Goal: Information Seeking & Learning: Learn about a topic

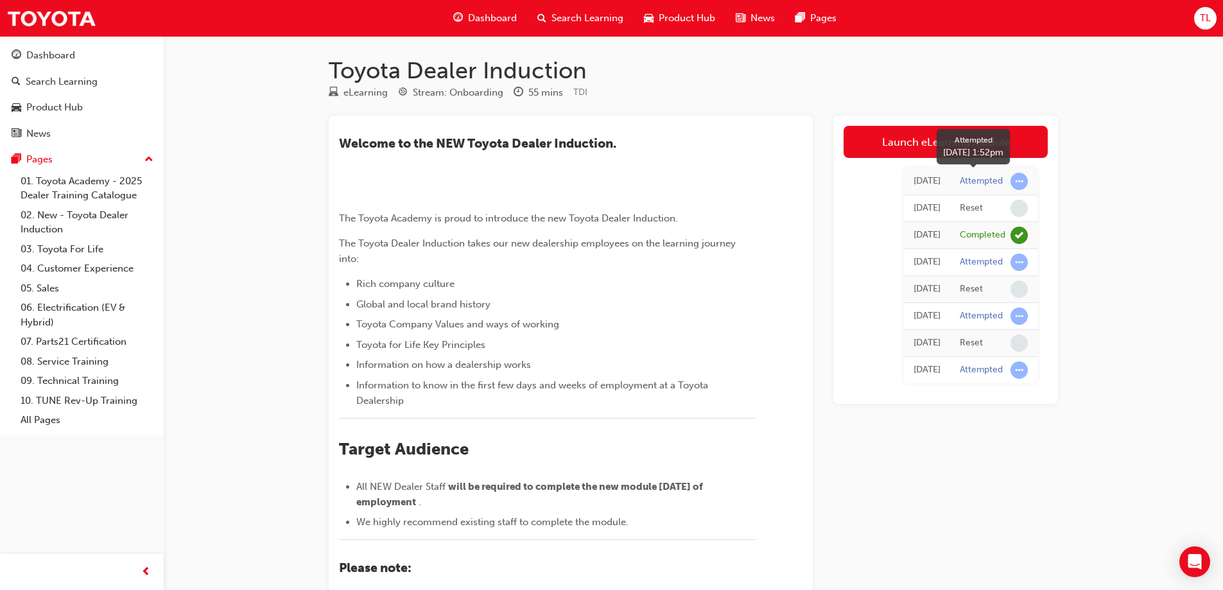
click at [1023, 179] on span "learningRecordVerb_ATTEMPT-icon" at bounding box center [1018, 181] width 17 height 17
click at [1018, 180] on span "learningRecordVerb_ATTEMPT-icon" at bounding box center [1018, 181] width 17 height 17
click at [994, 179] on div "Attempted" at bounding box center [981, 181] width 43 height 12
click at [913, 180] on div "[DATE]" at bounding box center [926, 181] width 27 height 15
drag, startPoint x: 990, startPoint y: 209, endPoint x: 1014, endPoint y: 205, distance: 24.2
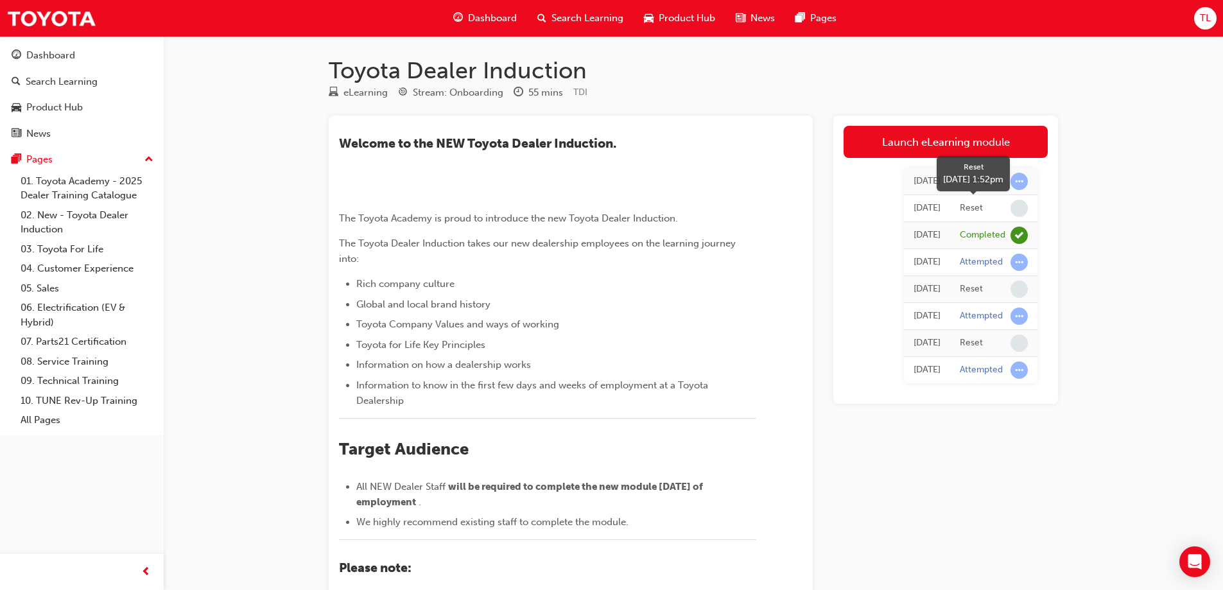
click at [995, 209] on div "Reset" at bounding box center [994, 208] width 68 height 17
click at [1020, 204] on span "learningRecordVerb_NONE-icon" at bounding box center [1018, 208] width 17 height 17
click at [1021, 270] on span "learningRecordVerb_ATTEMPT-icon" at bounding box center [1018, 262] width 17 height 17
click at [1021, 264] on span "learningRecordVerb_ATTEMPT-icon" at bounding box center [1018, 262] width 17 height 17
click at [55, 55] on div "Dashboard" at bounding box center [50, 55] width 49 height 15
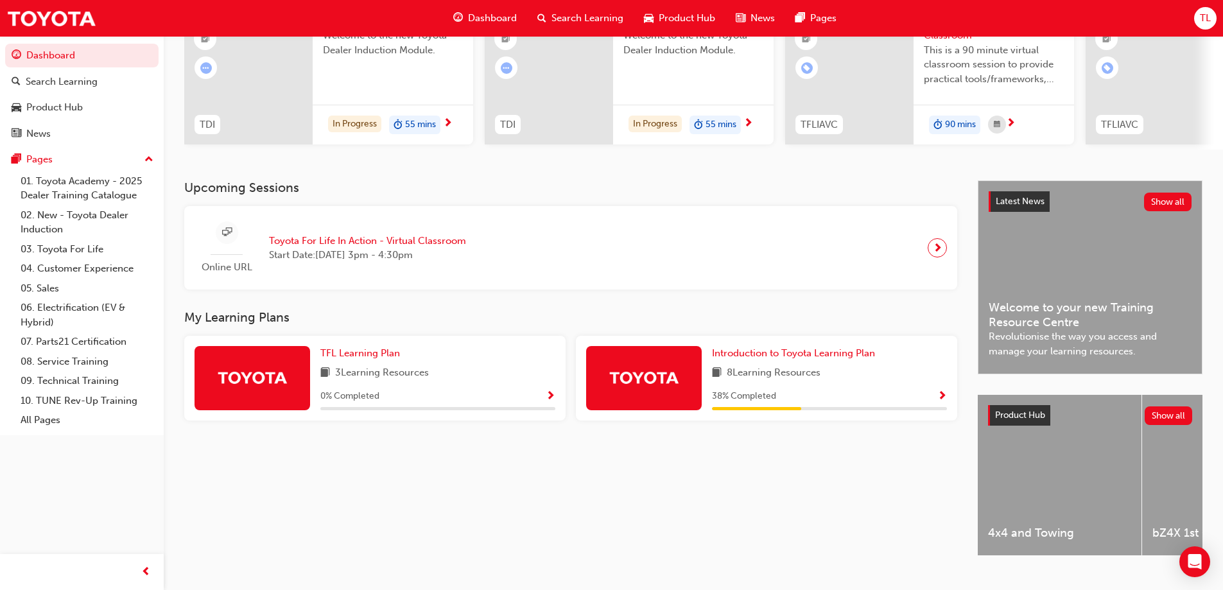
scroll to position [177, 0]
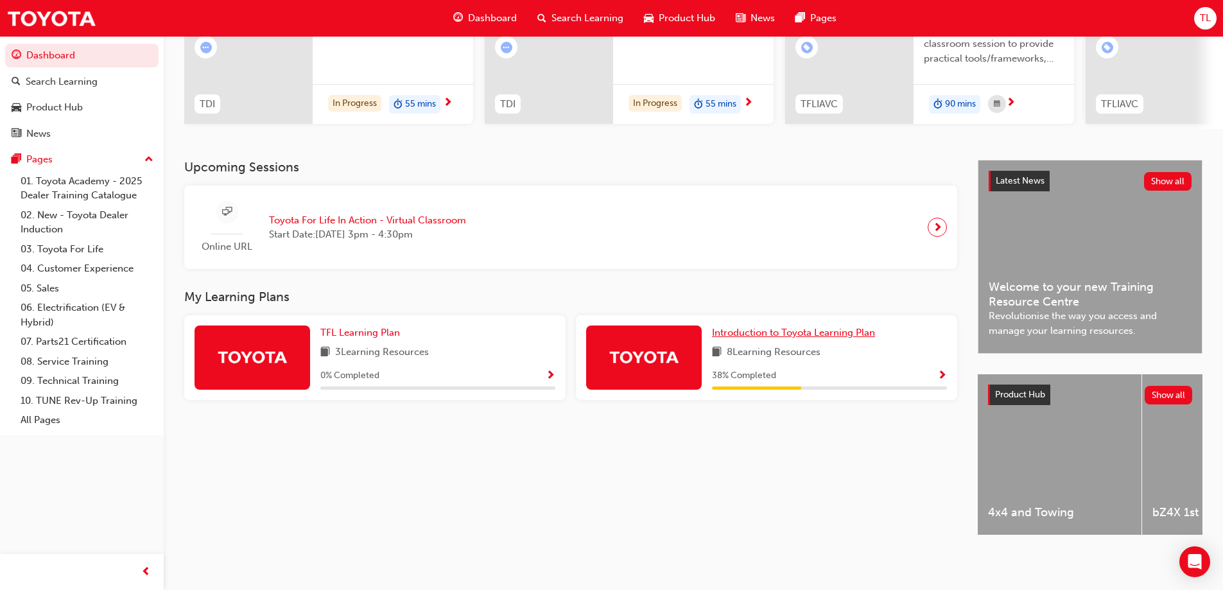
click at [768, 327] on span "Introduction to Toyota Learning Plan" at bounding box center [793, 333] width 163 height 12
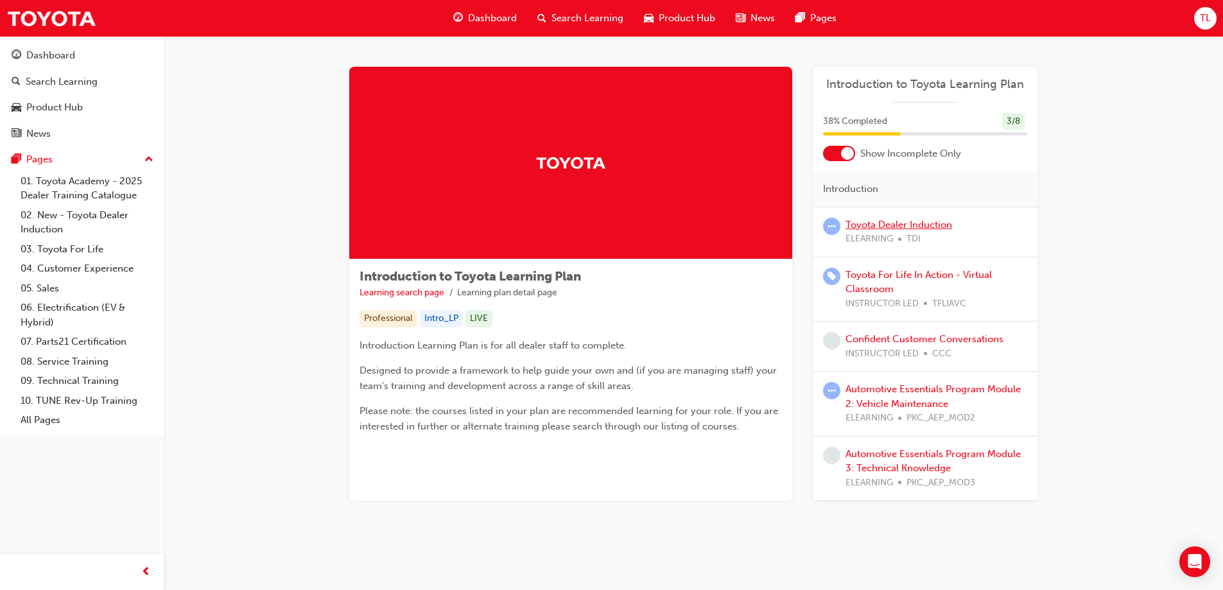
click at [868, 220] on link "Toyota Dealer Induction" at bounding box center [898, 225] width 107 height 12
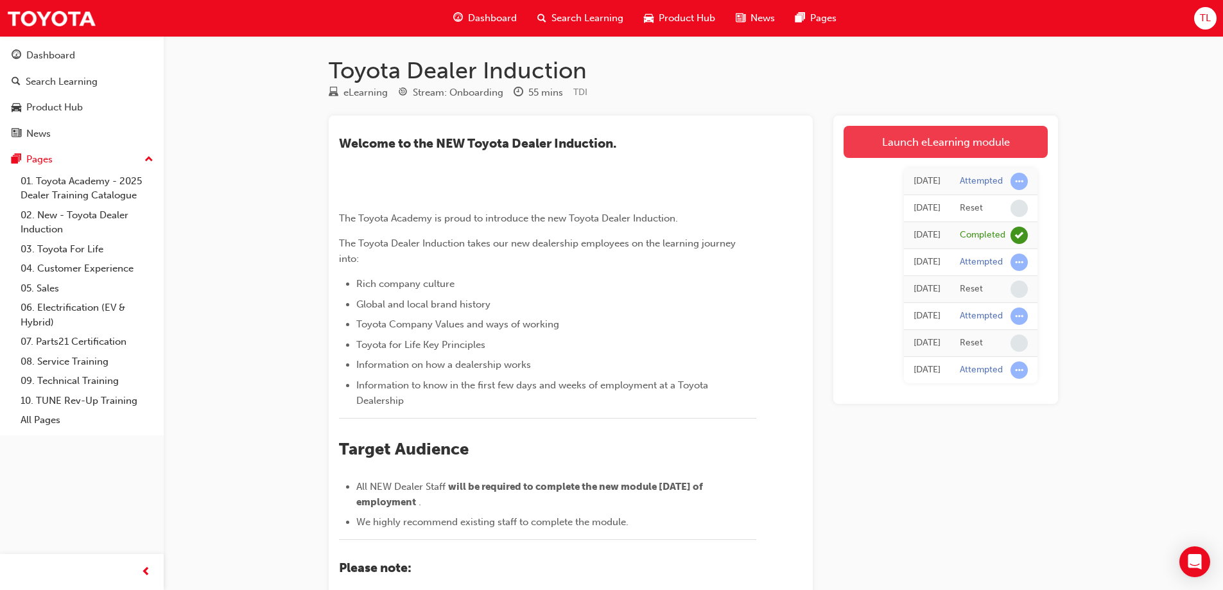
click at [917, 146] on link "Launch eLearning module" at bounding box center [945, 142] width 204 height 32
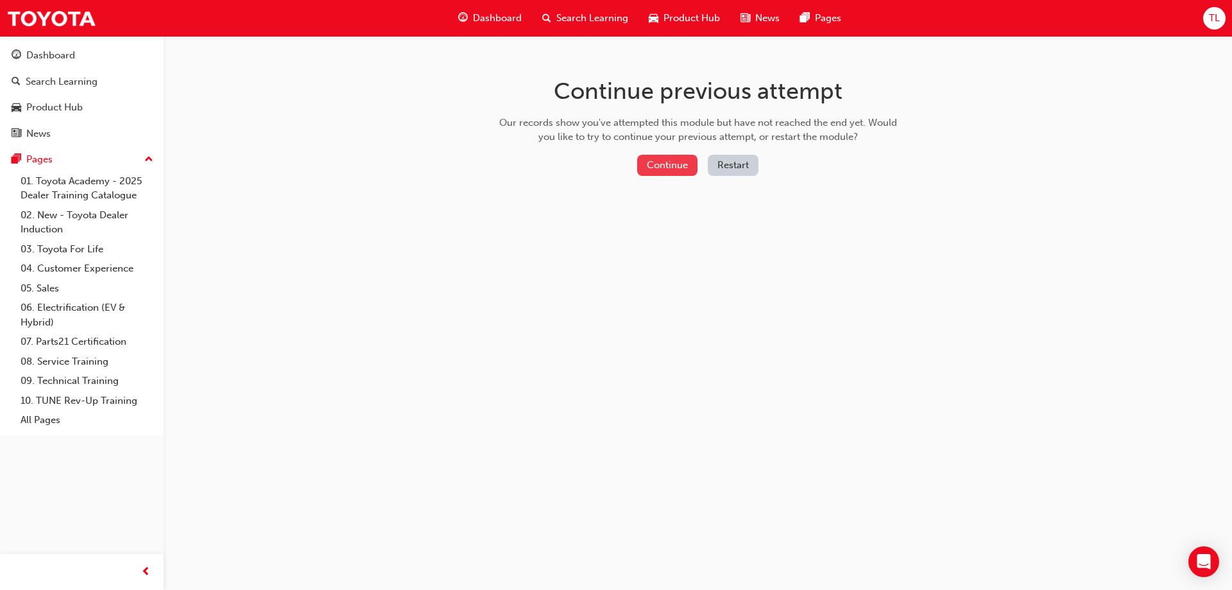
click at [666, 166] on button "Continue" at bounding box center [667, 165] width 60 height 21
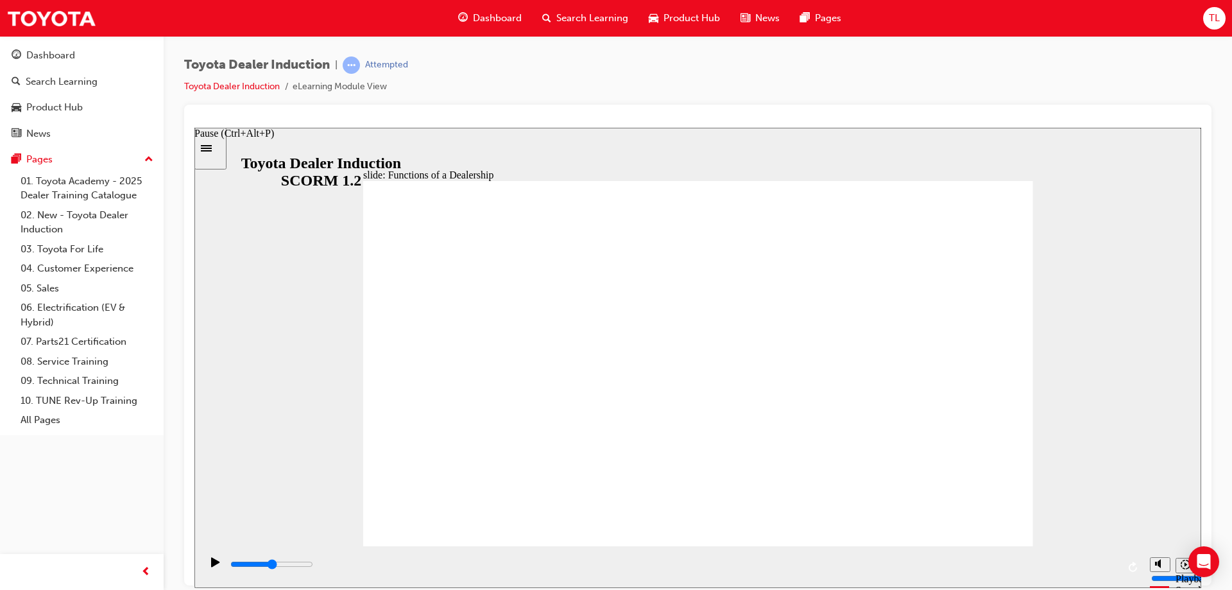
click at [212, 564] on icon "Pause (Ctrl+Alt+P)" at bounding box center [215, 562] width 8 height 10
click at [1187, 569] on icon "Playback speed" at bounding box center [1186, 564] width 10 height 10
click at [1214, 383] on div "Toyota Dealer Induction | Attempted Toyota Dealer Induction eLearning Module Vi…" at bounding box center [698, 297] width 1069 height 522
click at [211, 564] on icon "Pause (Ctrl+Alt+P)" at bounding box center [215, 562] width 8 height 10
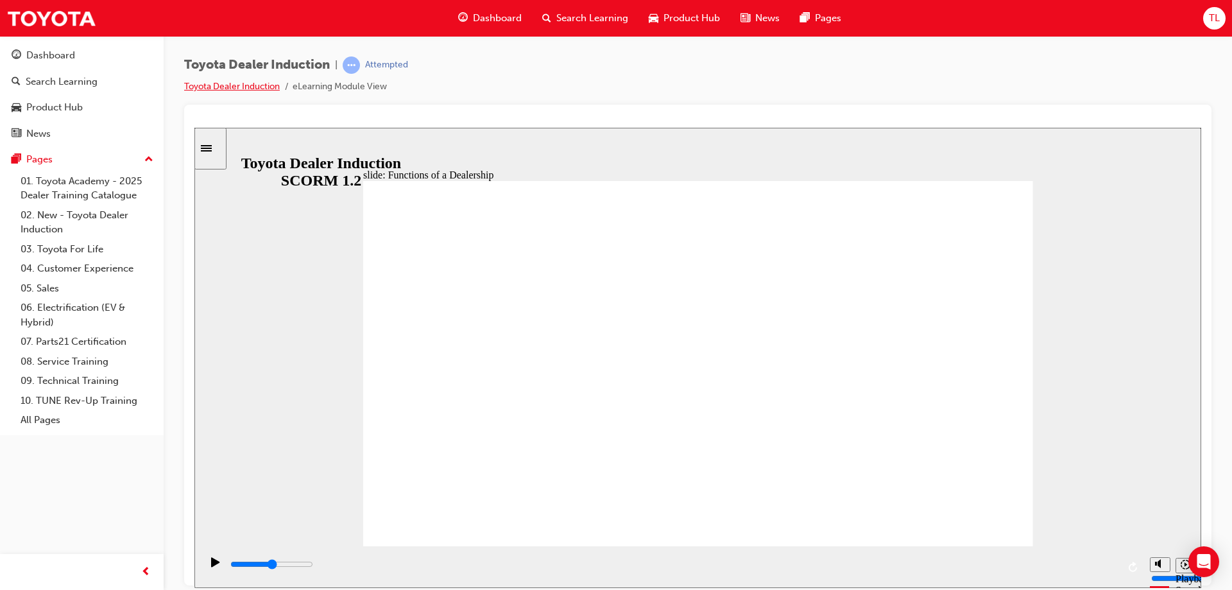
click at [255, 83] on link "Toyota Dealer Induction" at bounding box center [232, 86] width 96 height 11
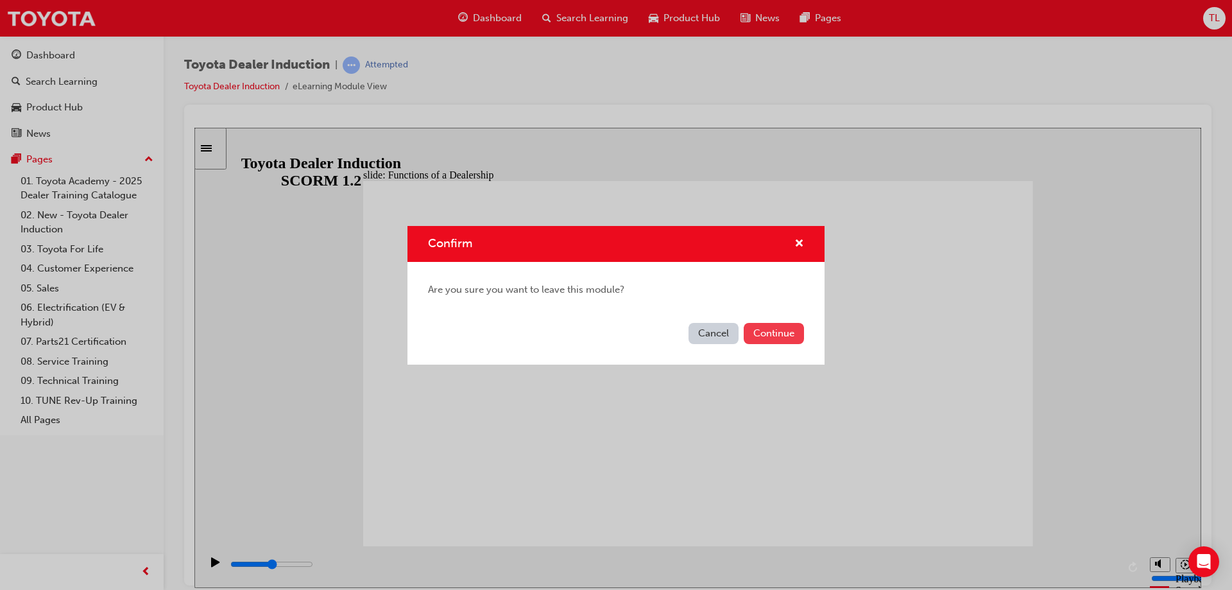
click at [774, 336] on button "Continue" at bounding box center [774, 333] width 60 height 21
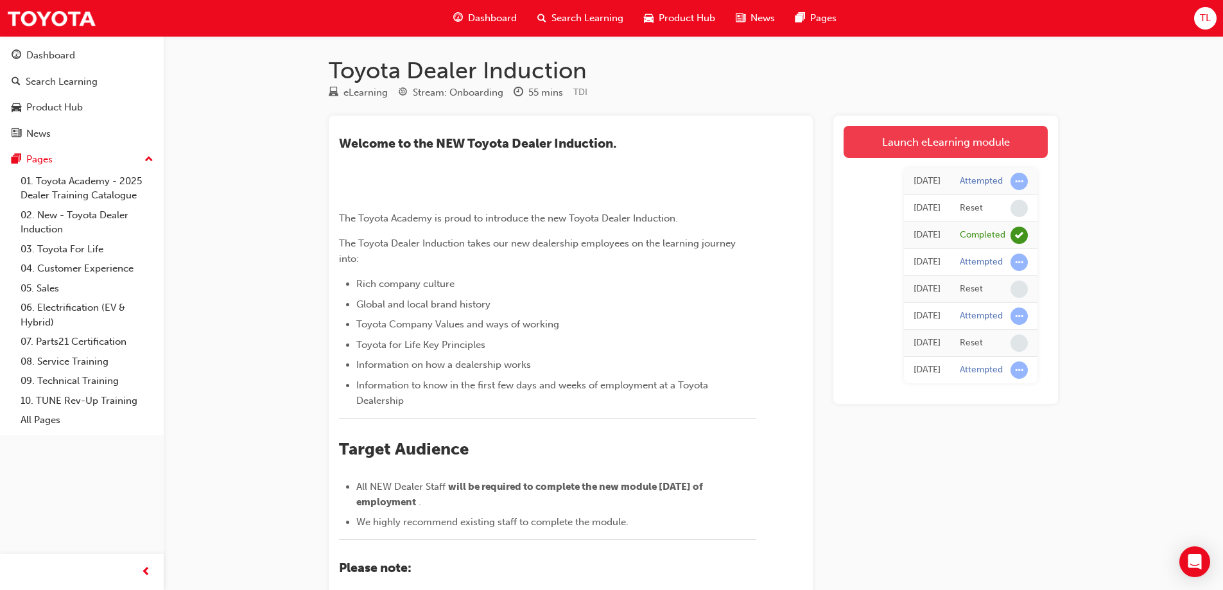
click at [971, 139] on link "Launch eLearning module" at bounding box center [945, 142] width 204 height 32
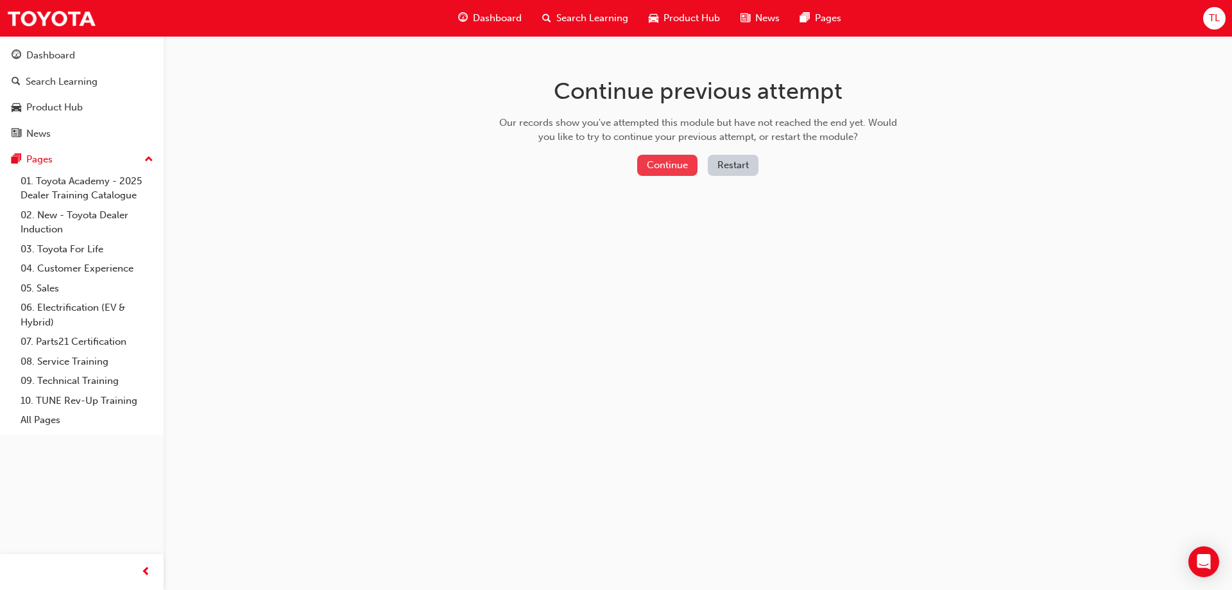
click at [665, 162] on button "Continue" at bounding box center [667, 165] width 60 height 21
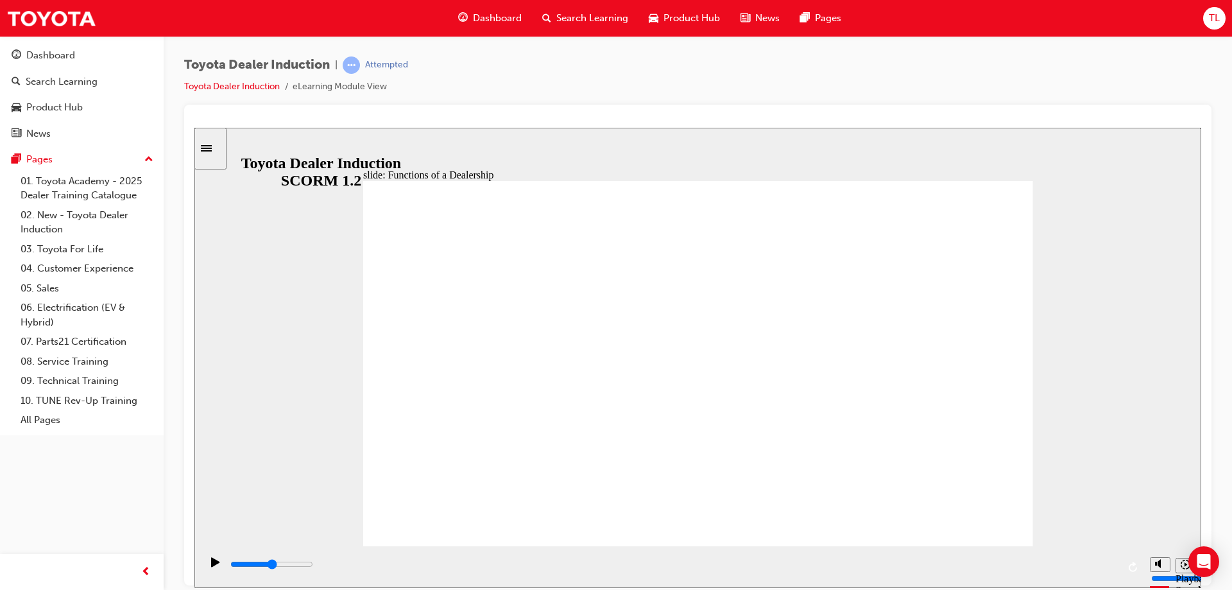
click at [212, 145] on icon "Sidebar Toggle" at bounding box center [206, 147] width 11 height 6
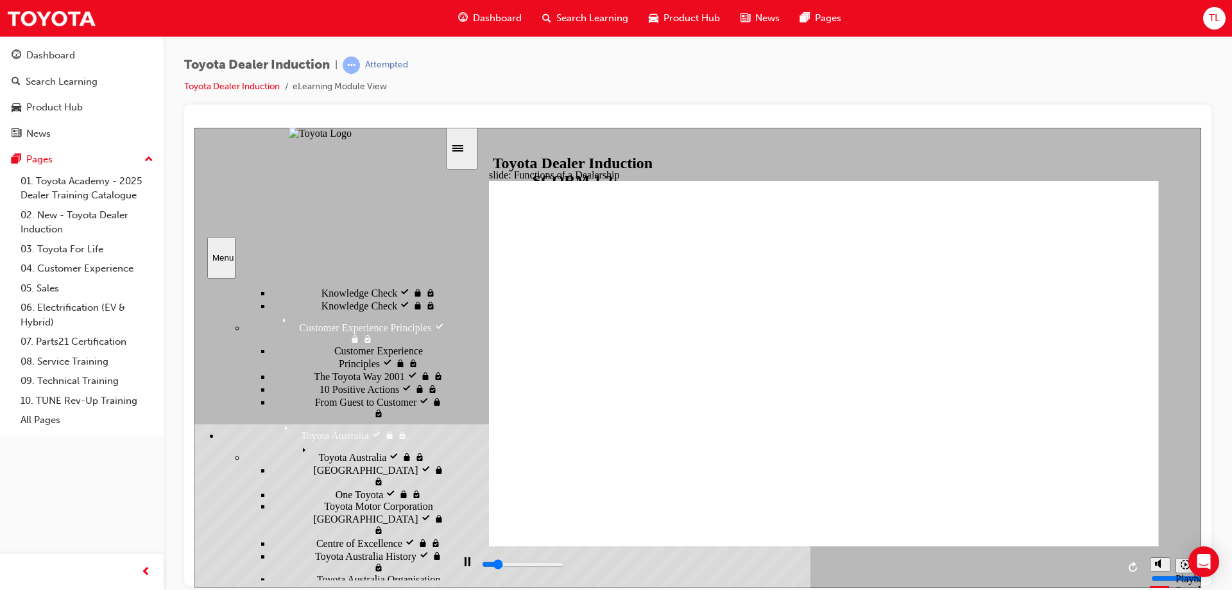
scroll to position [449, 0]
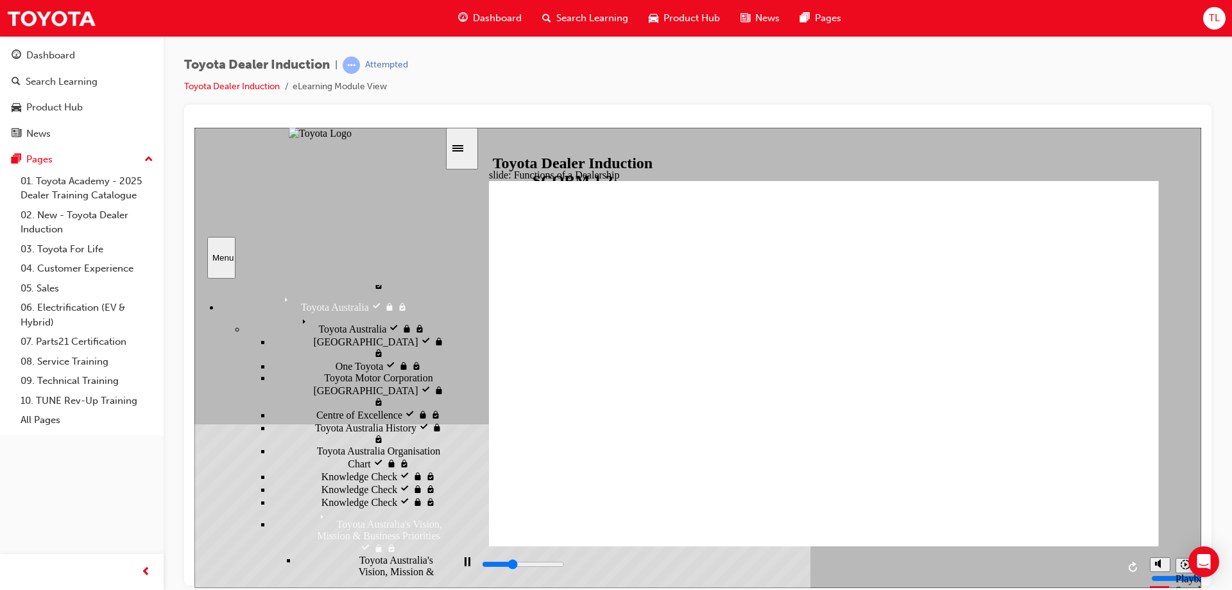
click at [279, 302] on span "Toyota Australia" at bounding box center [313, 297] width 68 height 12
click at [279, 302] on span "Toyota Australia visited" at bounding box center [328, 297] width 98 height 12
click at [297, 324] on span "Toyota Australia" at bounding box center [331, 319] width 68 height 12
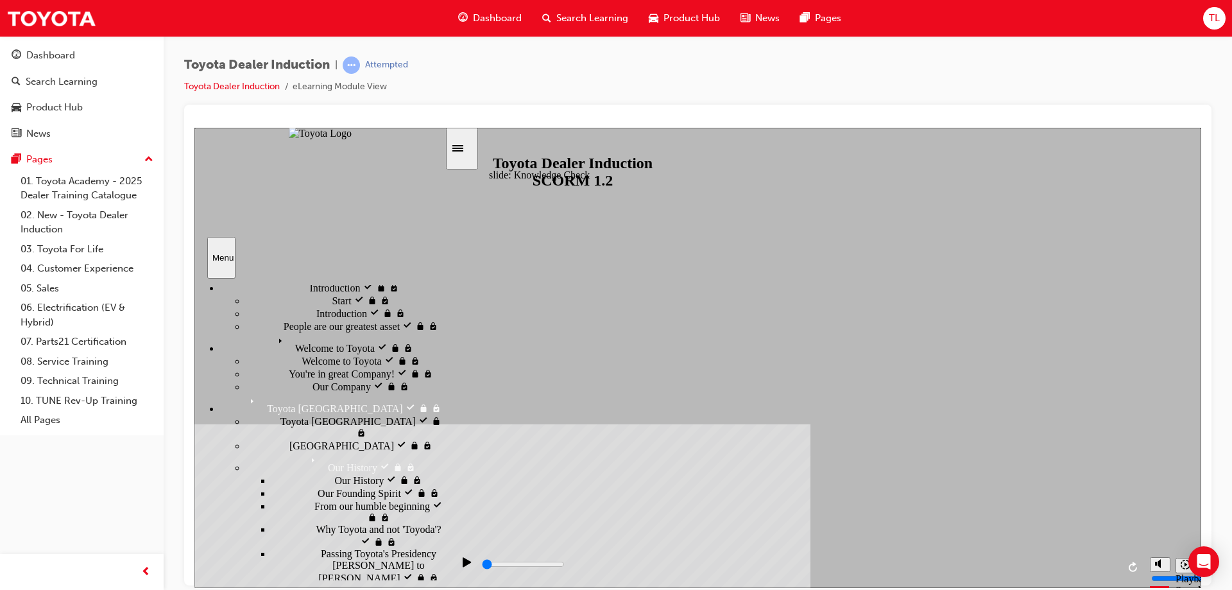
scroll to position [0, 0]
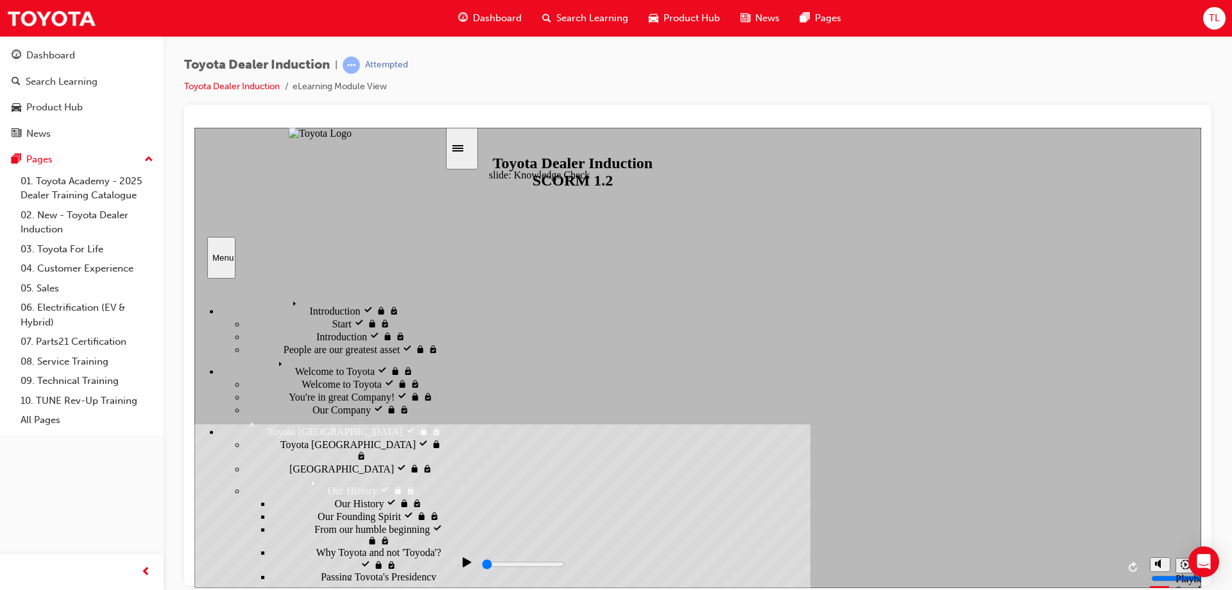
click at [288, 295] on span "Introduction visited" at bounding box center [328, 301] width 81 height 12
click at [273, 367] on span "Welcome to Toyota visited" at bounding box center [328, 361] width 110 height 12
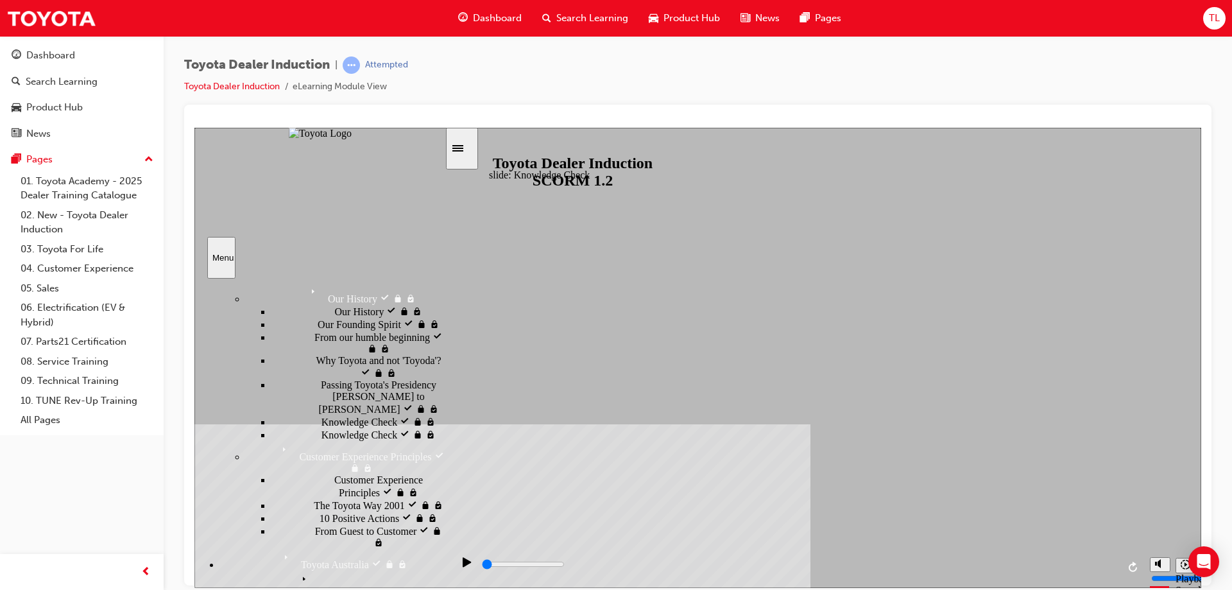
scroll to position [193, 0]
click at [278, 245] on div "Toyota [GEOGRAPHIC_DATA] Toyota Japan" at bounding box center [332, 234] width 225 height 22
click at [278, 234] on span "Toyota Japan visited" at bounding box center [287, 229] width 84 height 12
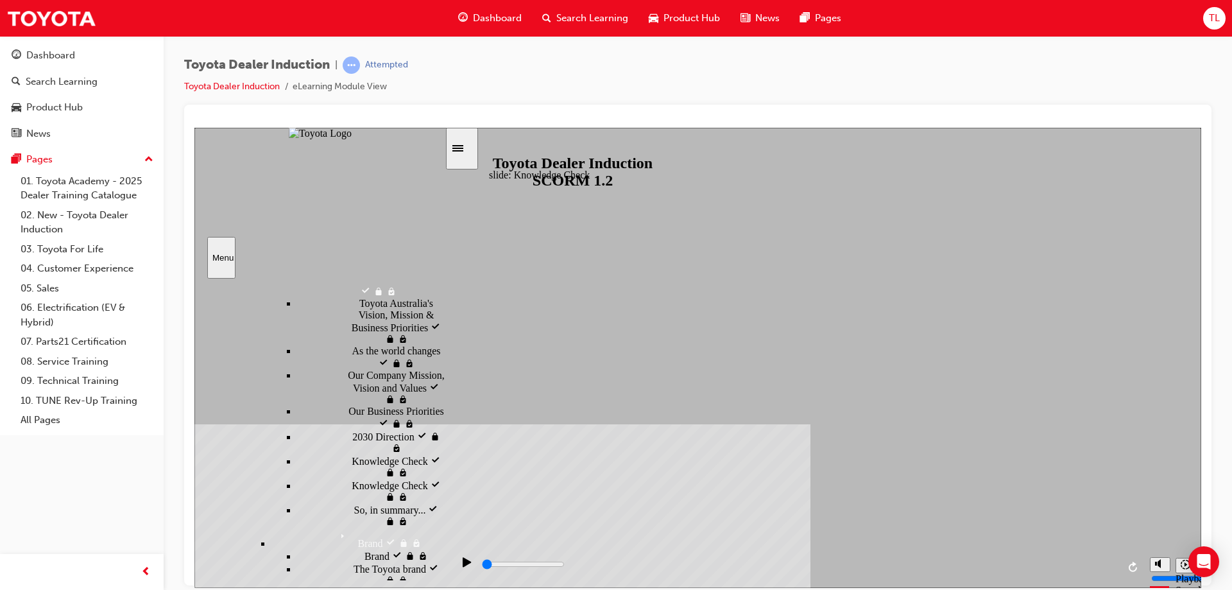
click at [297, 67] on span "Toyota Australia" at bounding box center [331, 62] width 68 height 12
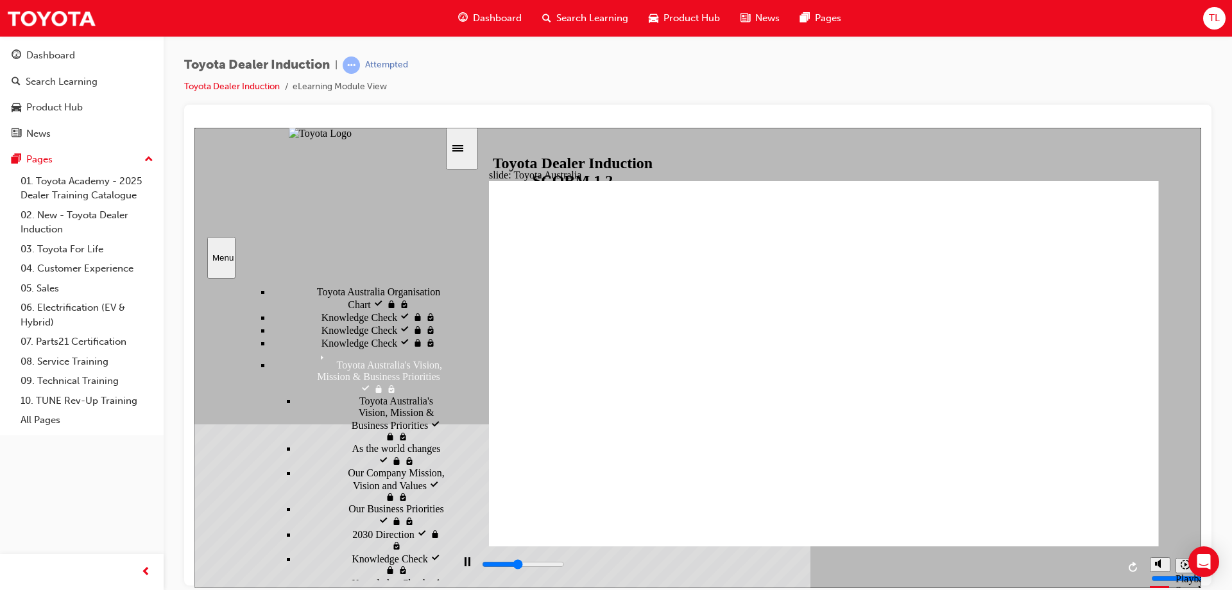
scroll to position [544, 0]
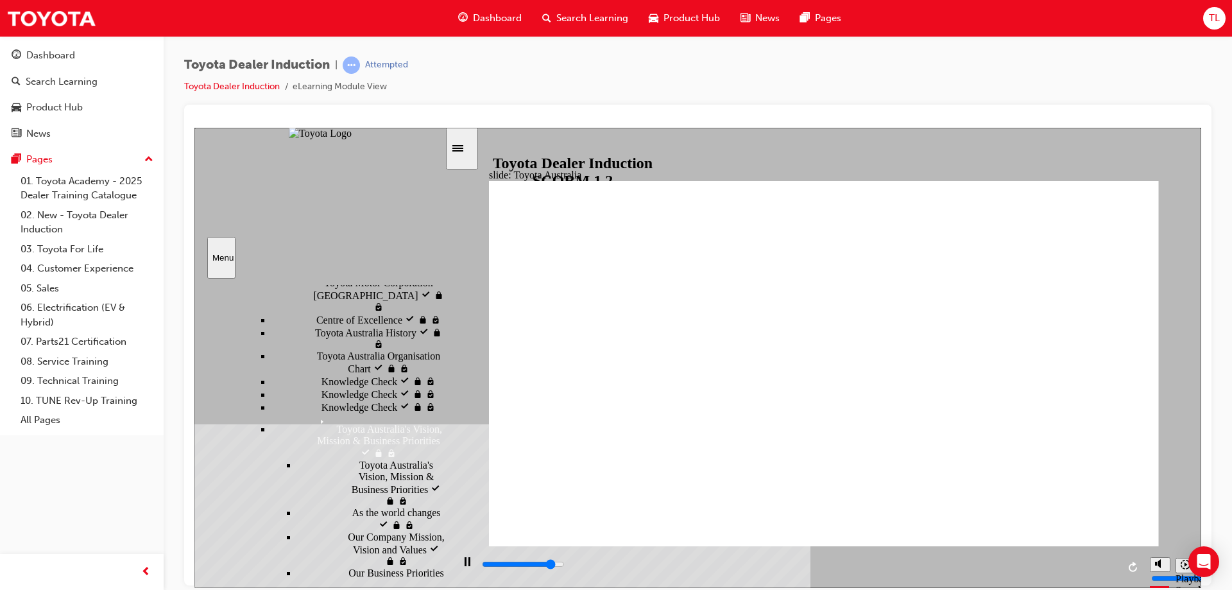
click at [279, 207] on span "Toyota Australia" at bounding box center [313, 202] width 68 height 12
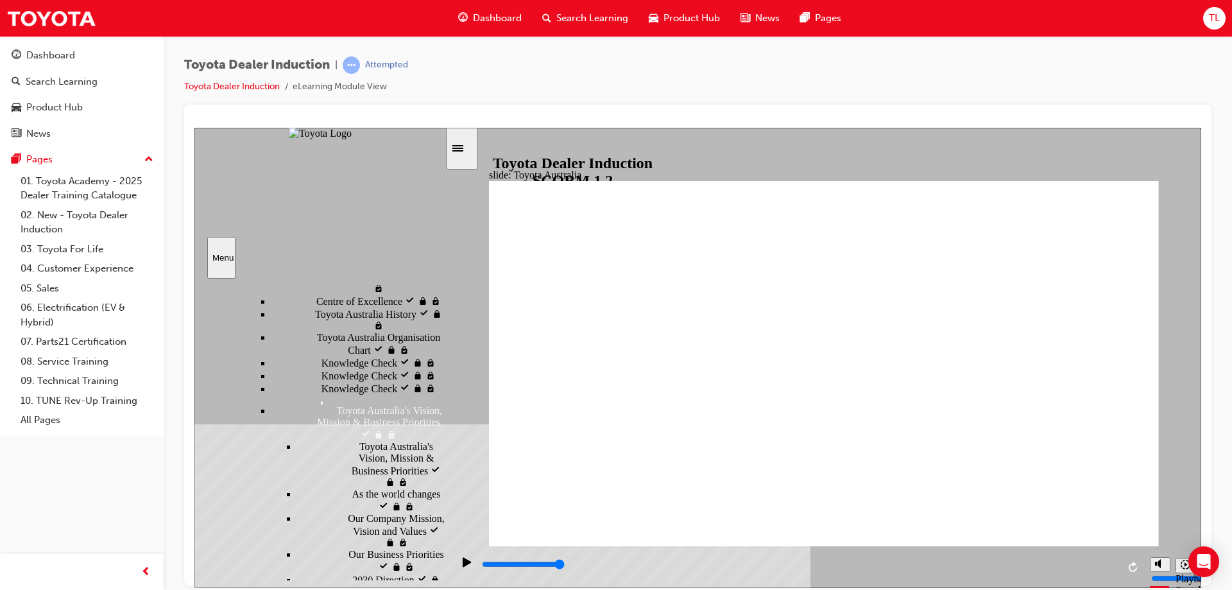
scroll to position [580, 0]
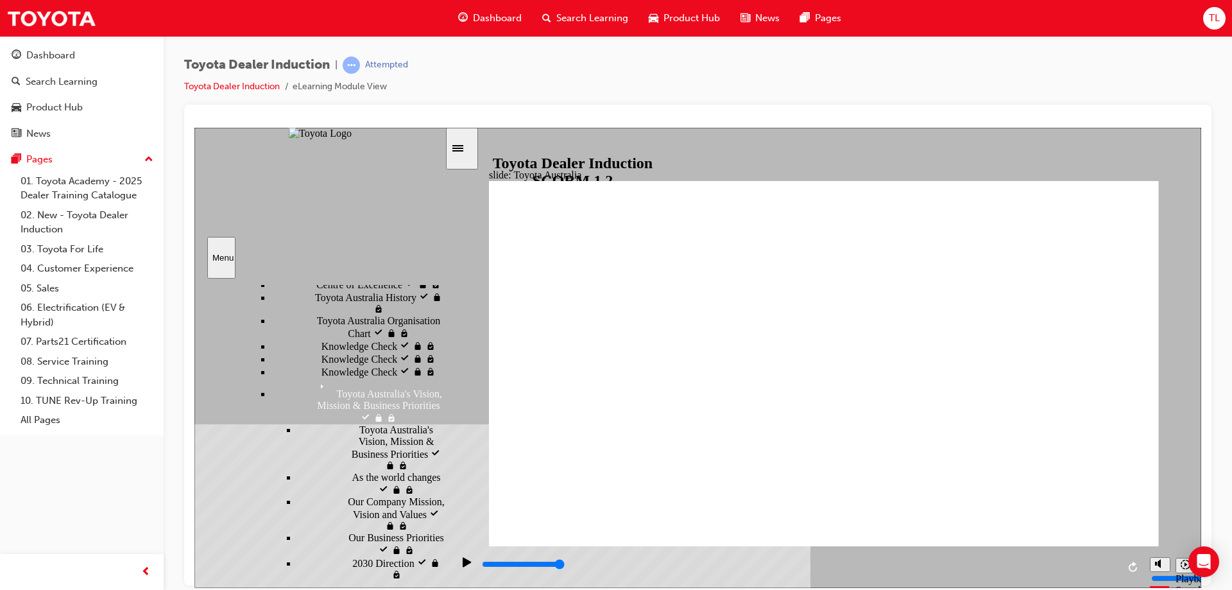
click at [268, 182] on div "Toyota Australia visited Toyota [GEOGRAPHIC_DATA]" at bounding box center [332, 171] width 225 height 22
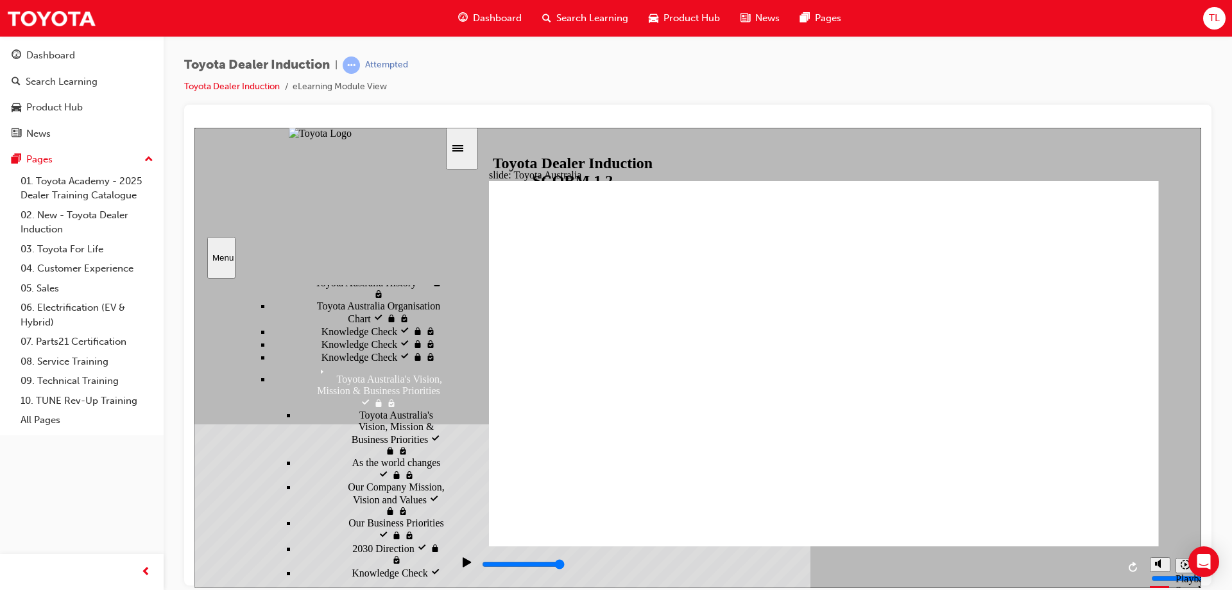
scroll to position [608, 0]
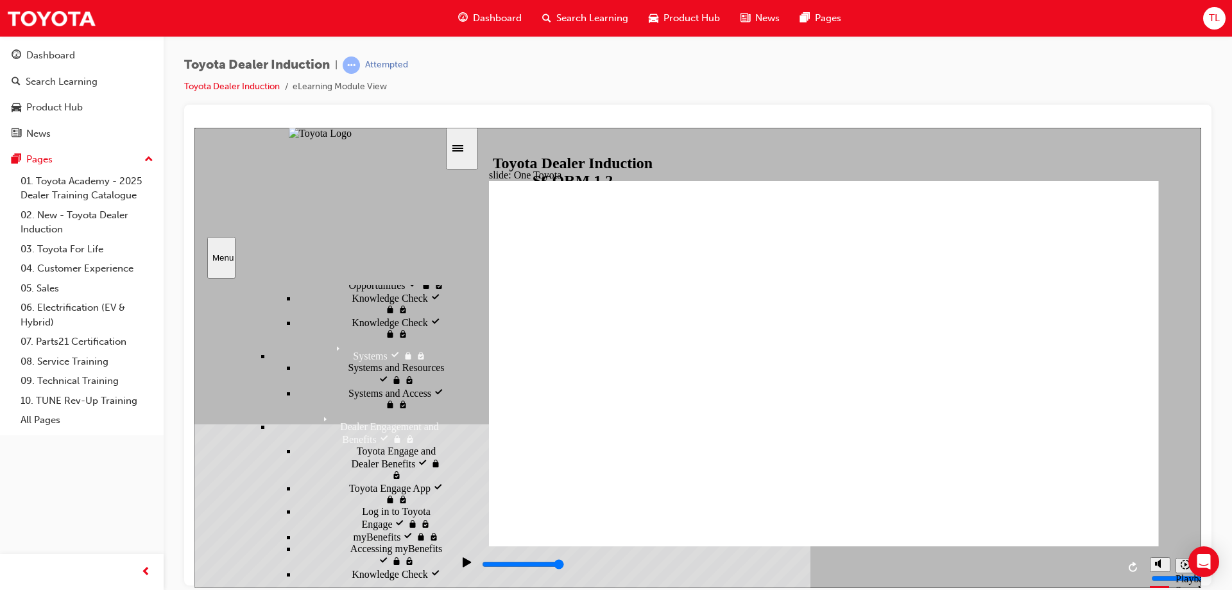
scroll to position [1829, 0]
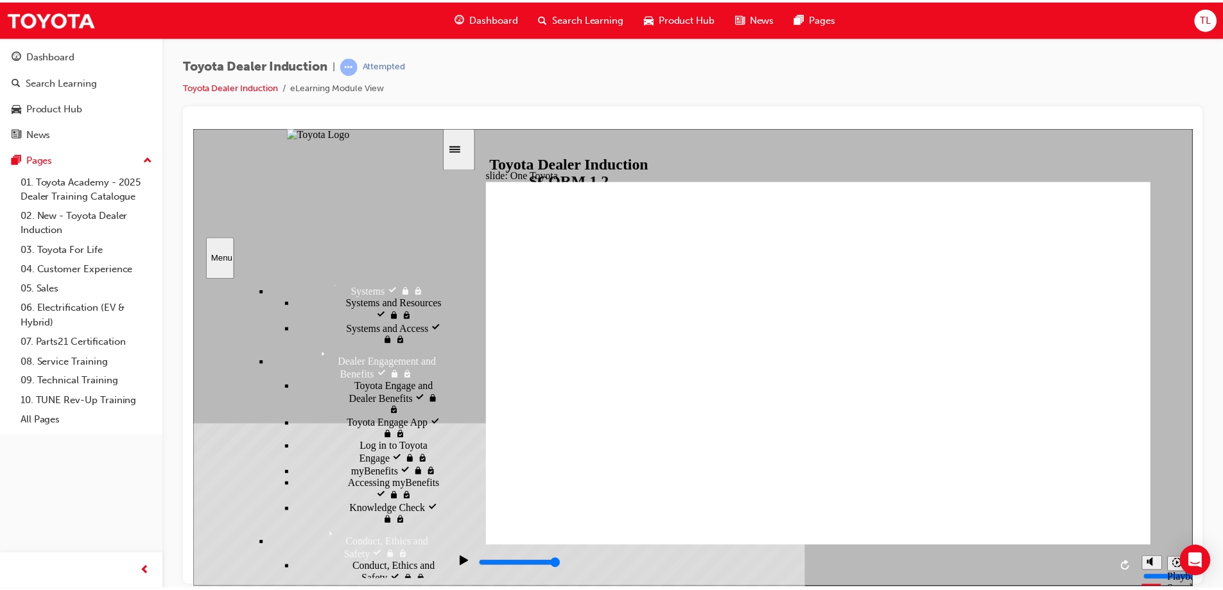
scroll to position [580, 0]
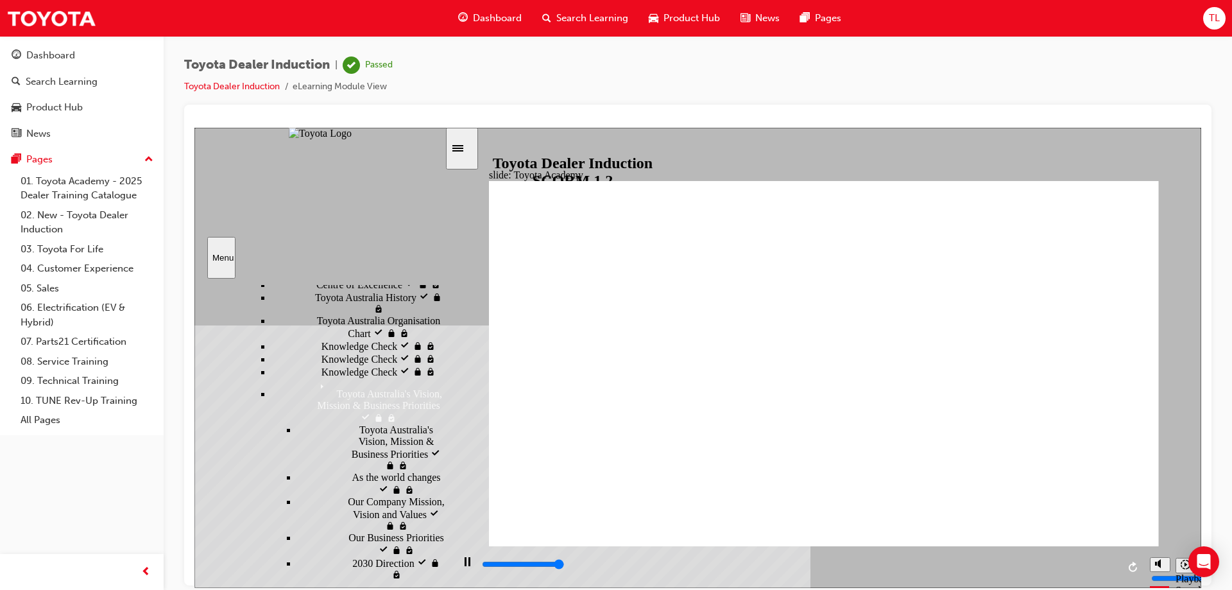
type input "9900"
click at [247, 86] on link "Toyota Dealer Induction" at bounding box center [232, 86] width 96 height 11
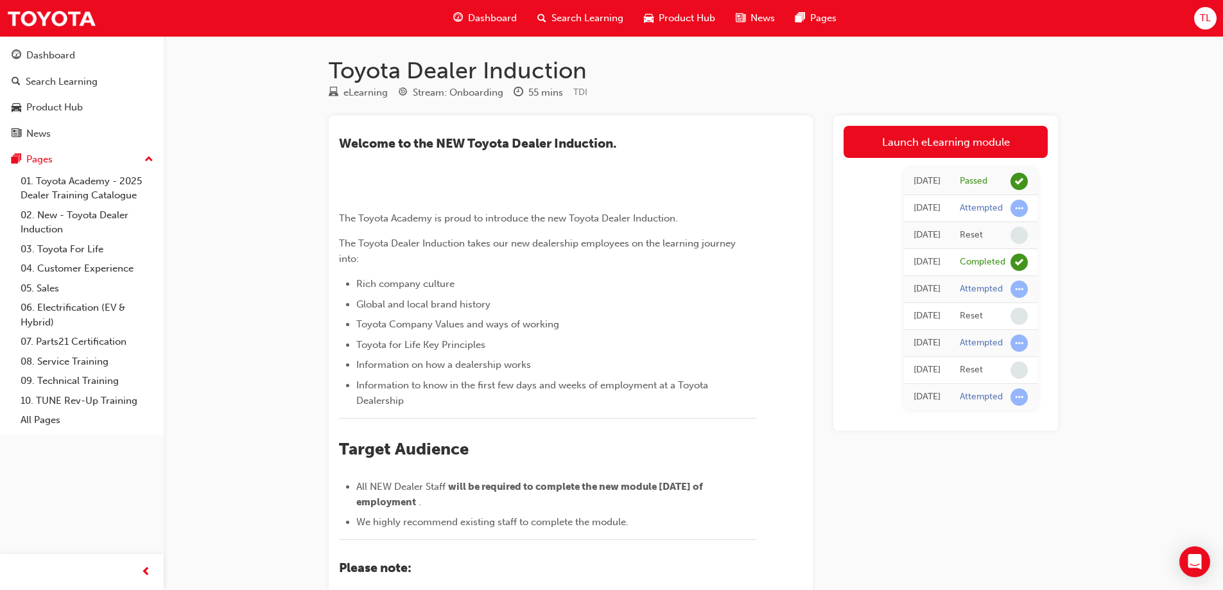
click at [1109, 161] on div "Toyota Dealer Induction eLearning Stream: Onboarding 55 mins TDI ​Welcome to th…" at bounding box center [611, 438] width 1223 height 876
click at [54, 55] on div "Dashboard" at bounding box center [50, 55] width 49 height 15
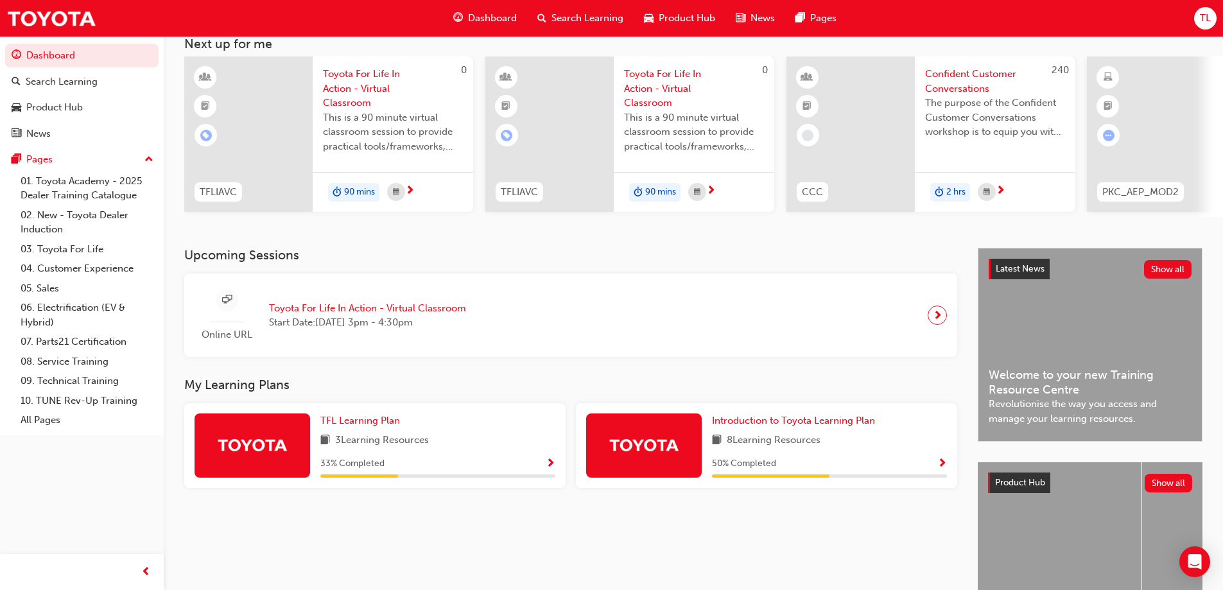
scroll to position [177, 0]
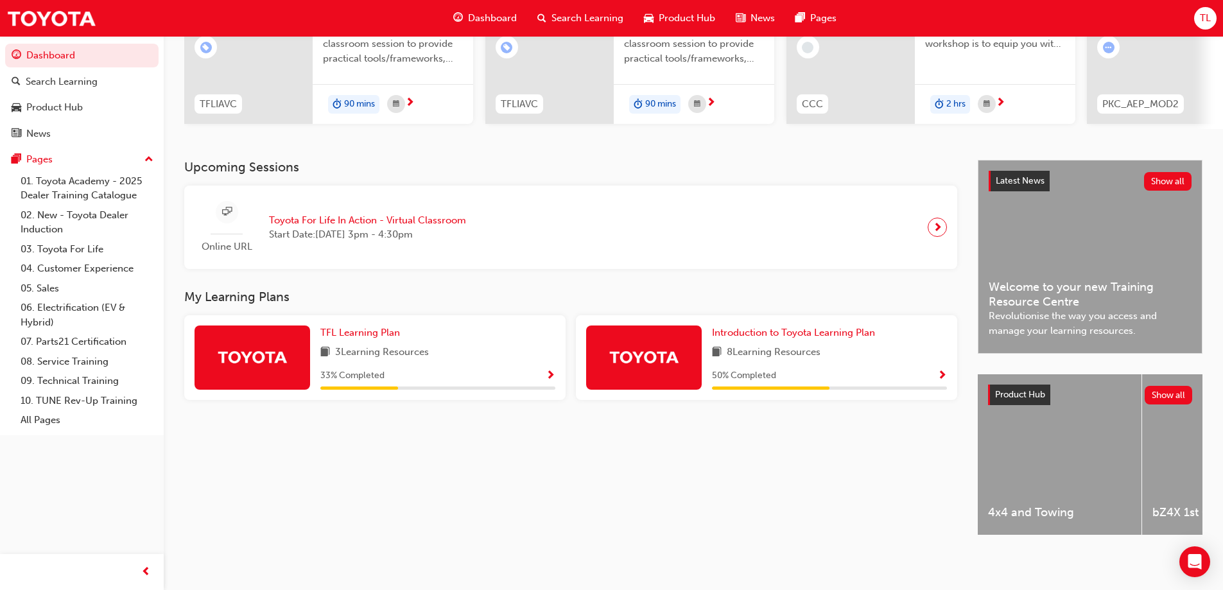
click at [789, 345] on span "8 Learning Resources" at bounding box center [774, 353] width 94 height 16
click at [945, 370] on span "Show Progress" at bounding box center [942, 376] width 10 height 12
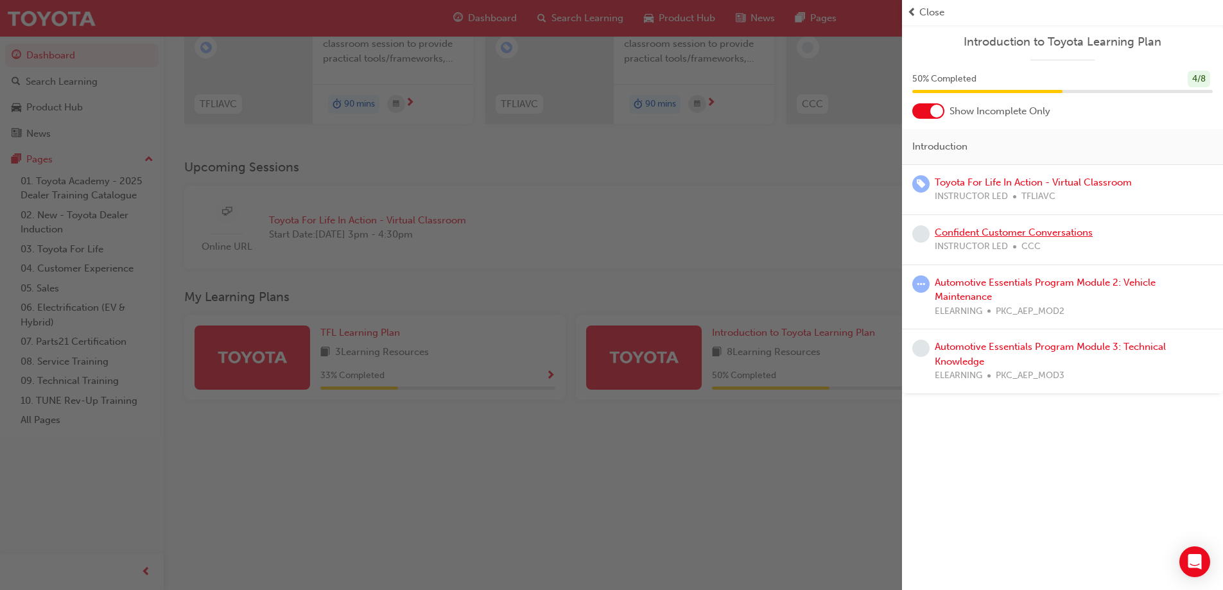
click at [1005, 235] on link "Confident Customer Conversations" at bounding box center [1014, 233] width 158 height 12
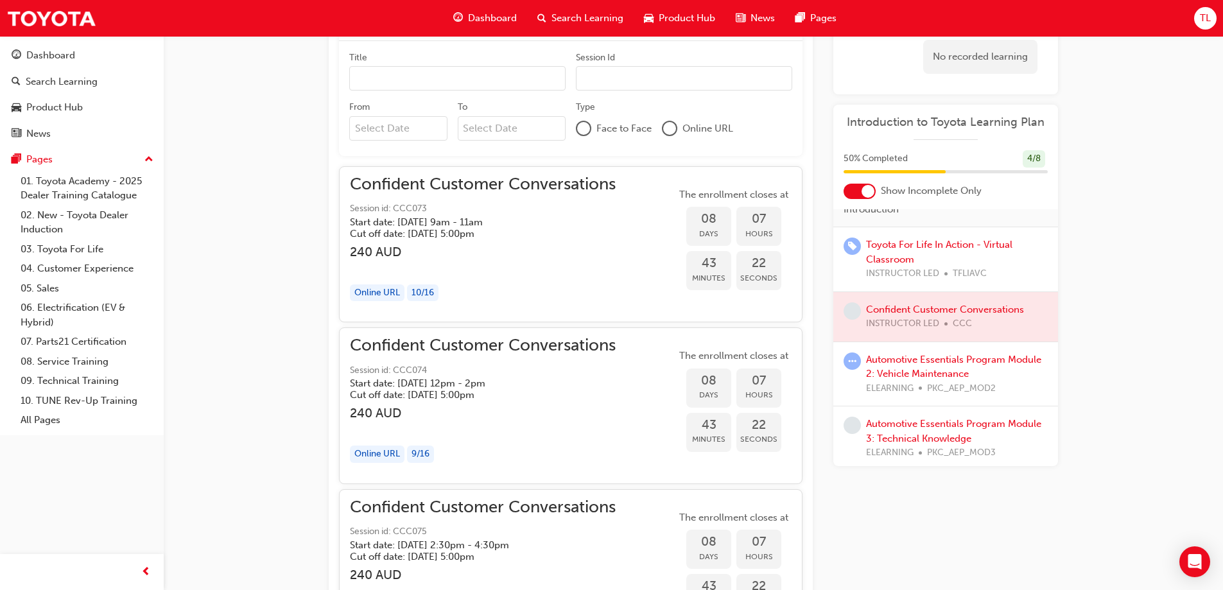
scroll to position [22, 0]
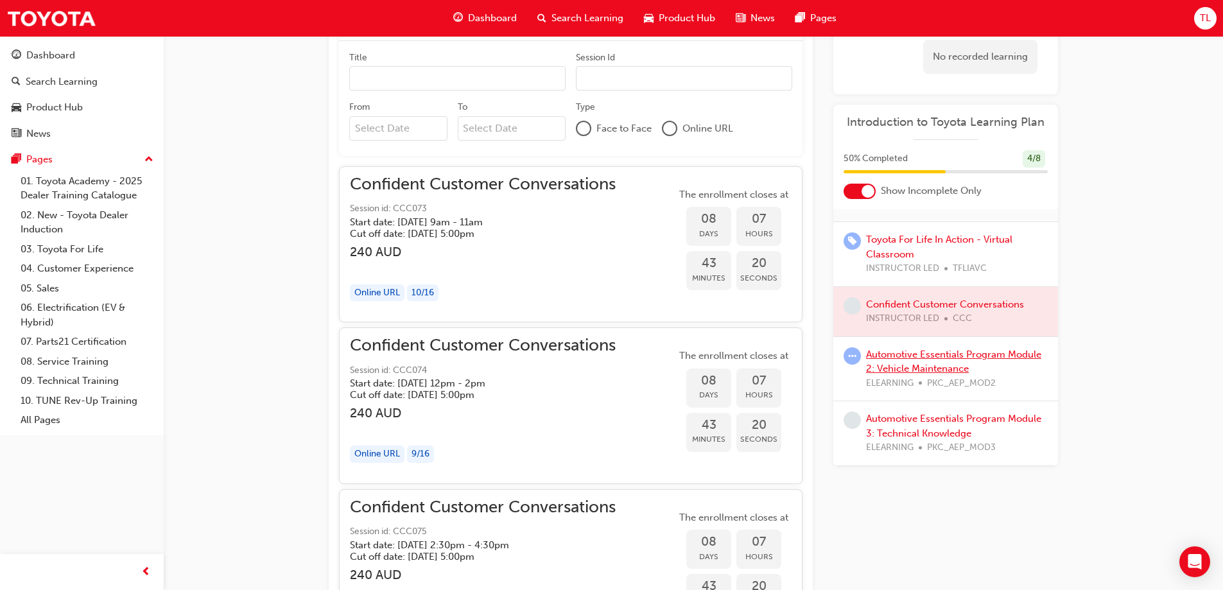
click at [928, 355] on link "Automotive Essentials Program Module 2: Vehicle Maintenance" at bounding box center [953, 362] width 175 height 26
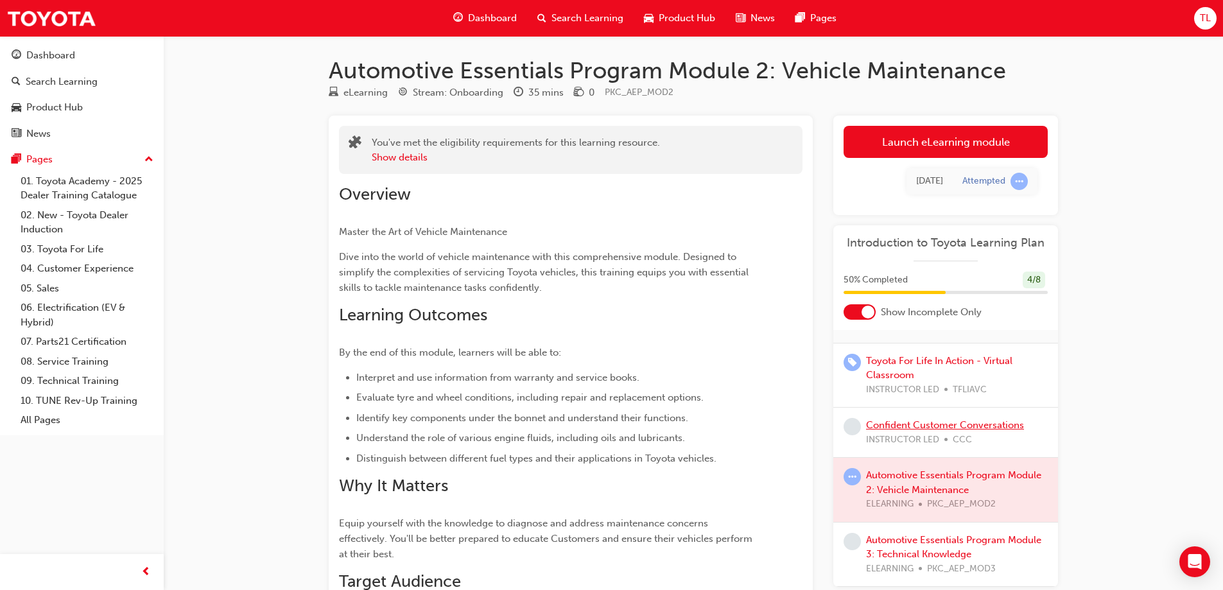
click at [894, 422] on link "Confident Customer Conversations" at bounding box center [945, 425] width 158 height 12
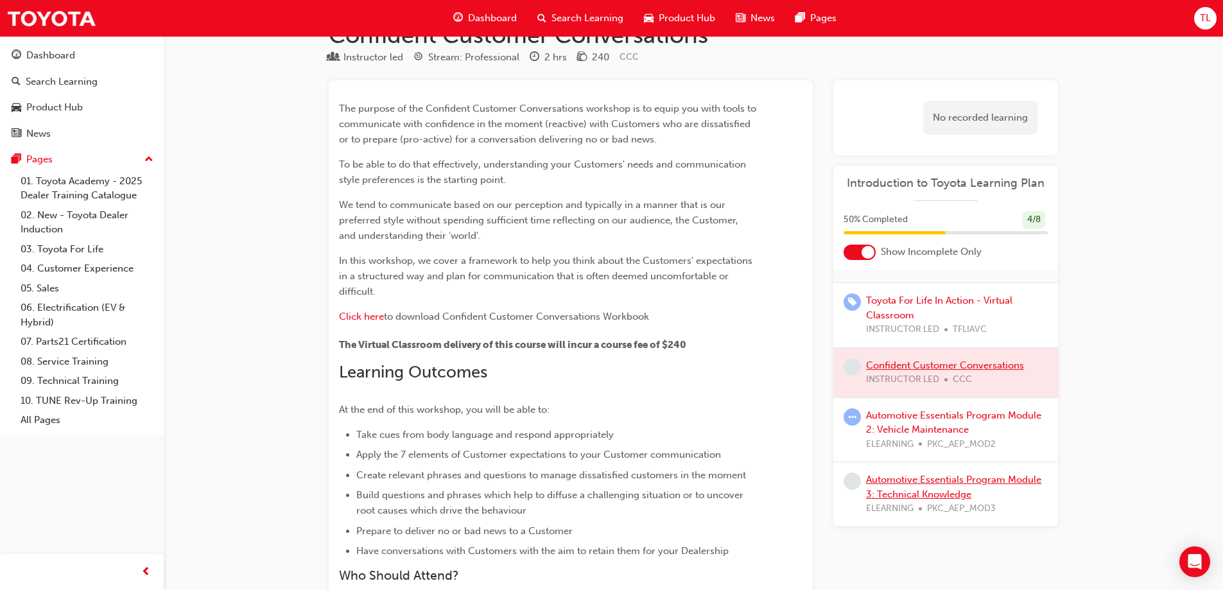
scroll to position [64, 0]
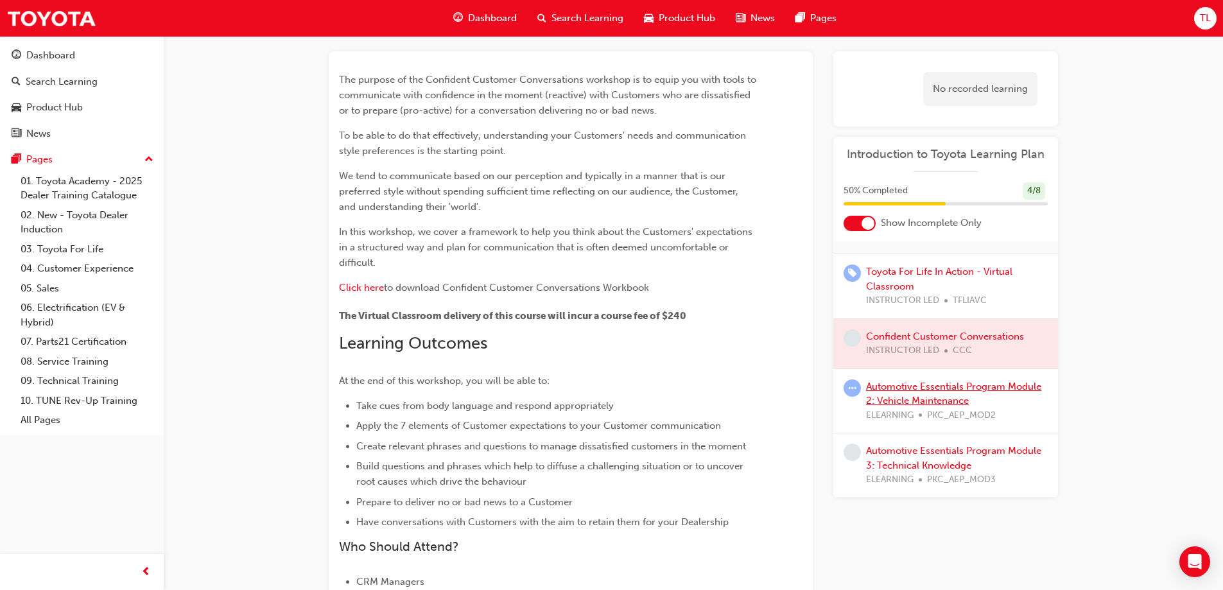
click at [898, 389] on link "Automotive Essentials Program Module 2: Vehicle Maintenance" at bounding box center [953, 394] width 175 height 26
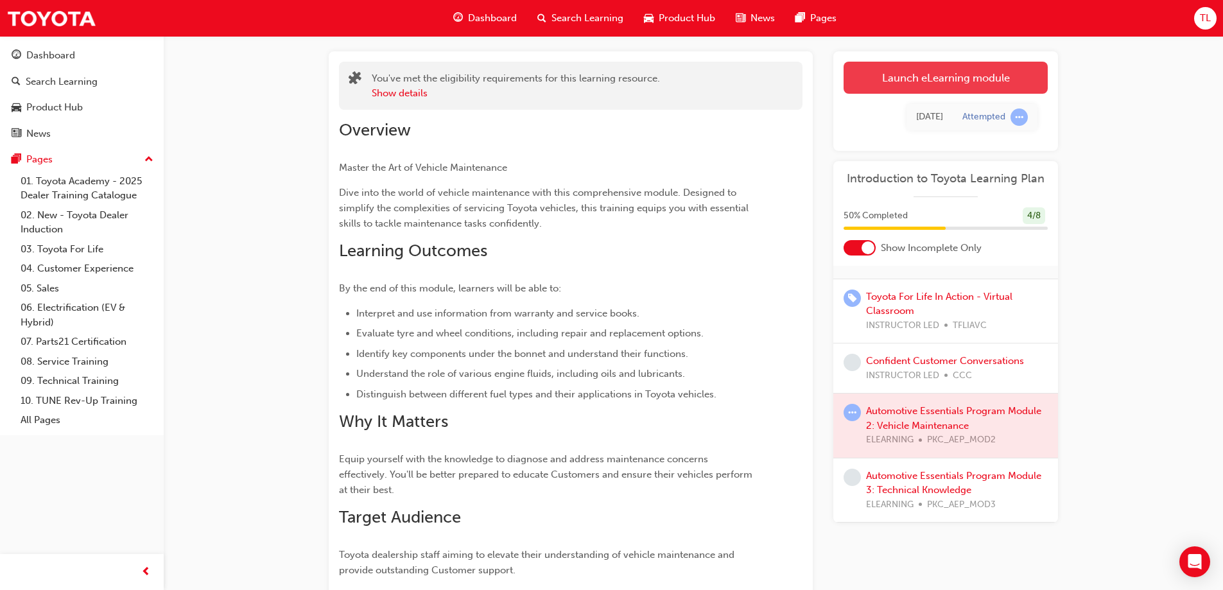
click at [935, 74] on link "Launch eLearning module" at bounding box center [945, 78] width 204 height 32
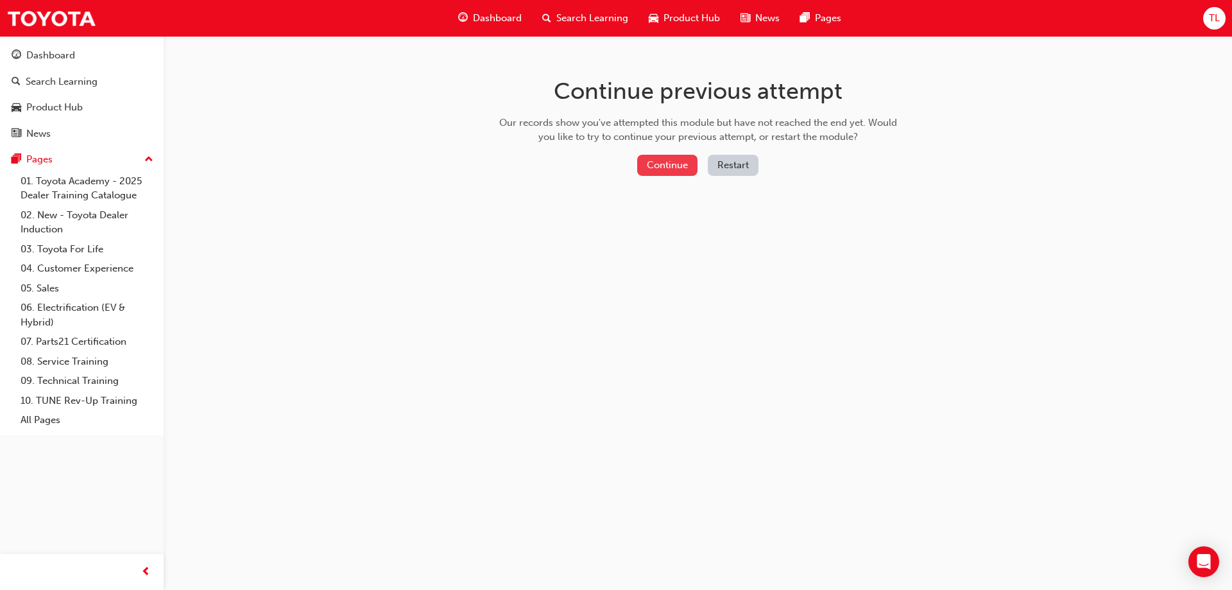
click at [668, 163] on button "Continue" at bounding box center [667, 165] width 60 height 21
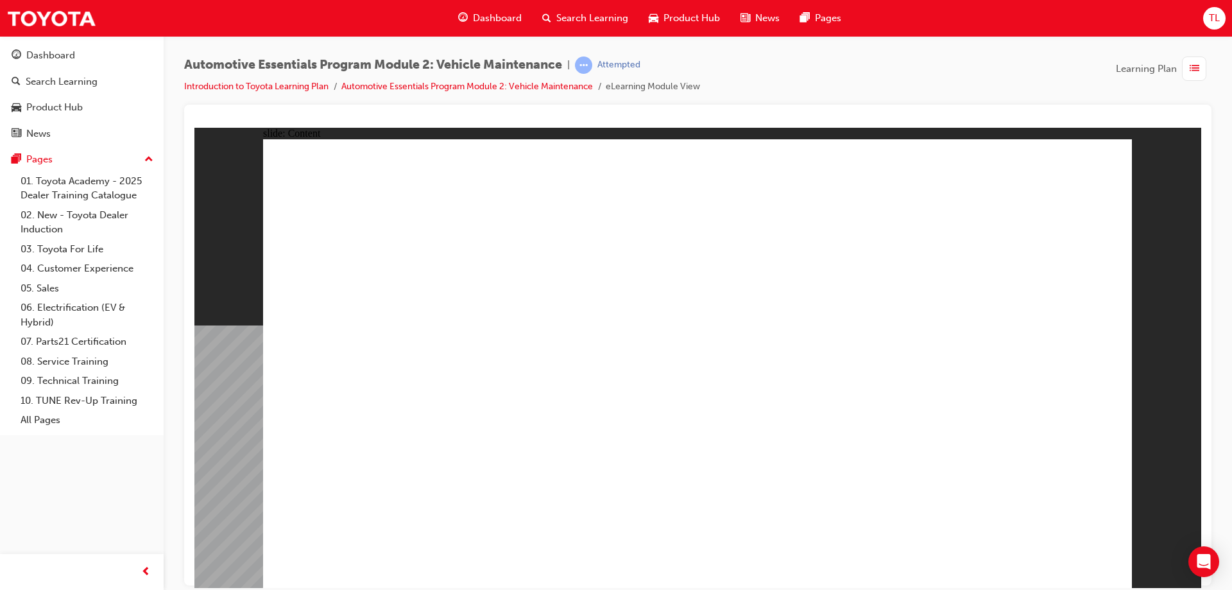
drag, startPoint x: 918, startPoint y: 469, endPoint x: 845, endPoint y: 486, distance: 75.2
drag, startPoint x: 824, startPoint y: 464, endPoint x: 834, endPoint y: 356, distance: 109.0
drag, startPoint x: 778, startPoint y: 324, endPoint x: 602, endPoint y: 380, distance: 184.7
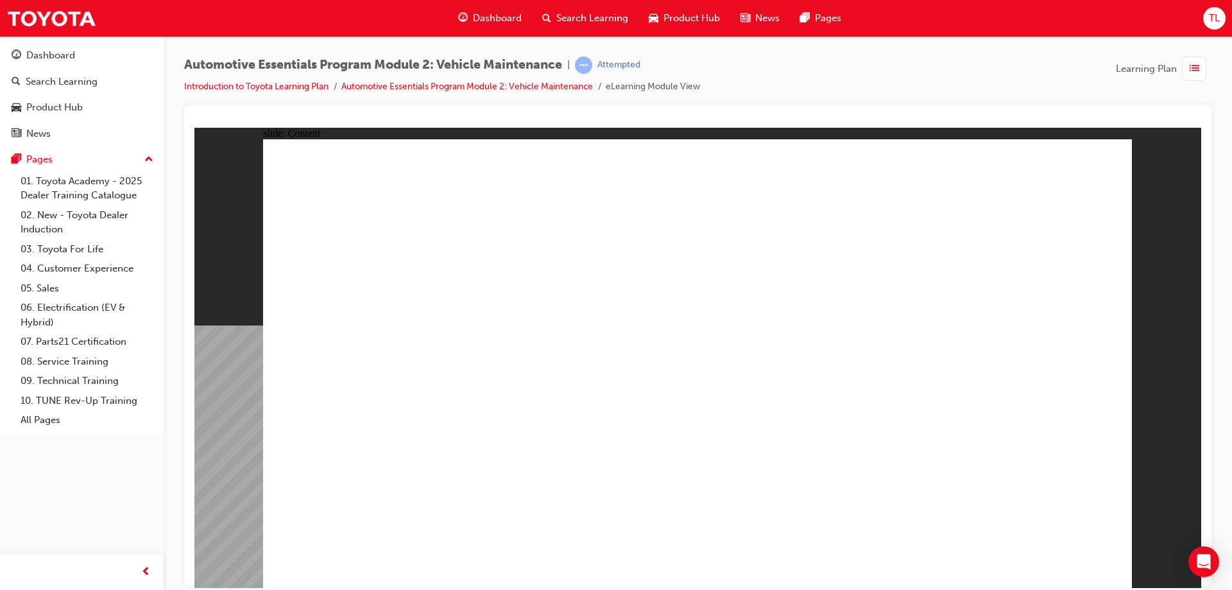
drag, startPoint x: 590, startPoint y: 409, endPoint x: 478, endPoint y: 413, distance: 112.4
drag, startPoint x: 478, startPoint y: 413, endPoint x: 476, endPoint y: 398, distance: 14.9
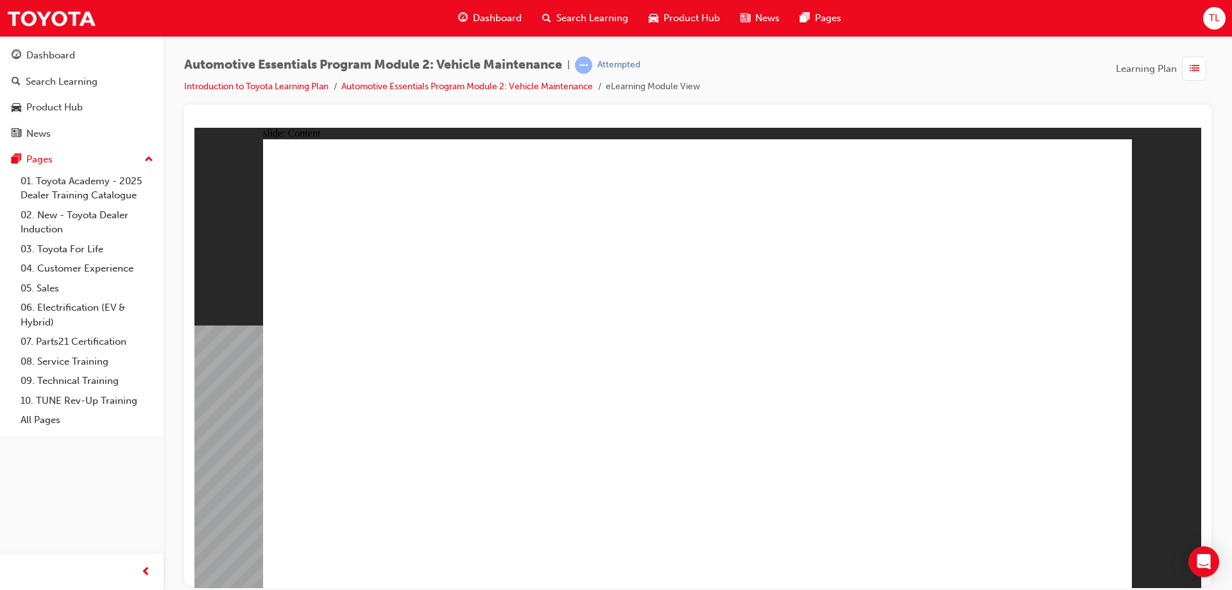
drag, startPoint x: 455, startPoint y: 397, endPoint x: 501, endPoint y: 397, distance: 46.2
drag, startPoint x: 546, startPoint y: 392, endPoint x: 574, endPoint y: 390, distance: 27.6
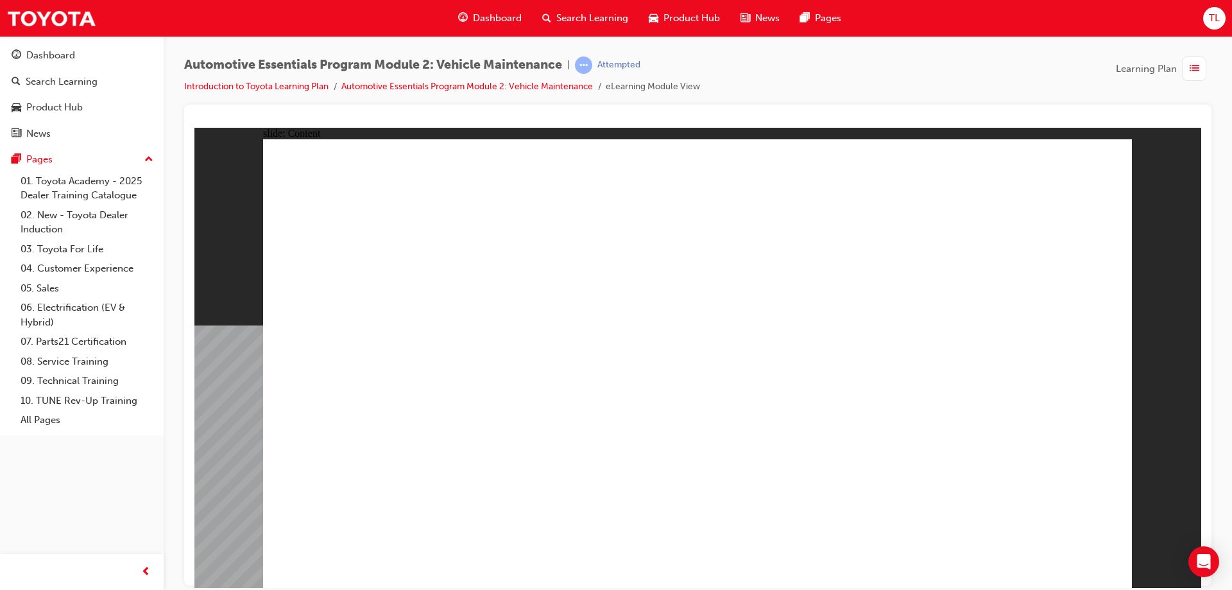
drag, startPoint x: 583, startPoint y: 396, endPoint x: 447, endPoint y: 402, distance: 136.2
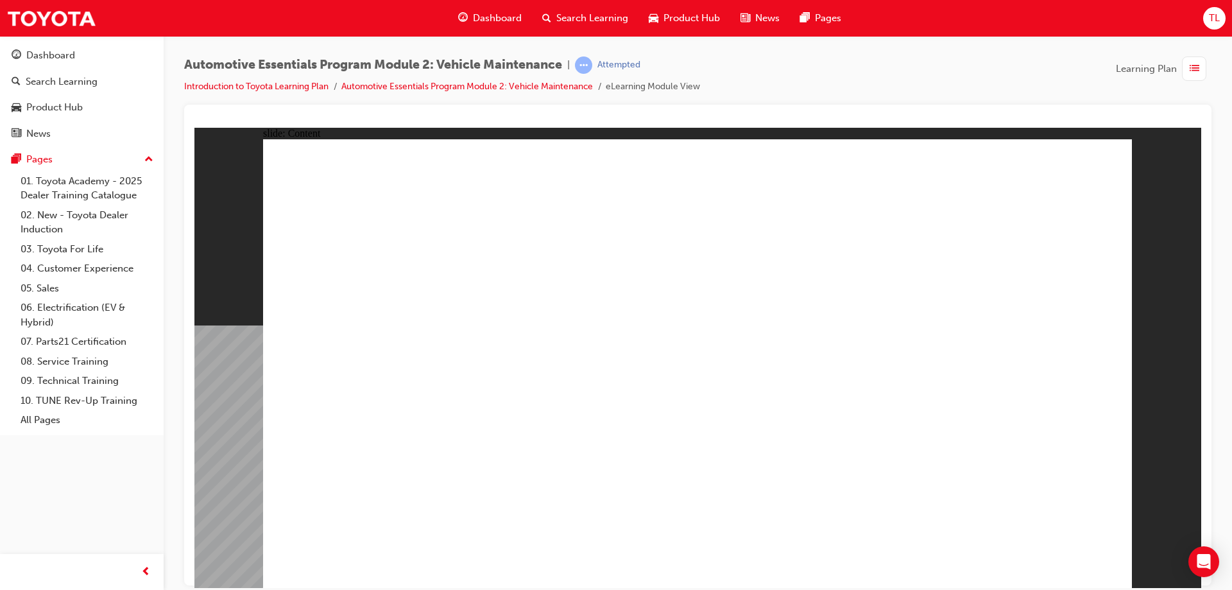
drag, startPoint x: 1099, startPoint y: 464, endPoint x: 874, endPoint y: 510, distance: 229.4
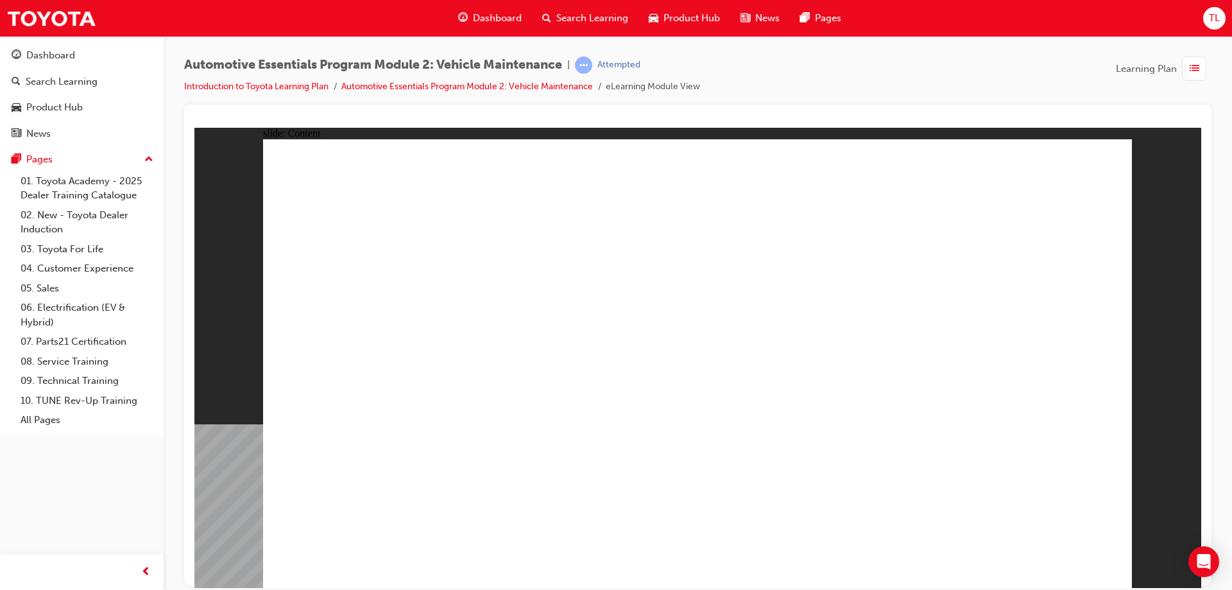
drag, startPoint x: 313, startPoint y: 306, endPoint x: 544, endPoint y: 300, distance: 231.1
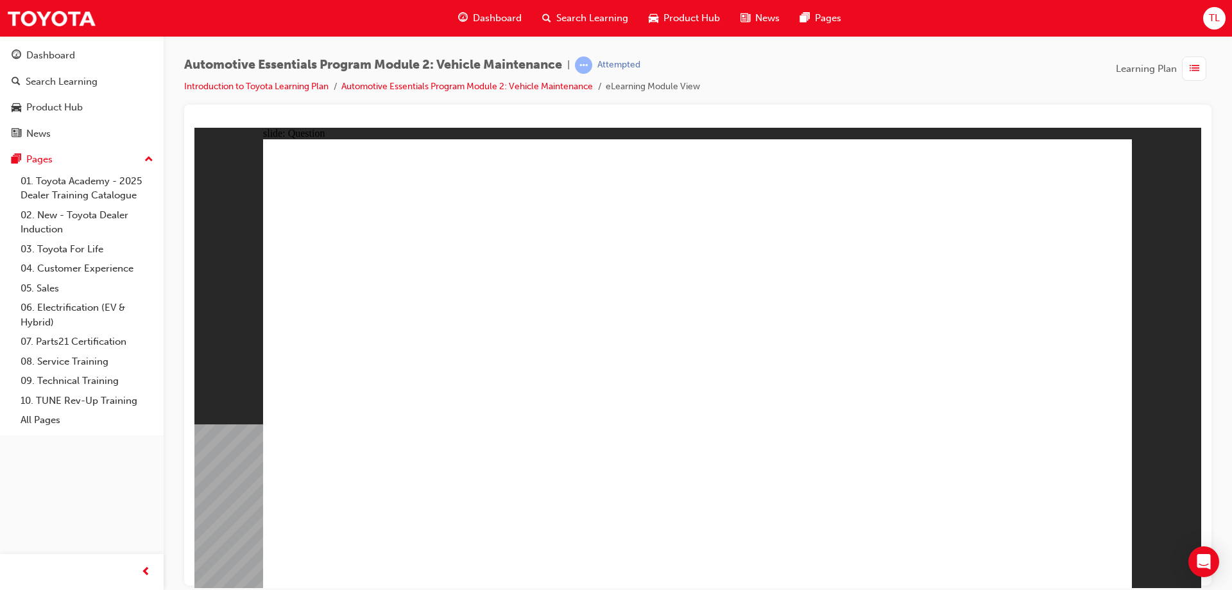
radio input "true"
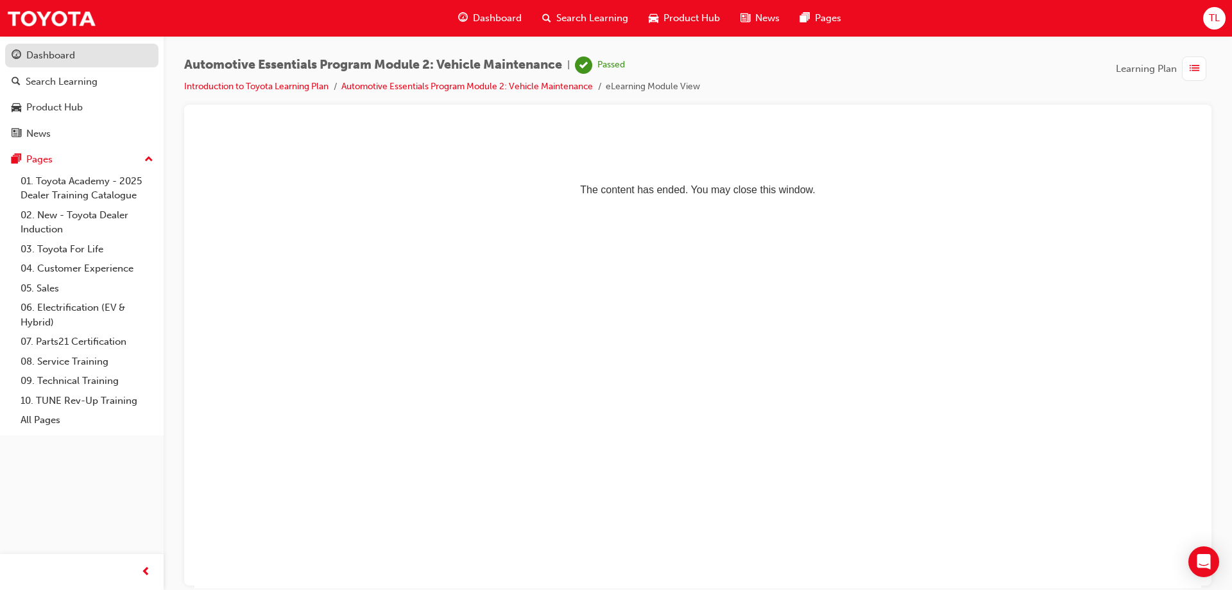
click at [51, 56] on div "Dashboard" at bounding box center [50, 55] width 49 height 15
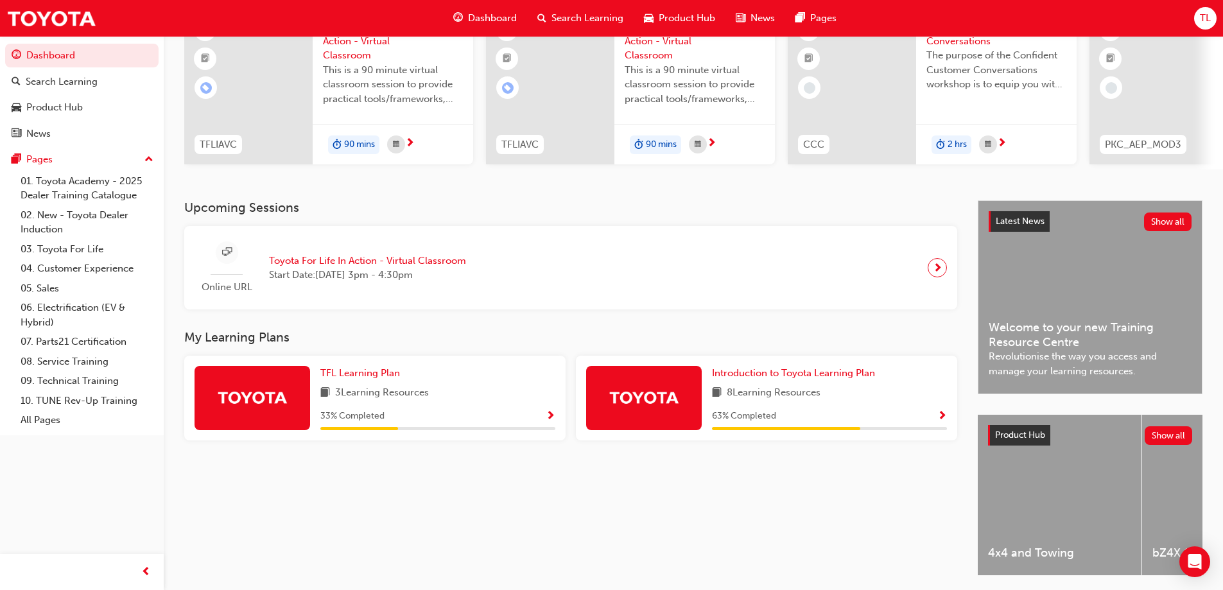
scroll to position [177, 0]
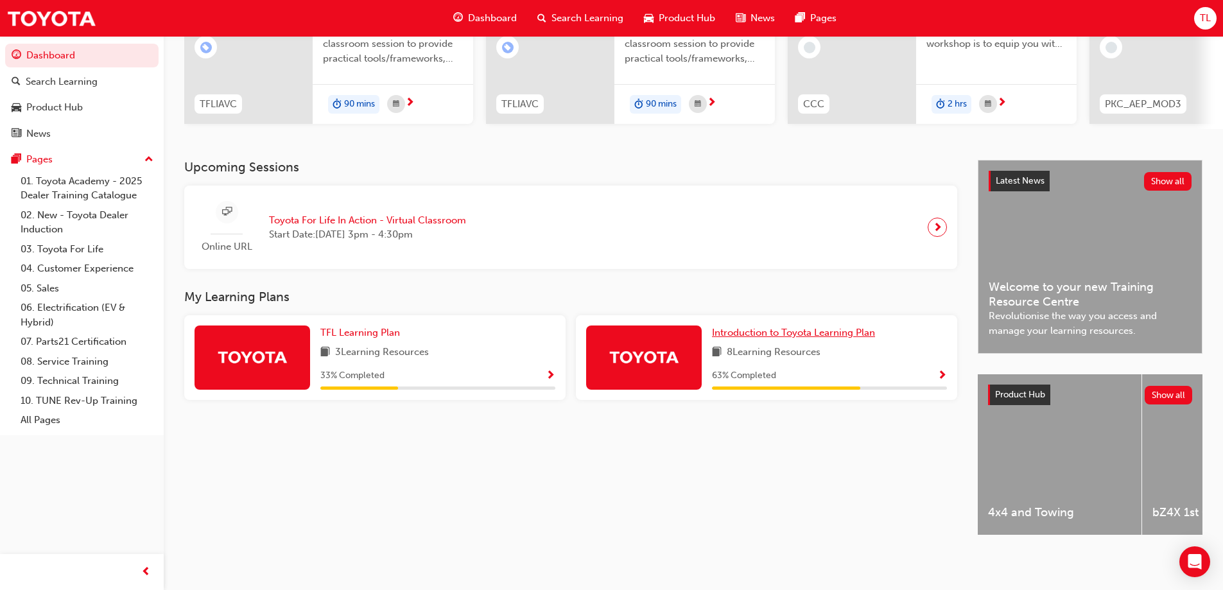
click at [828, 327] on span "Introduction to Toyota Learning Plan" at bounding box center [793, 333] width 163 height 12
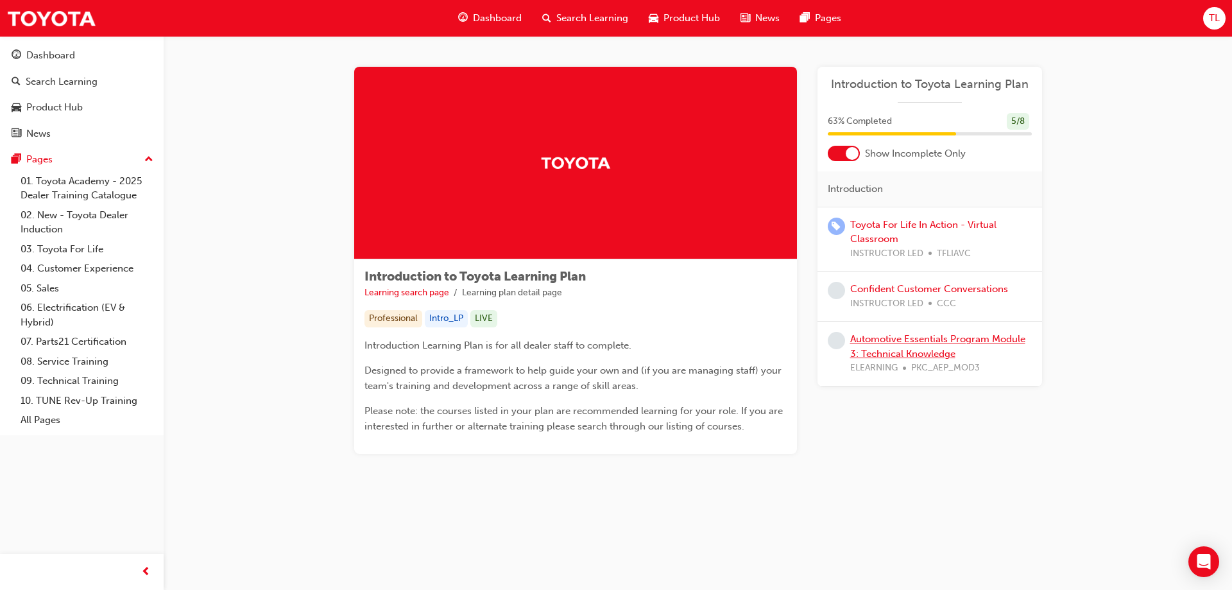
click at [931, 340] on link "Automotive Essentials Program Module 3: Technical Knowledge" at bounding box center [937, 346] width 175 height 26
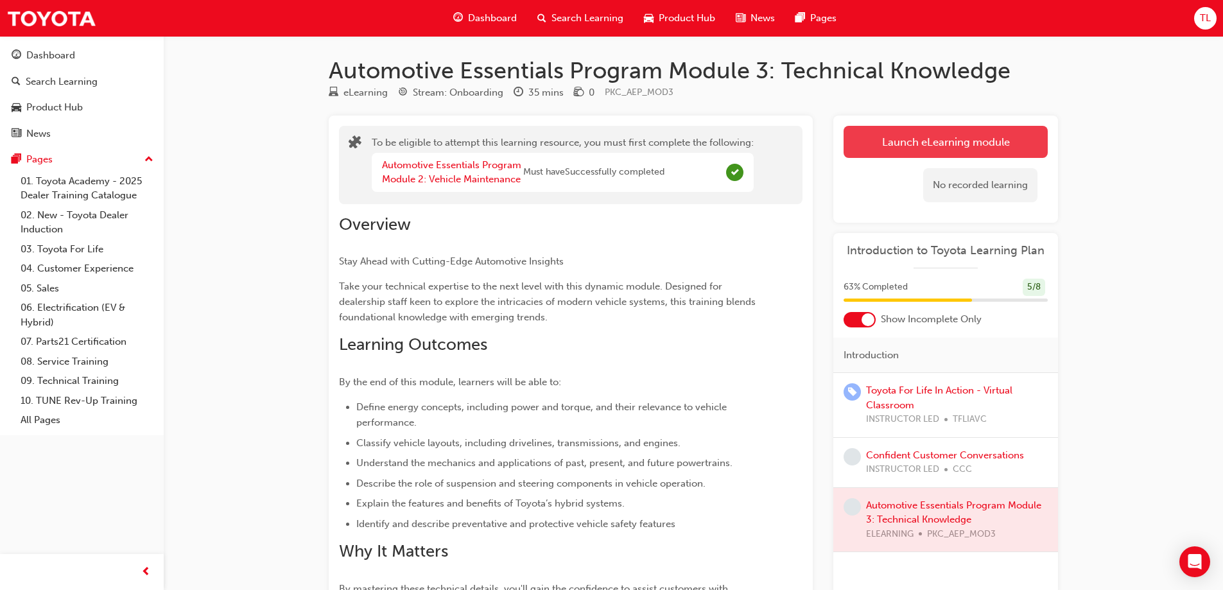
click at [926, 153] on button "Launch eLearning module" at bounding box center [945, 142] width 204 height 32
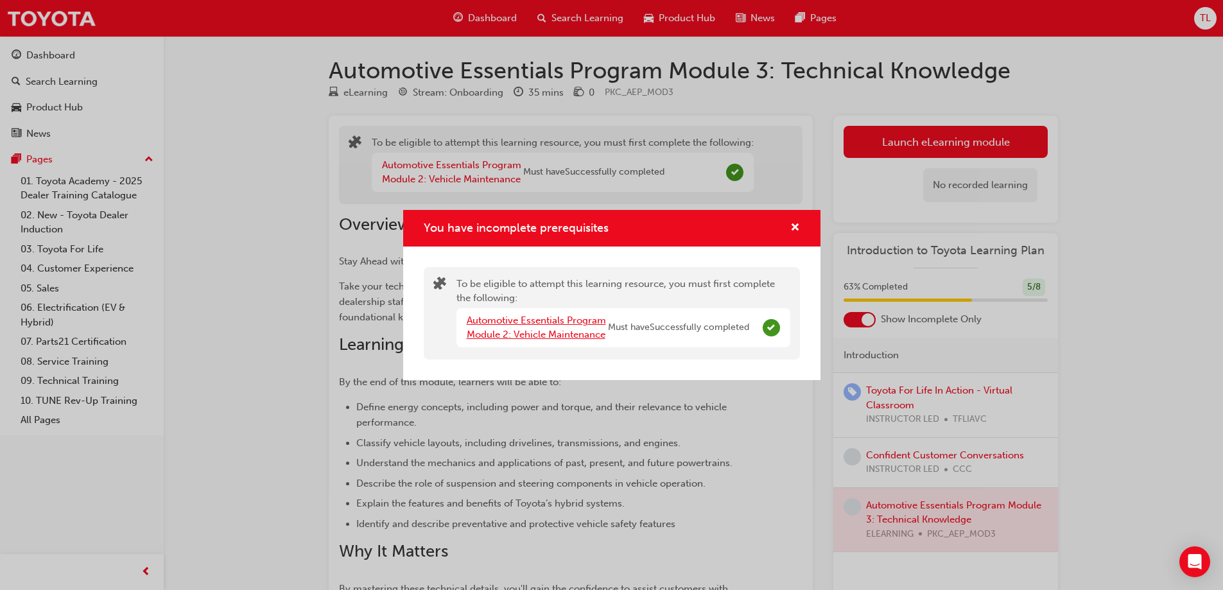
click at [519, 323] on link "Automotive Essentials Program Module 2: Vehicle Maintenance" at bounding box center [536, 328] width 139 height 26
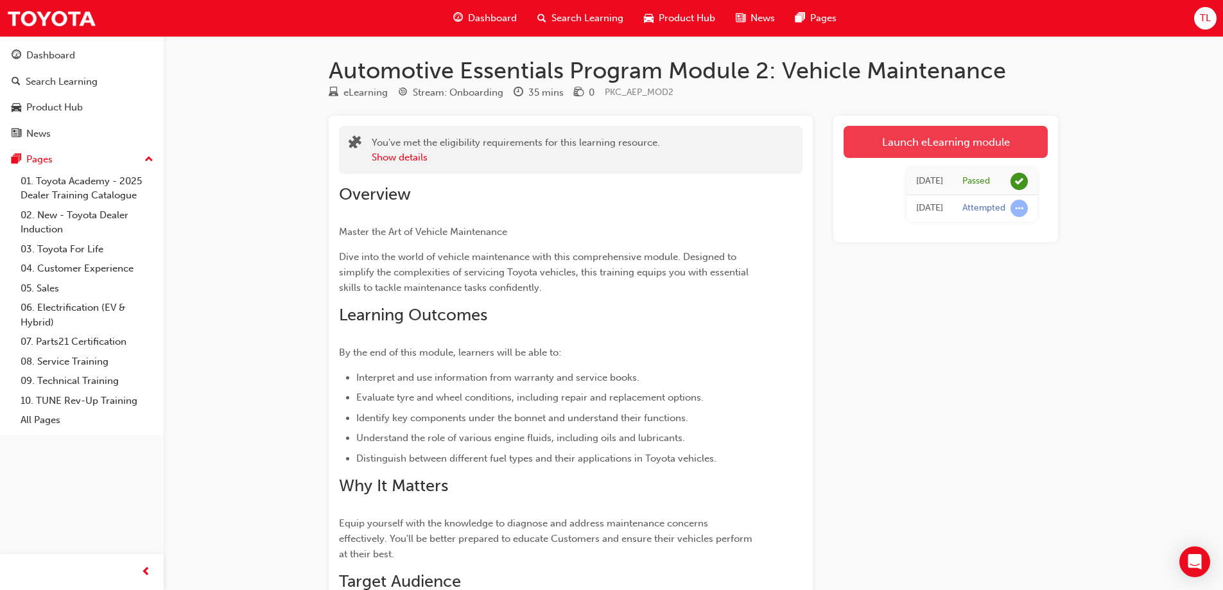
click at [911, 142] on link "Launch eLearning module" at bounding box center [945, 142] width 204 height 32
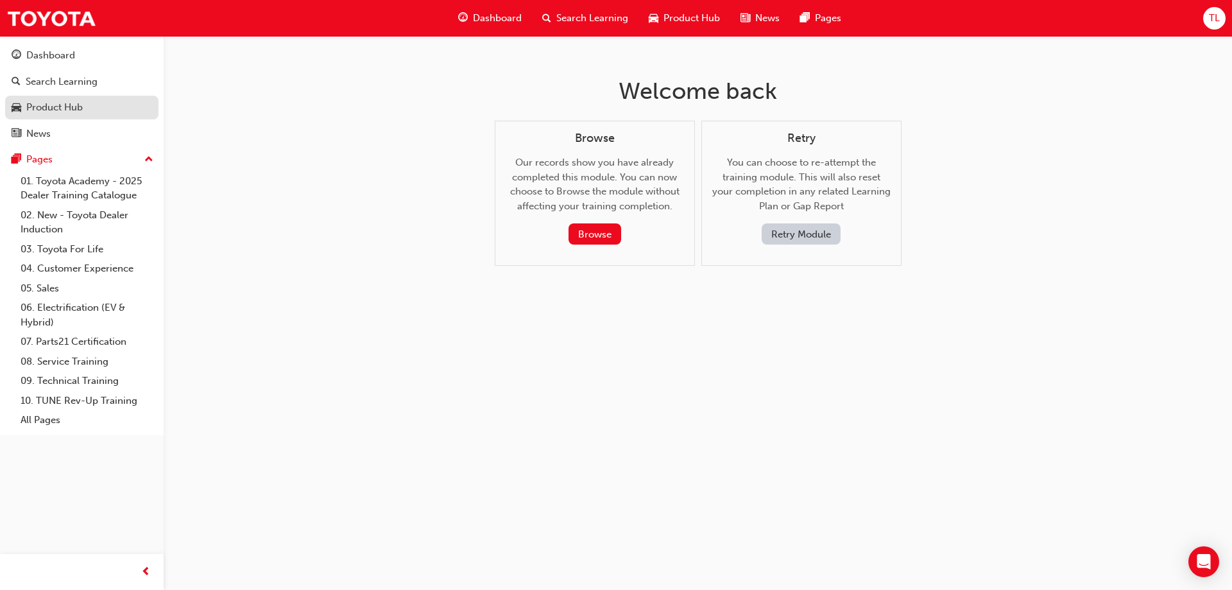
click at [52, 101] on div "Product Hub" at bounding box center [54, 107] width 56 height 15
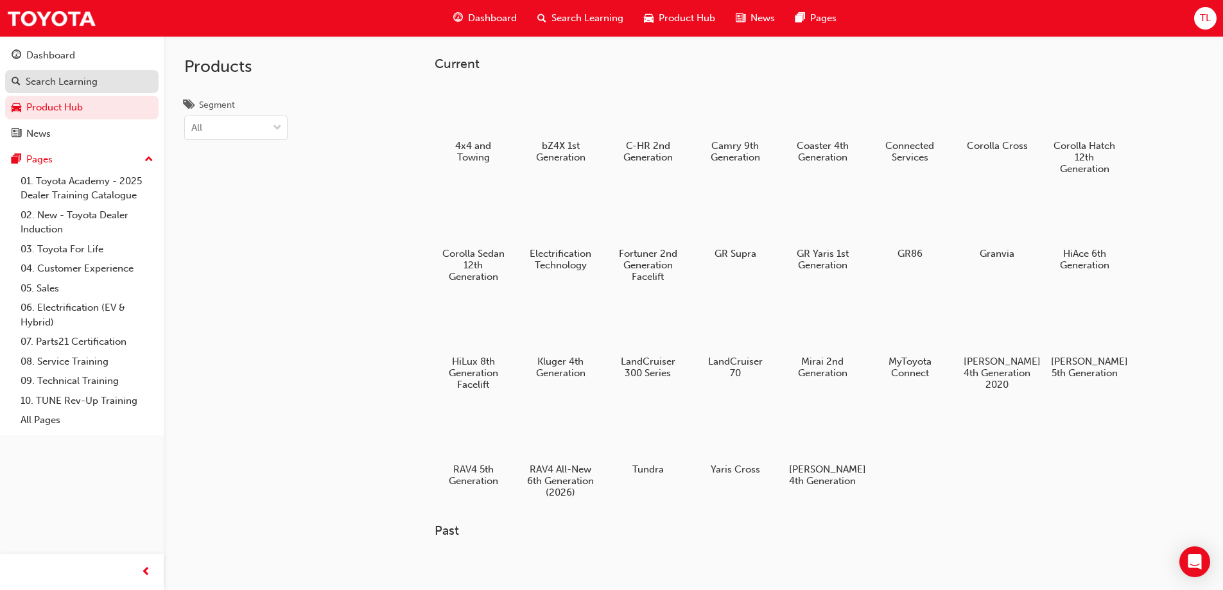
click at [47, 76] on div "Search Learning" at bounding box center [62, 81] width 72 height 15
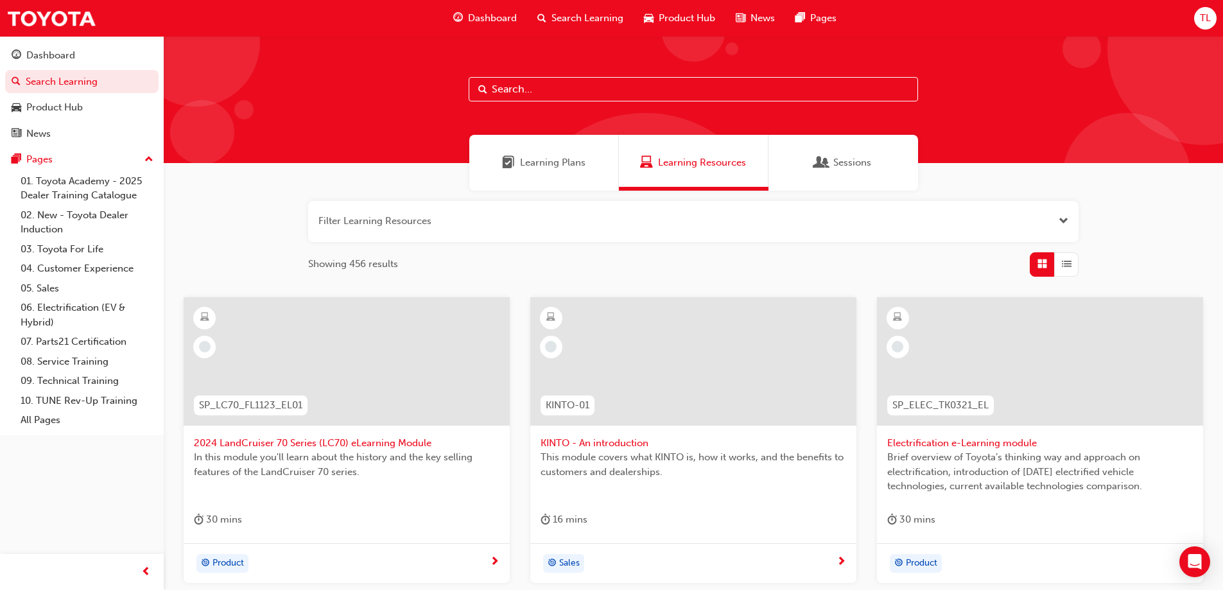
click at [537, 162] on span "Learning Plans" at bounding box center [552, 162] width 65 height 15
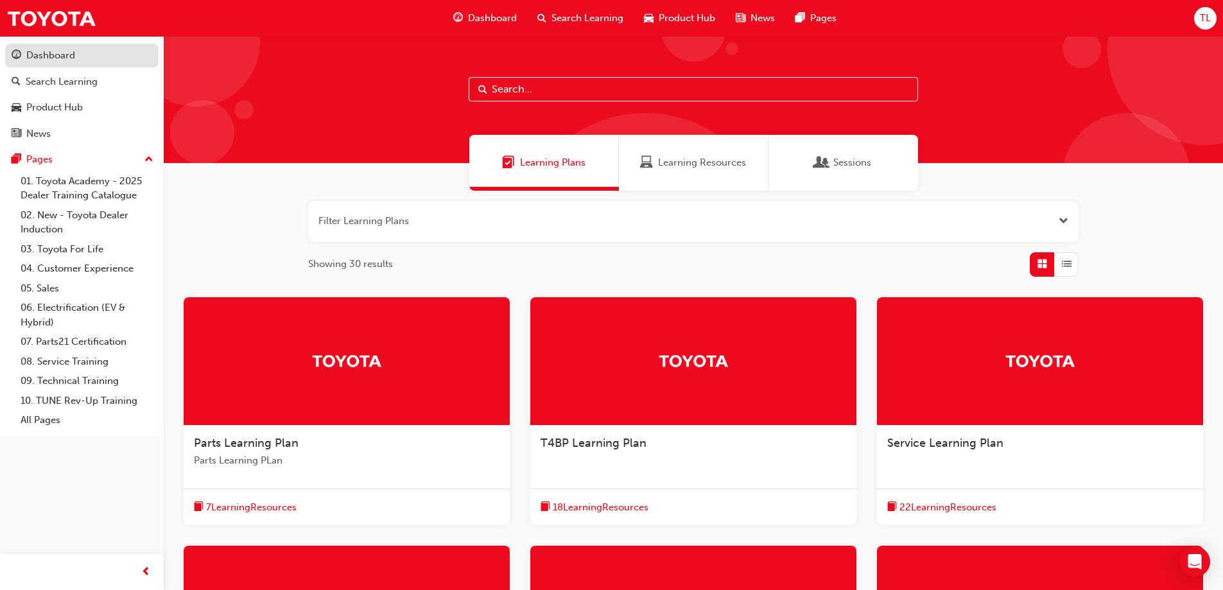
click at [53, 56] on div "Dashboard" at bounding box center [50, 55] width 49 height 15
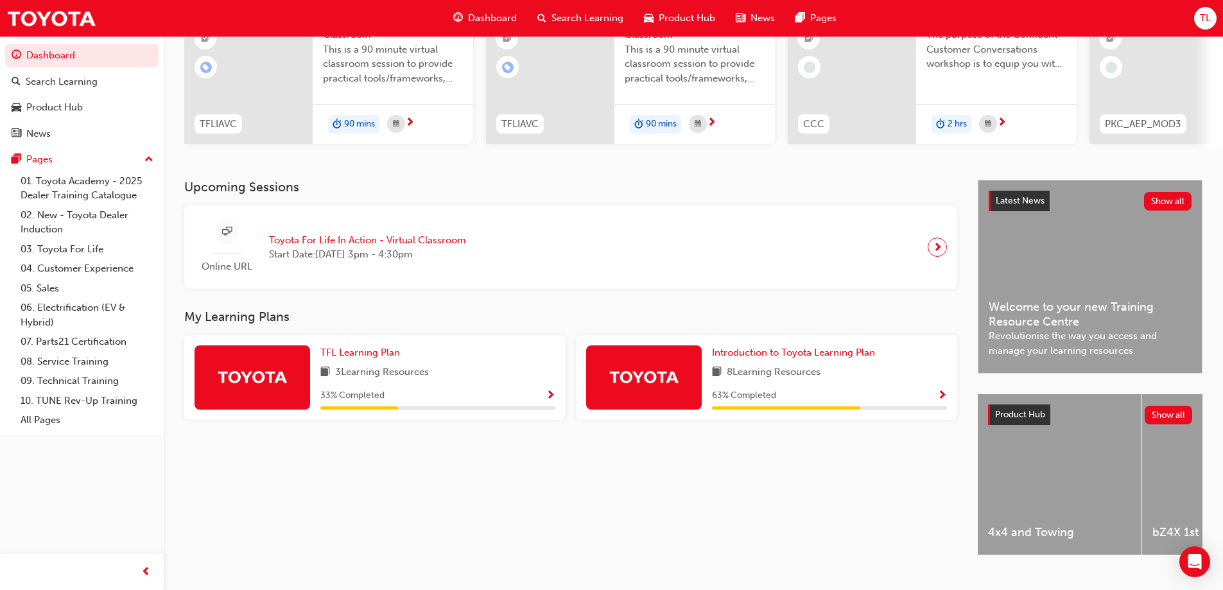
scroll to position [177, 0]
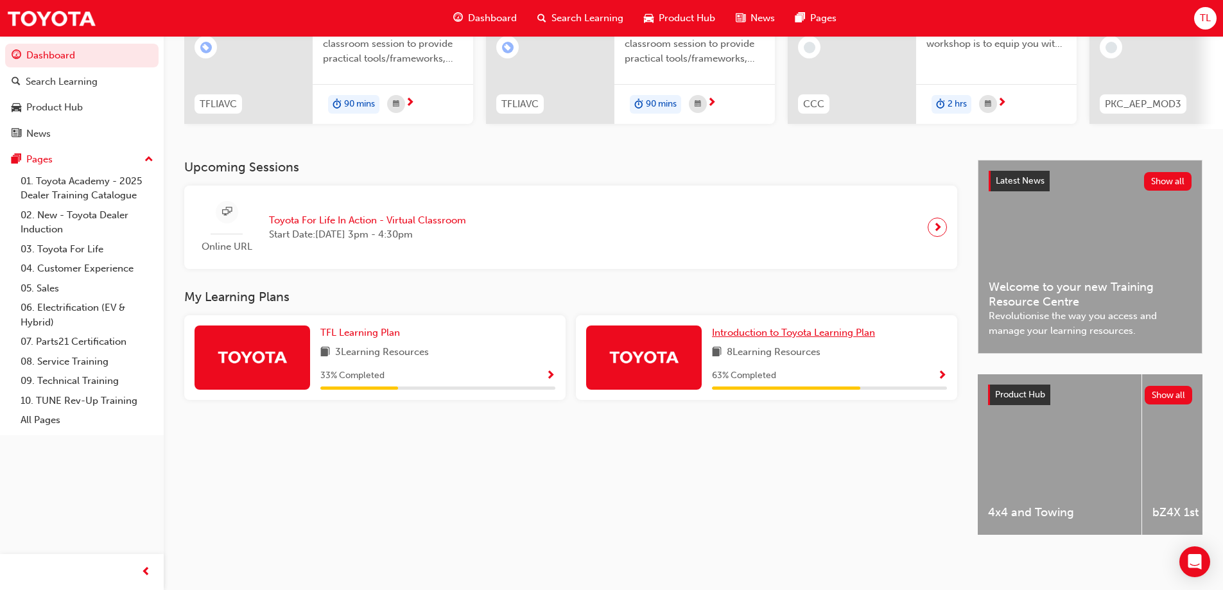
click at [750, 328] on span "Introduction to Toyota Learning Plan" at bounding box center [793, 333] width 163 height 12
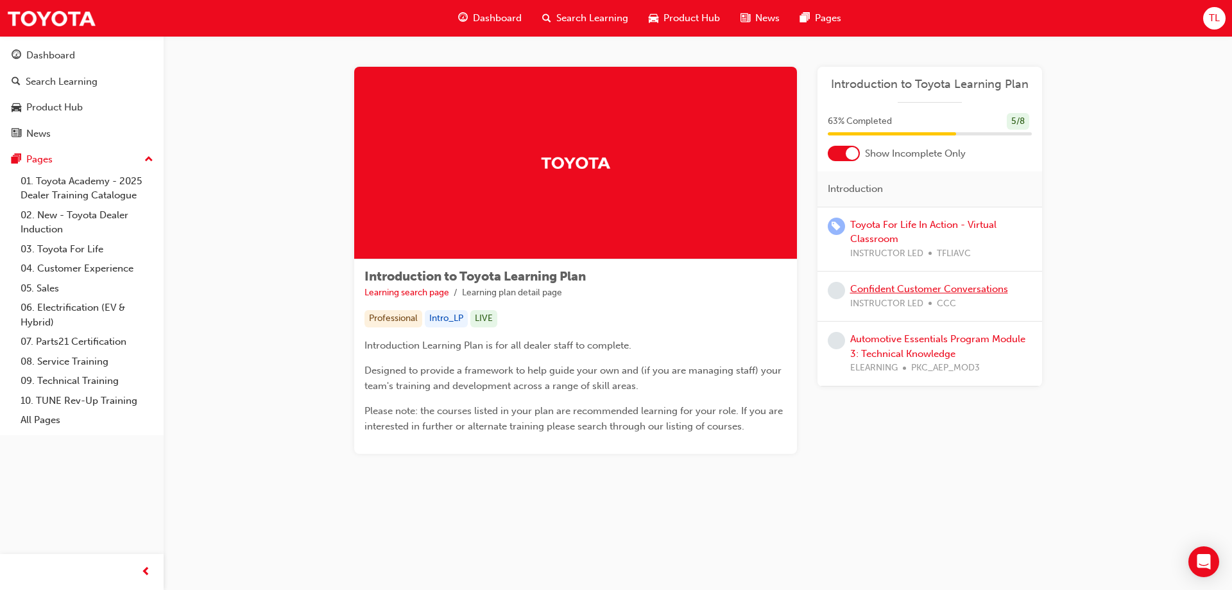
click at [868, 286] on link "Confident Customer Conversations" at bounding box center [929, 289] width 158 height 12
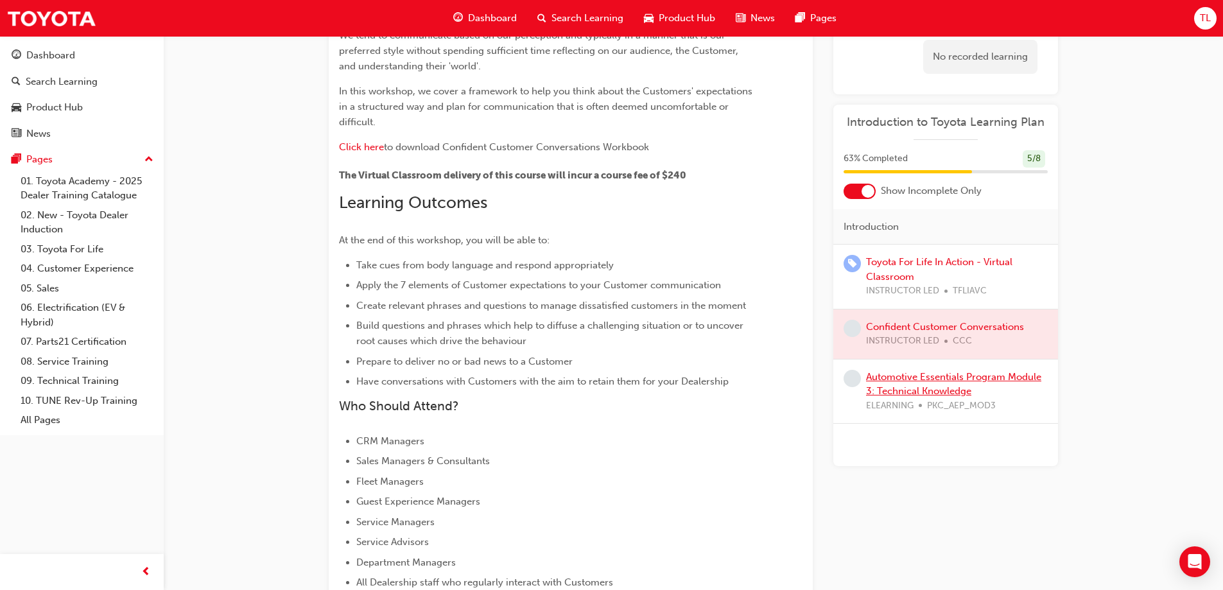
click at [933, 374] on link "Automotive Essentials Program Module 3: Technical Knowledge" at bounding box center [953, 384] width 175 height 26
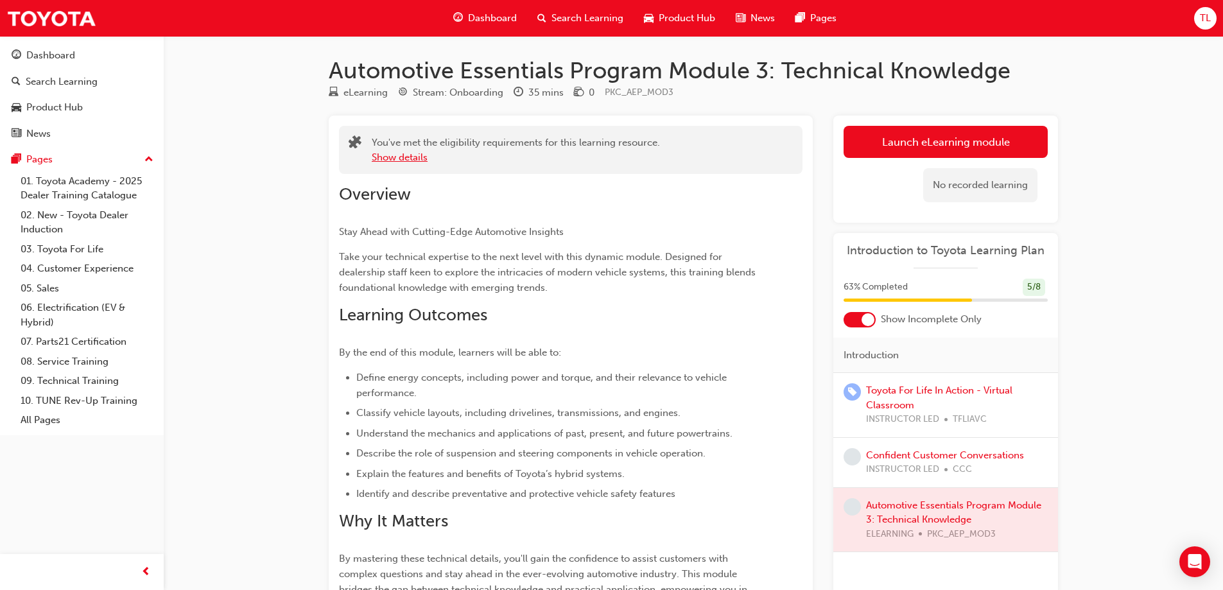
click at [411, 153] on button "Show details" at bounding box center [400, 157] width 56 height 15
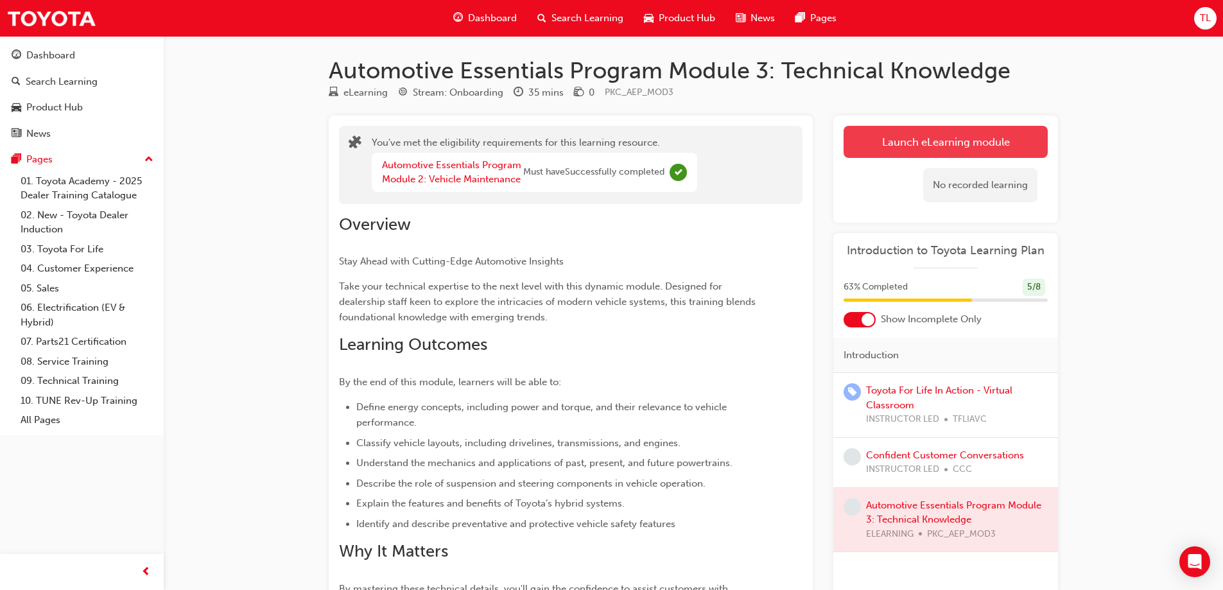
click at [902, 135] on link "Launch eLearning module" at bounding box center [945, 142] width 204 height 32
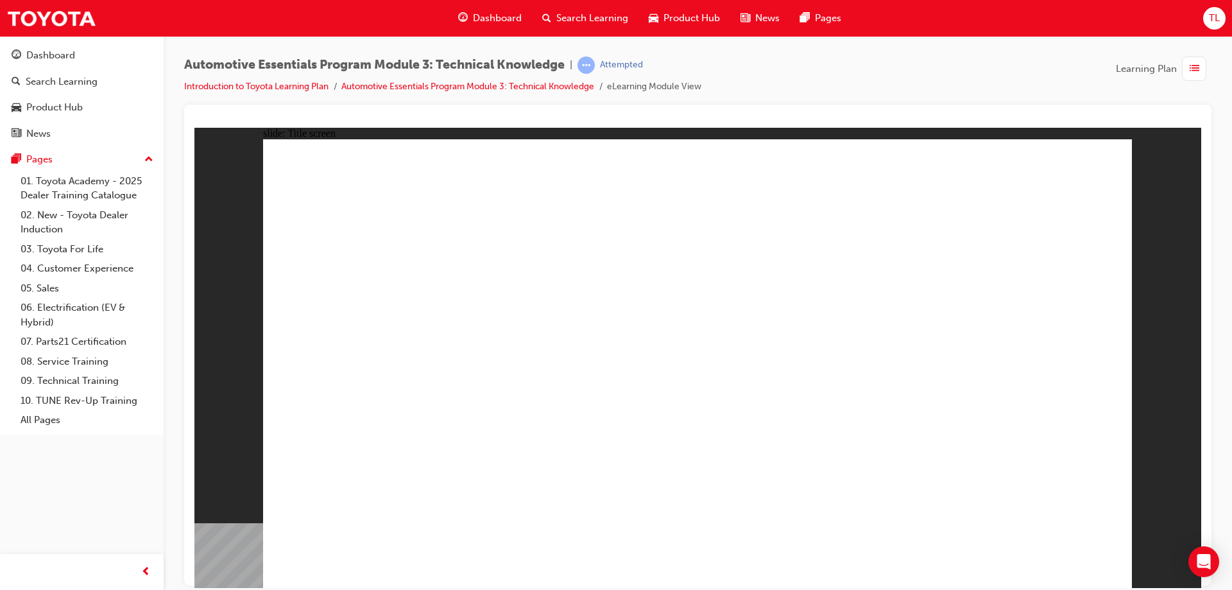
drag, startPoint x: 821, startPoint y: 283, endPoint x: 1067, endPoint y: 272, distance: 246.1
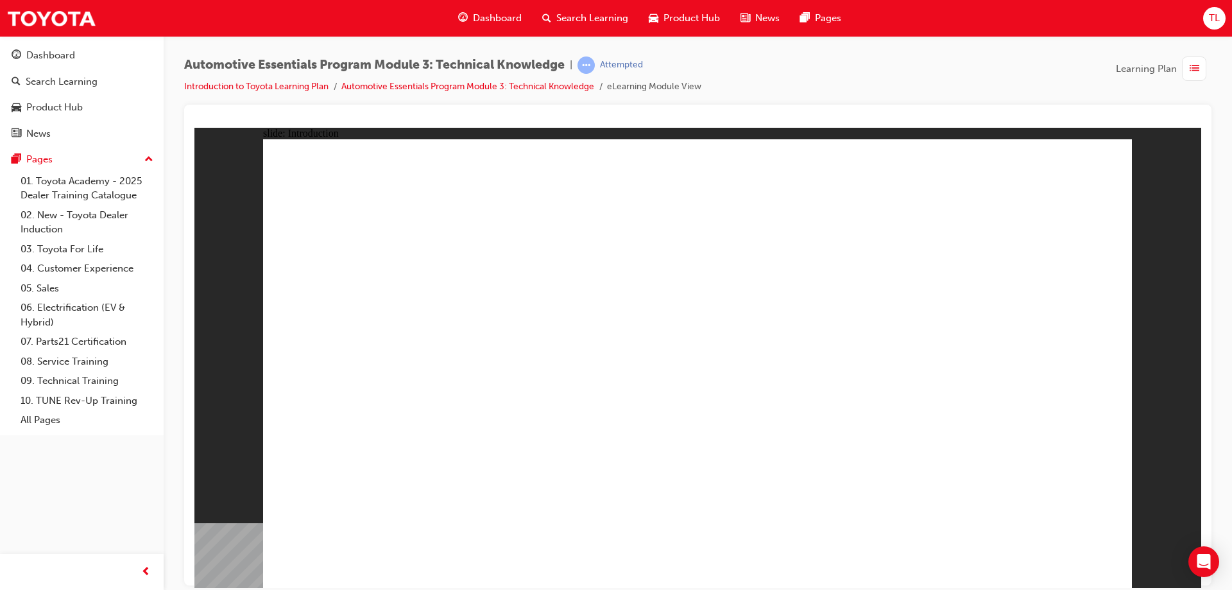
drag, startPoint x: 1067, startPoint y: 272, endPoint x: 798, endPoint y: 395, distance: 296.1
drag, startPoint x: 803, startPoint y: 405, endPoint x: 973, endPoint y: 406, distance: 170.1
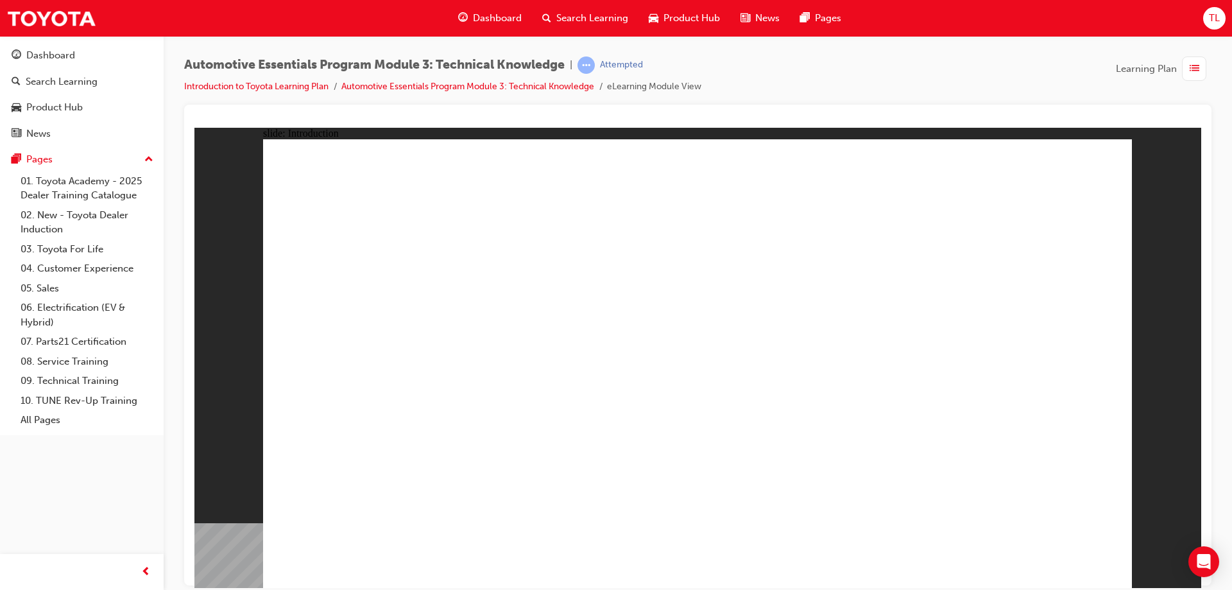
drag, startPoint x: 991, startPoint y: 409, endPoint x: 888, endPoint y: 415, distance: 102.9
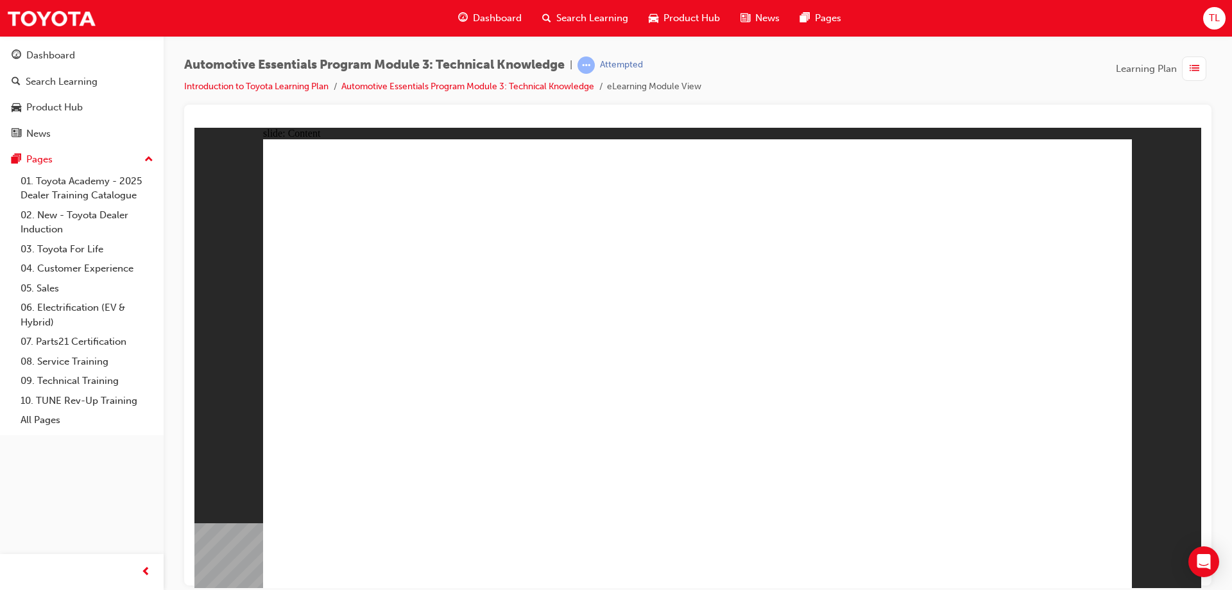
drag, startPoint x: 749, startPoint y: 449, endPoint x: 736, endPoint y: 451, distance: 13.1
drag, startPoint x: 696, startPoint y: 483, endPoint x: 713, endPoint y: 487, distance: 17.6
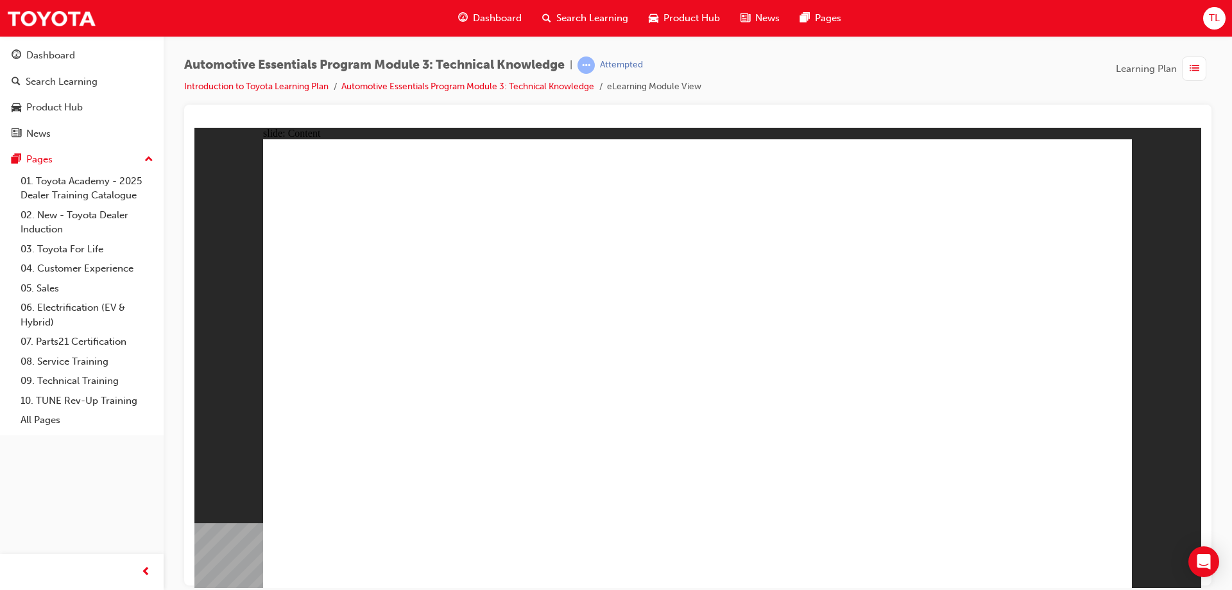
drag, startPoint x: 499, startPoint y: 456, endPoint x: 652, endPoint y: 426, distance: 155.6
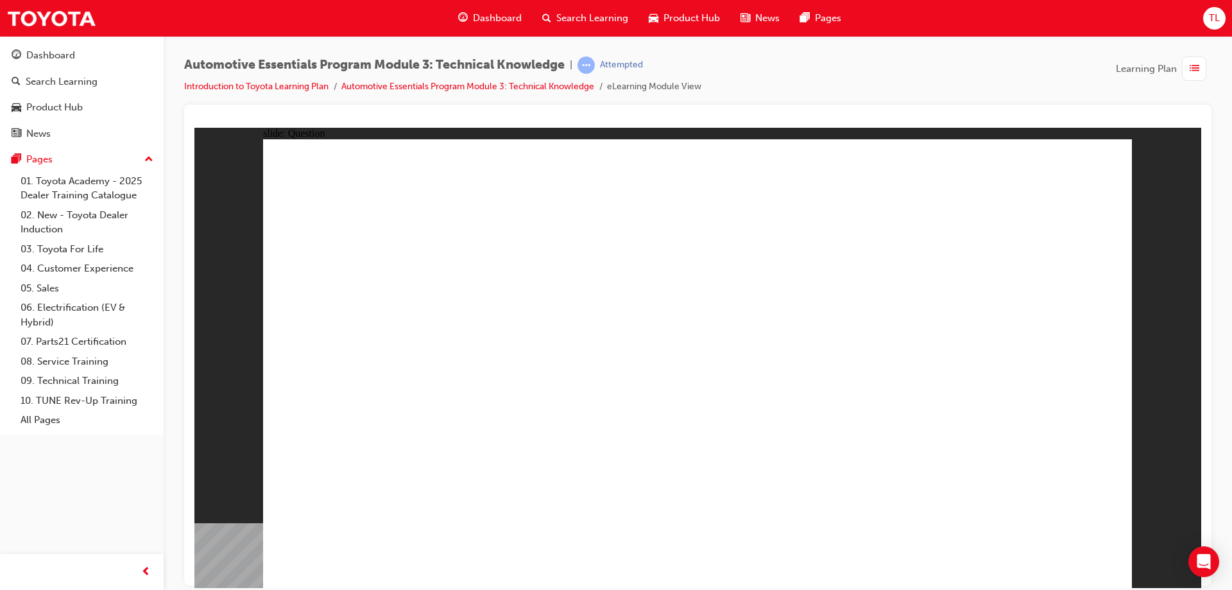
radio input "true"
drag, startPoint x: 842, startPoint y: 365, endPoint x: 873, endPoint y: 373, distance: 31.9
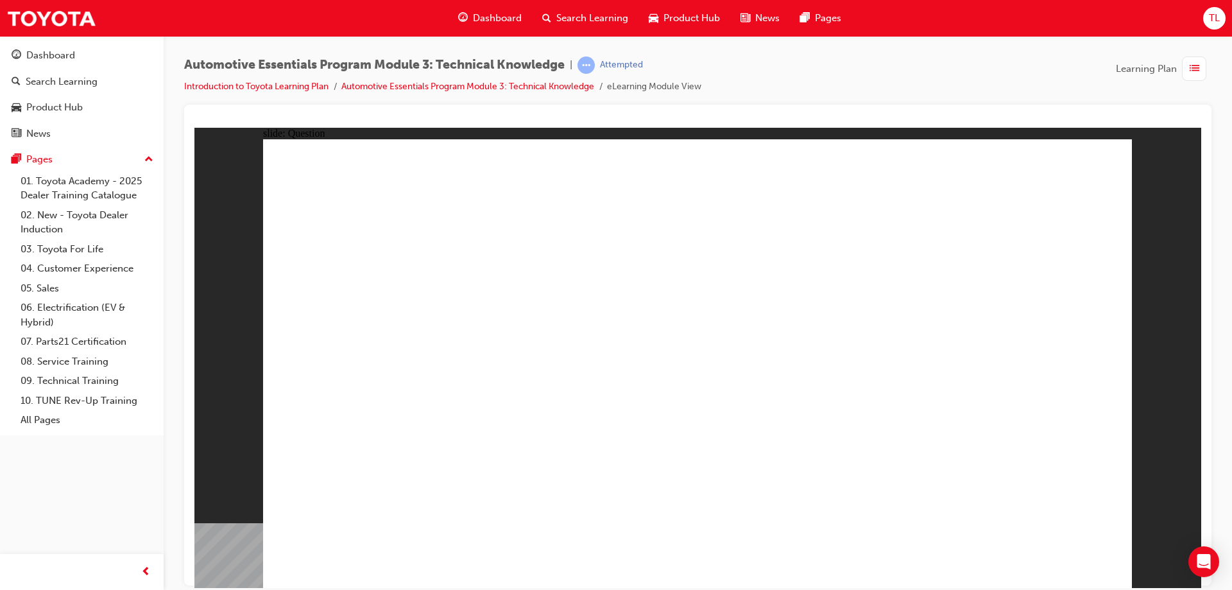
radio input "true"
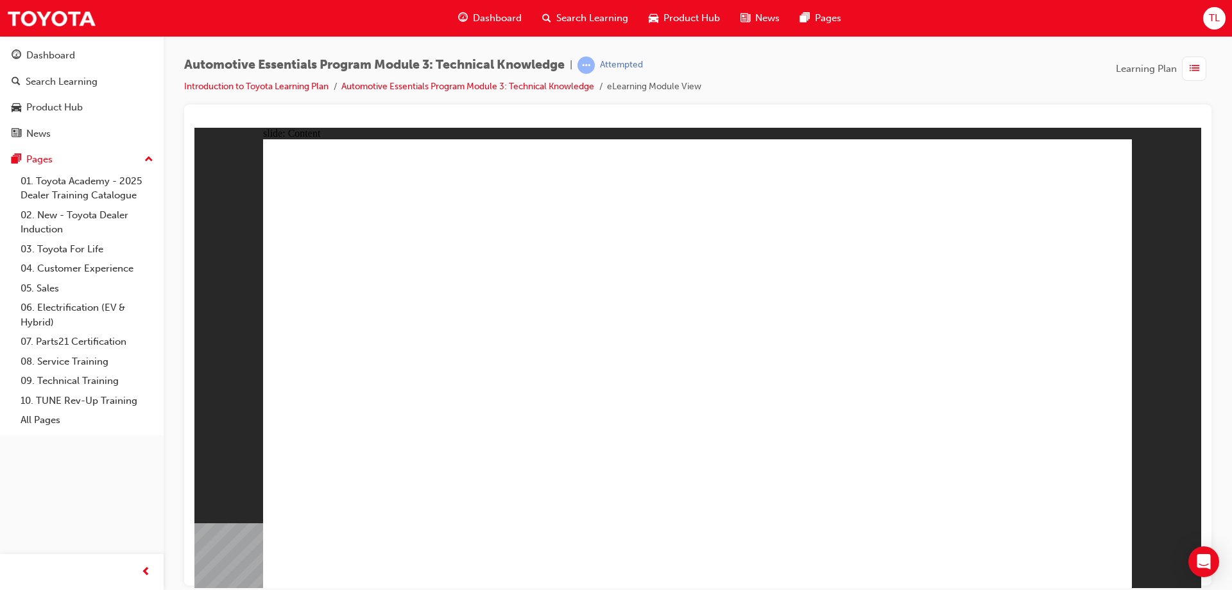
drag, startPoint x: 1094, startPoint y: 181, endPoint x: 1082, endPoint y: 176, distance: 13.8
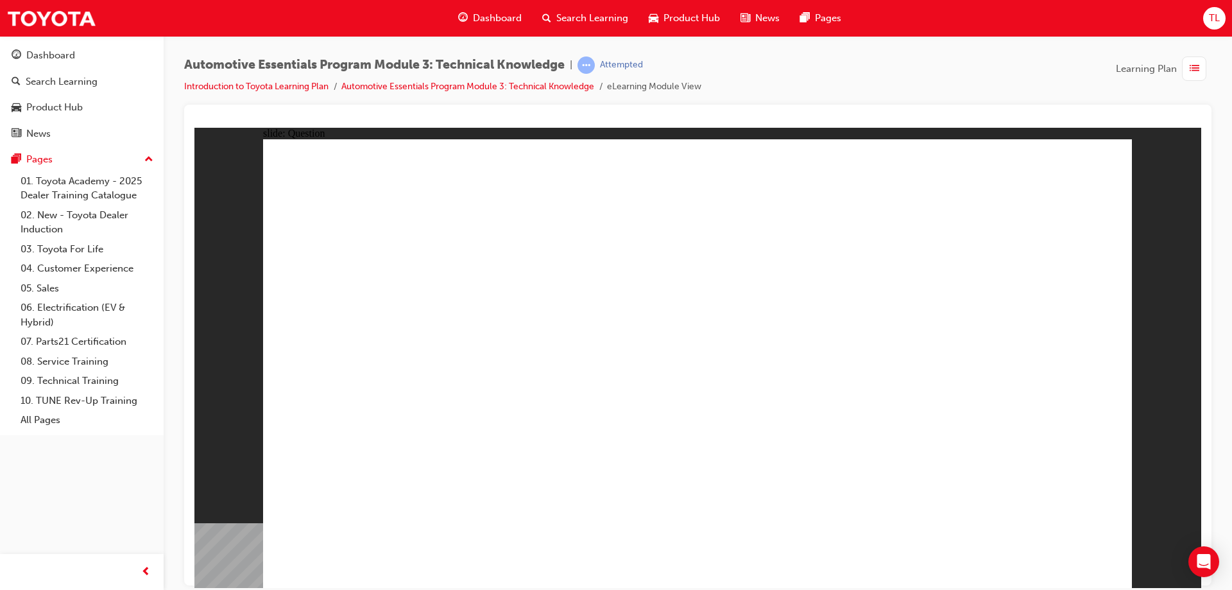
drag, startPoint x: 804, startPoint y: 438, endPoint x: 1038, endPoint y: 526, distance: 250.2
radio input "true"
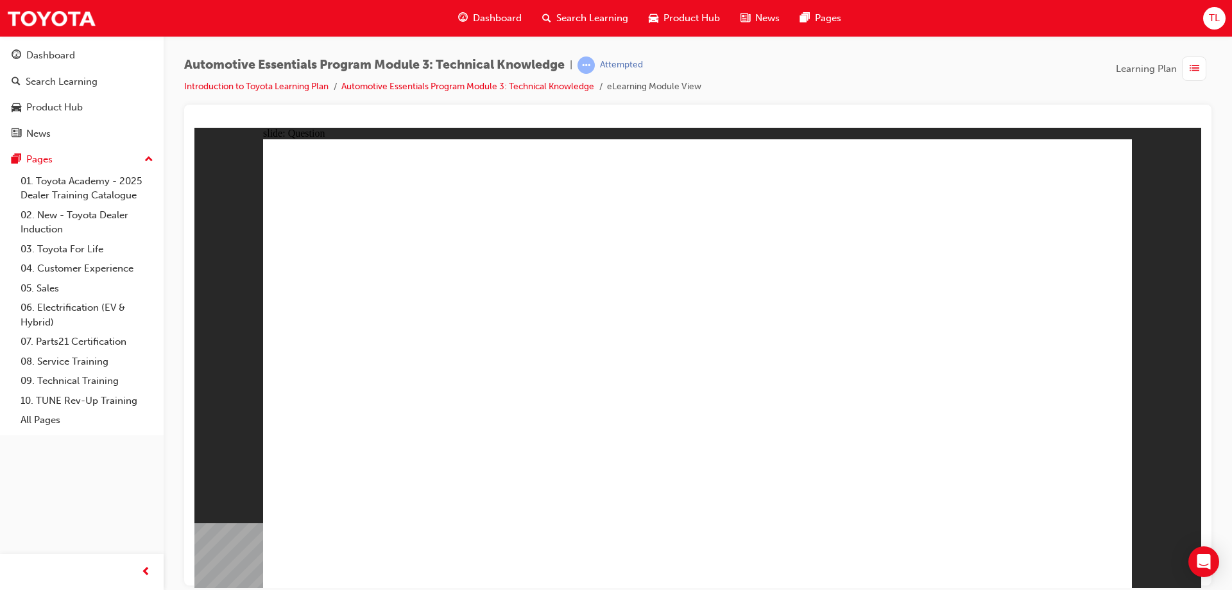
radio input "true"
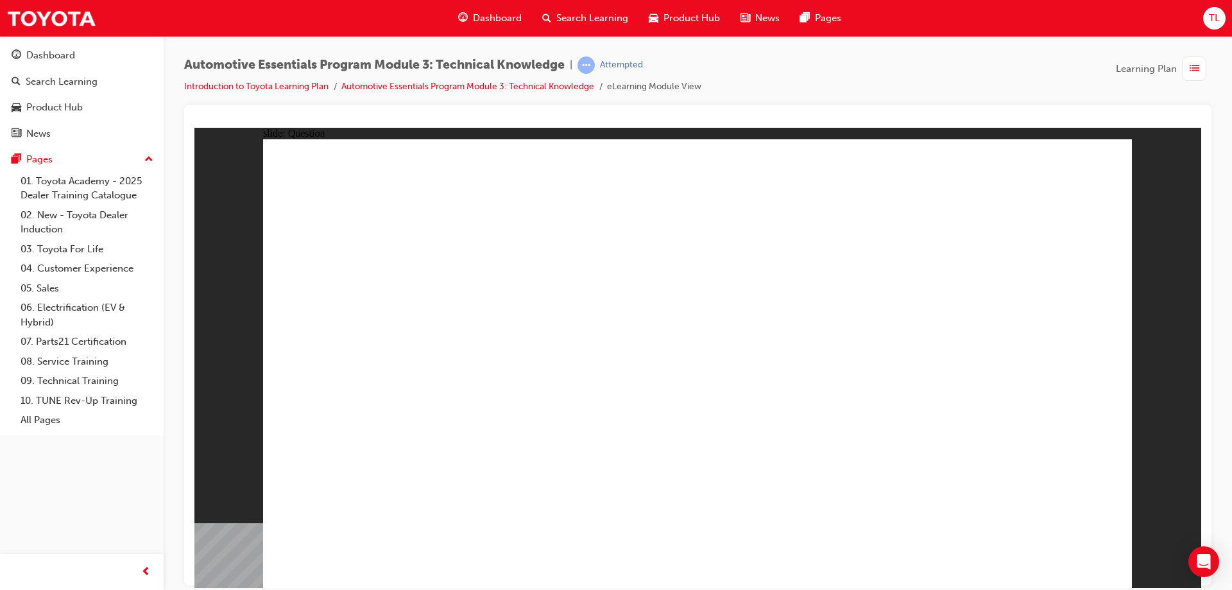
radio input "true"
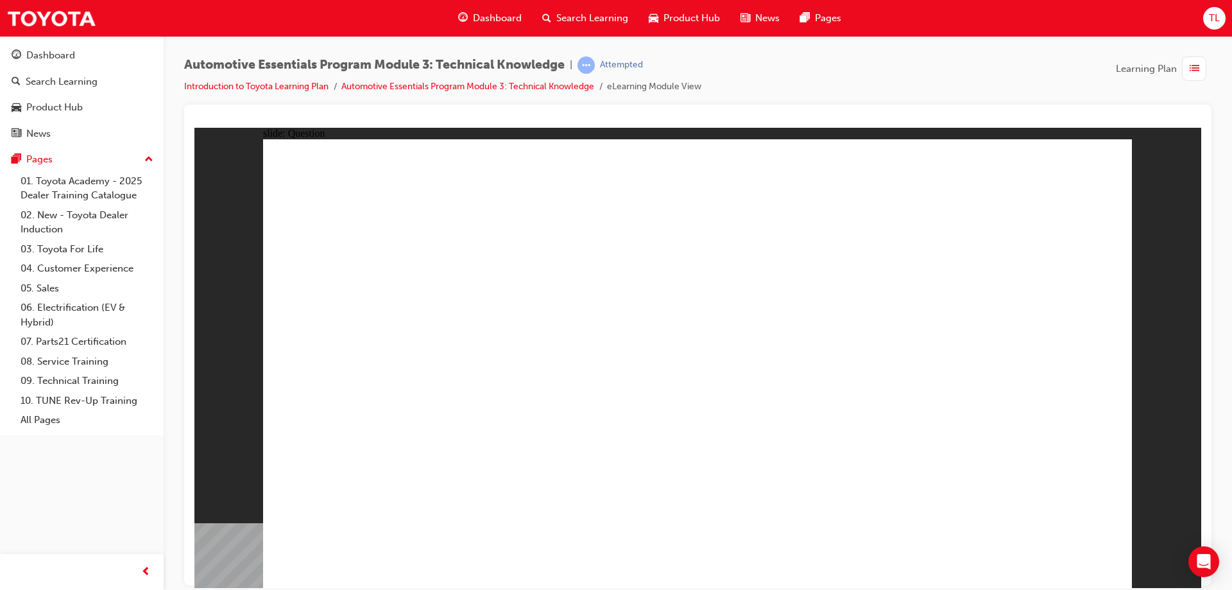
radio input "true"
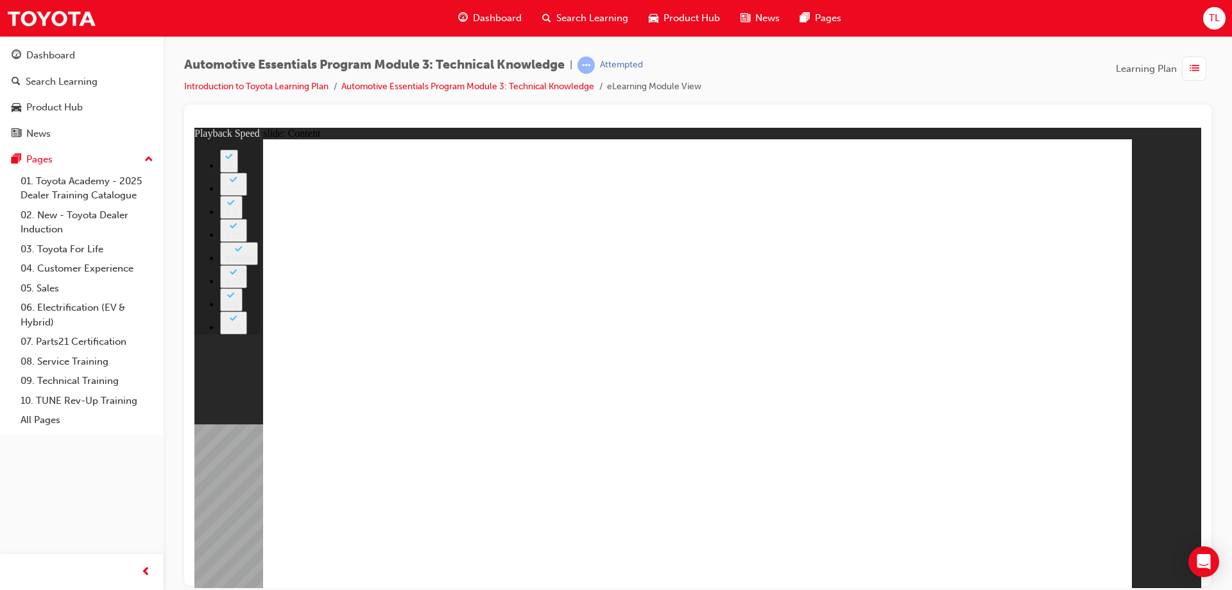
type input "1"
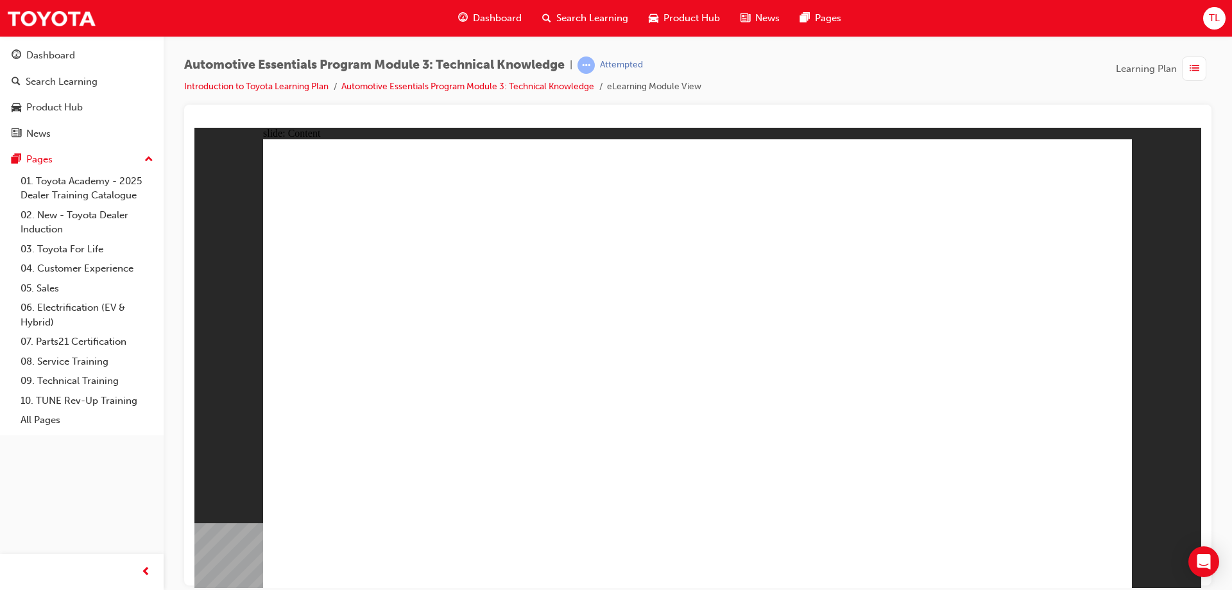
drag, startPoint x: 1036, startPoint y: 170, endPoint x: 1050, endPoint y: 163, distance: 15.8
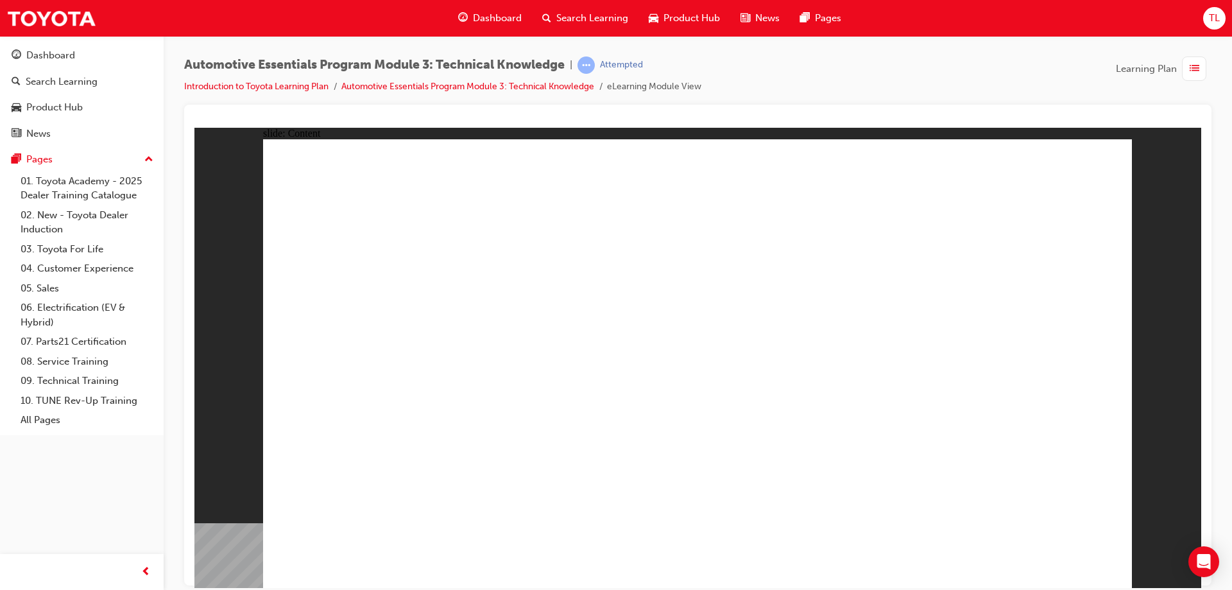
drag, startPoint x: 780, startPoint y: 205, endPoint x: 791, endPoint y: 207, distance: 11.8
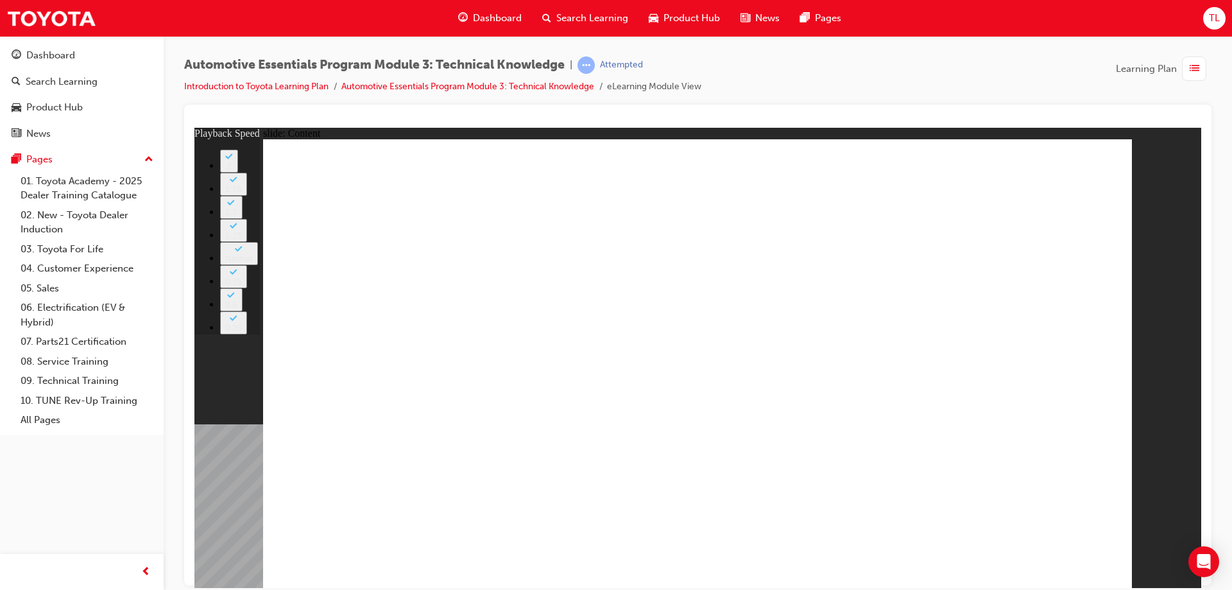
type input "1"
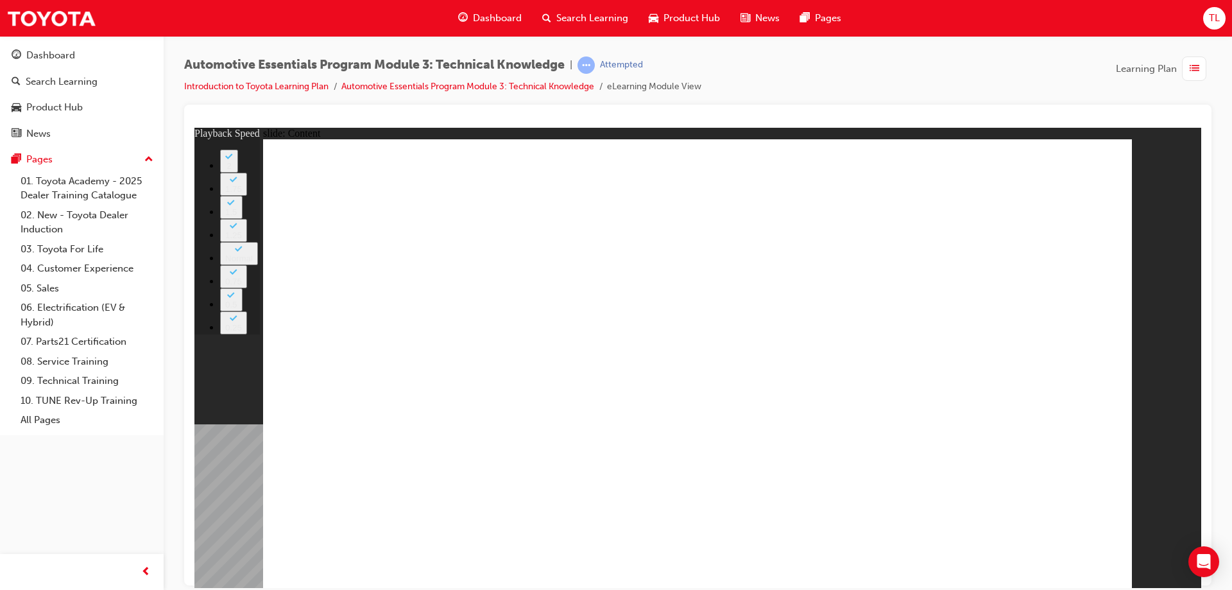
type input "1"
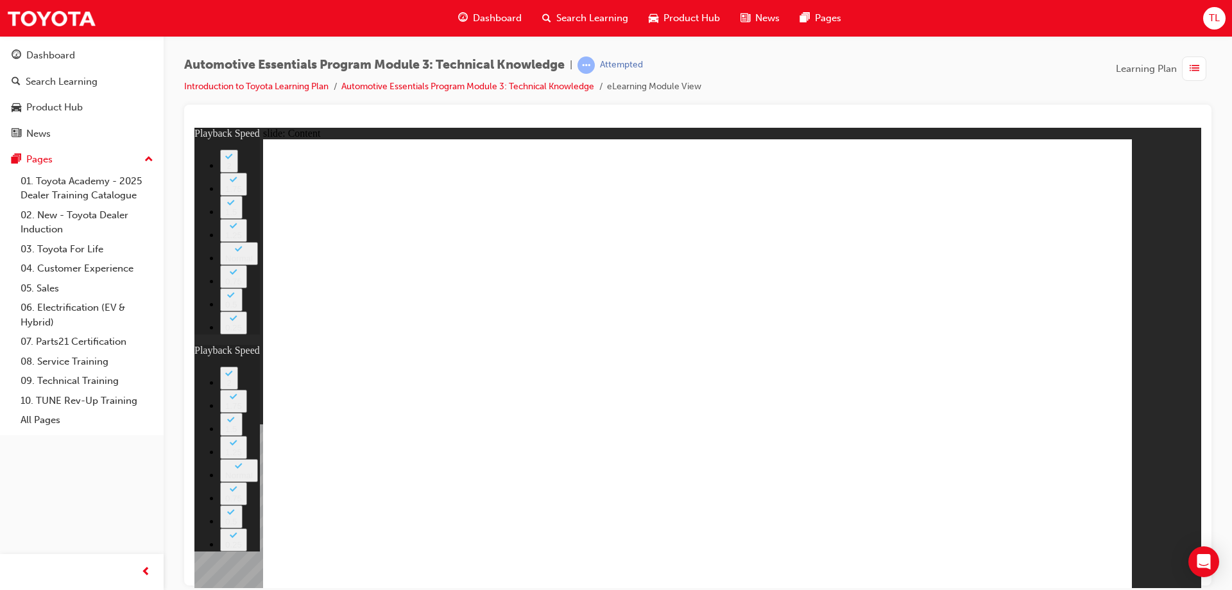
type input "3"
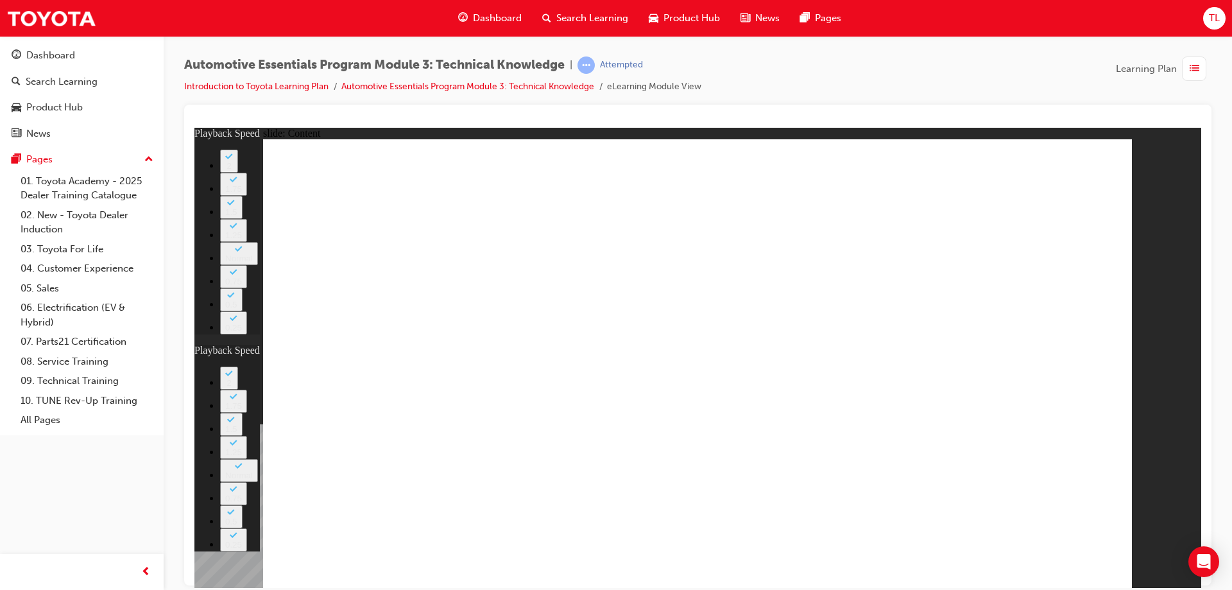
type input "1"
type input "3"
type input "1"
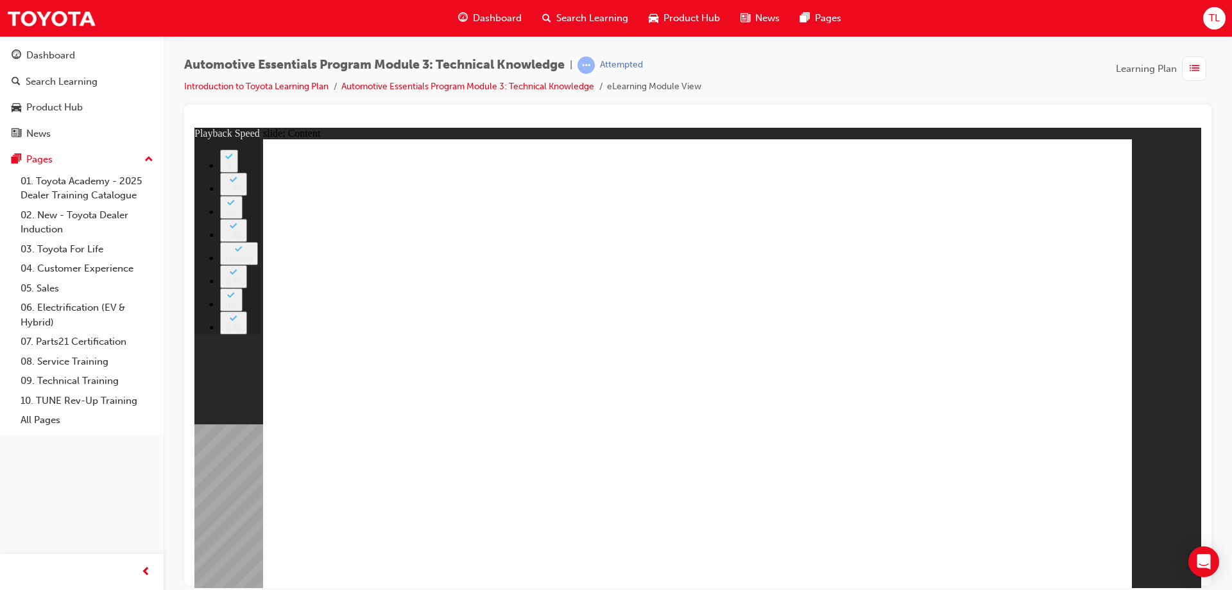
type input "14"
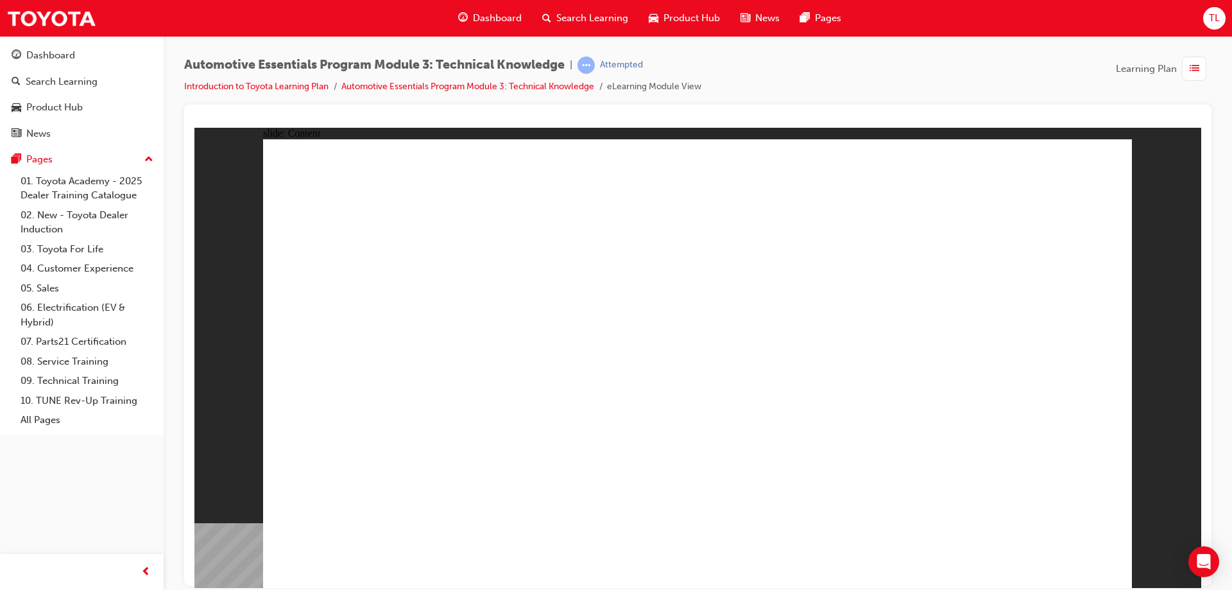
drag, startPoint x: 938, startPoint y: 251, endPoint x: 949, endPoint y: 246, distance: 11.8
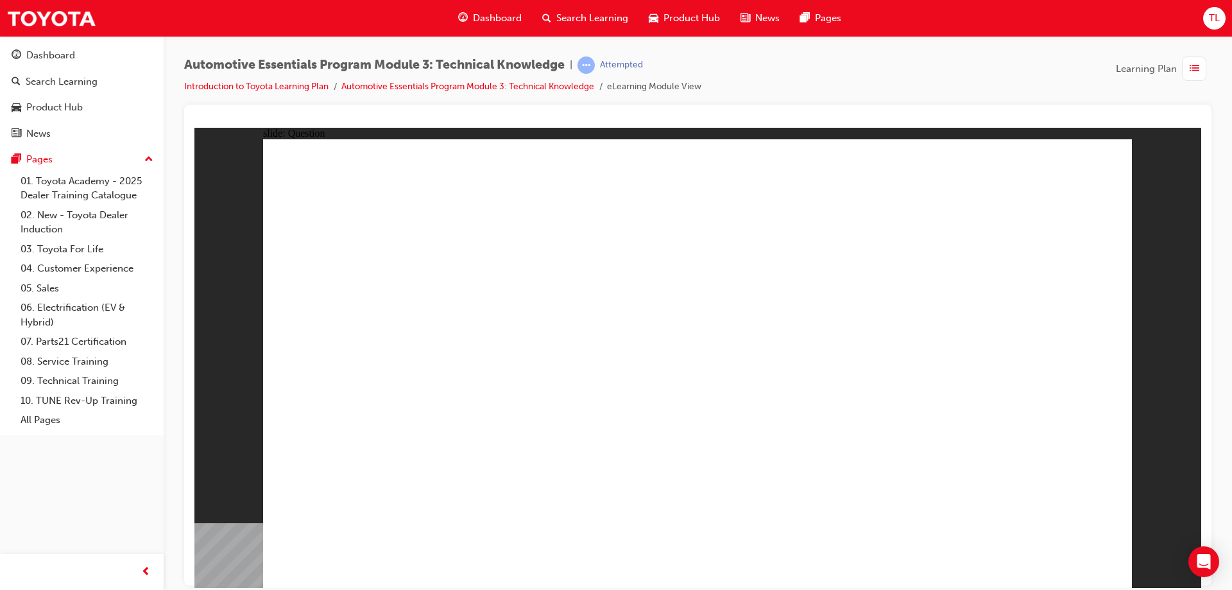
radio input "true"
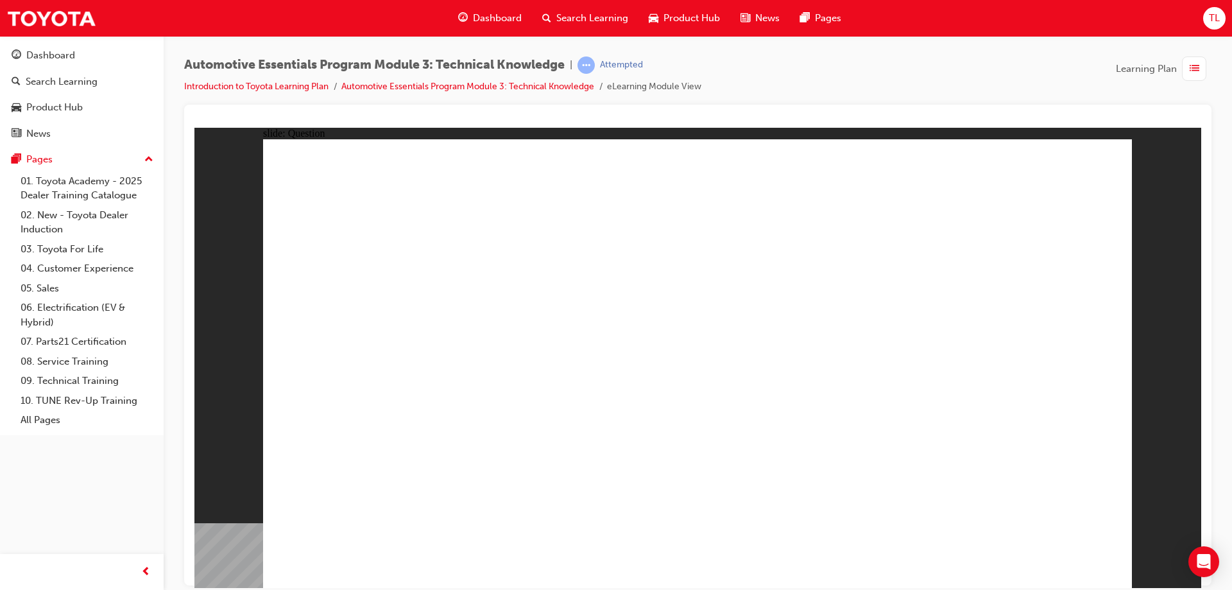
radio input "true"
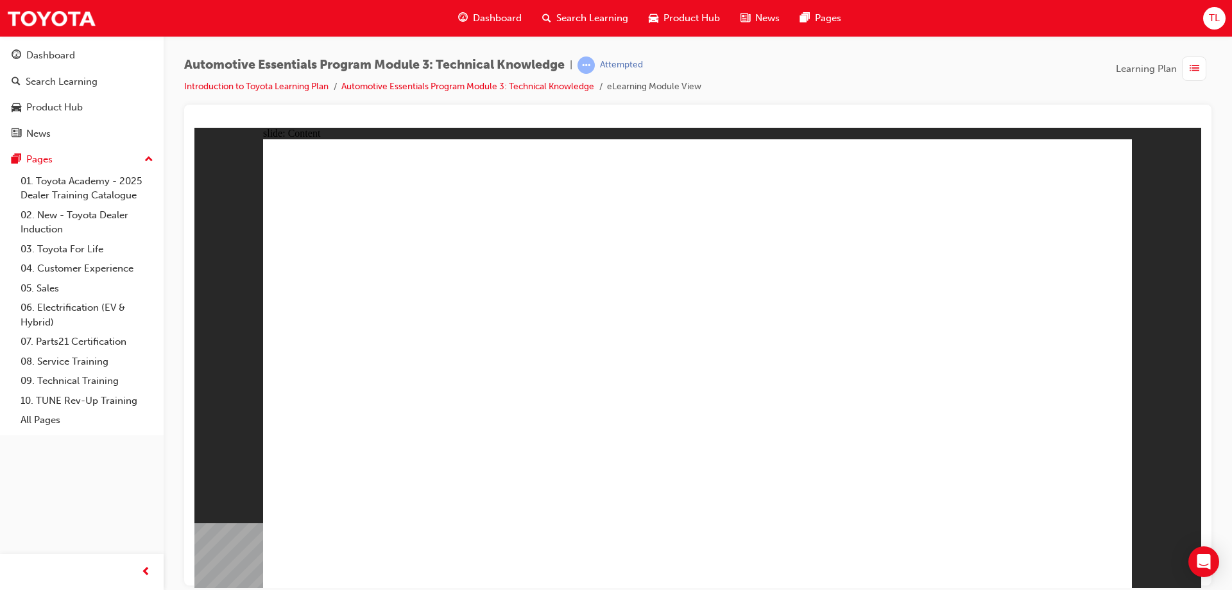
drag, startPoint x: 626, startPoint y: 370, endPoint x: 451, endPoint y: 492, distance: 213.9
drag, startPoint x: 438, startPoint y: 499, endPoint x: 497, endPoint y: 499, distance: 58.4
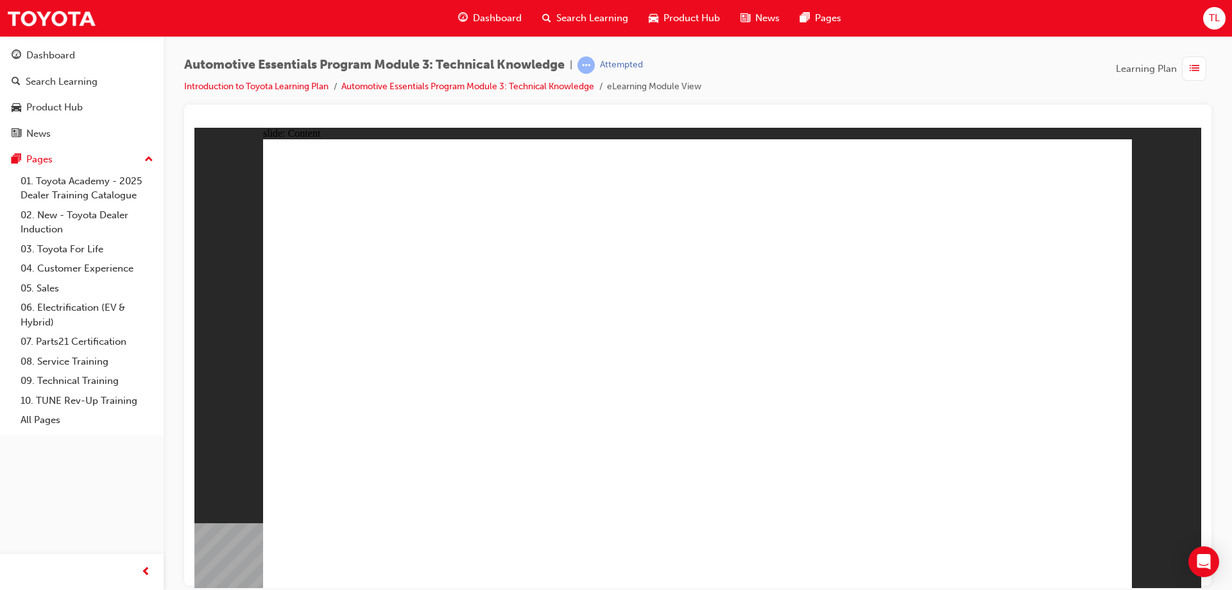
drag, startPoint x: 682, startPoint y: 481, endPoint x: 695, endPoint y: 526, distance: 46.7
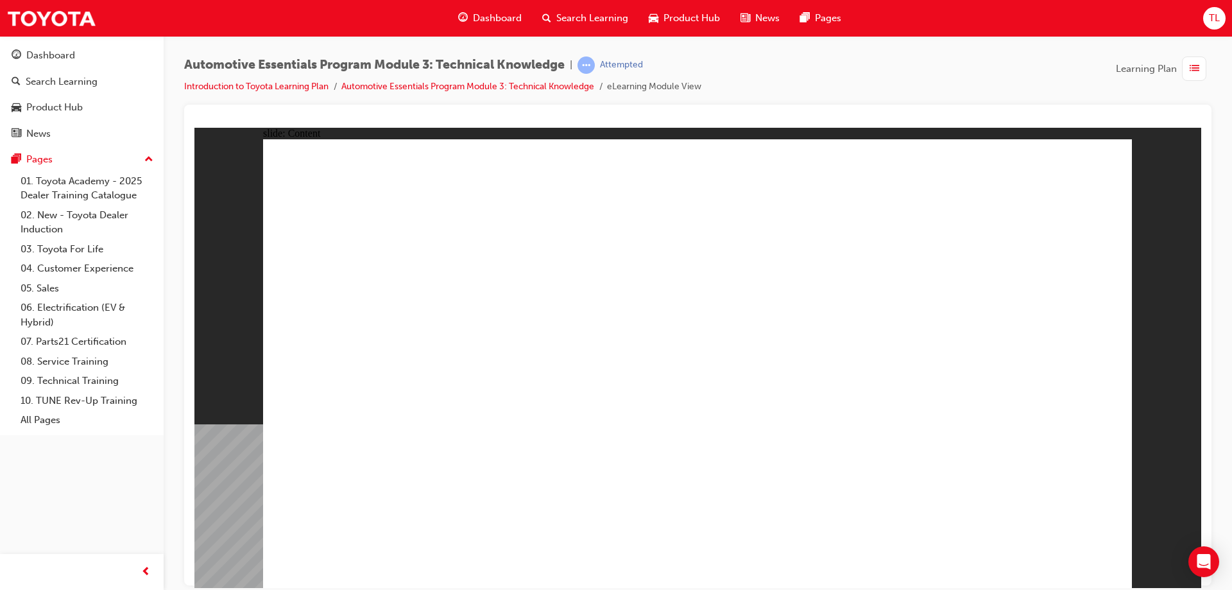
drag, startPoint x: 508, startPoint y: 438, endPoint x: 639, endPoint y: 567, distance: 183.4
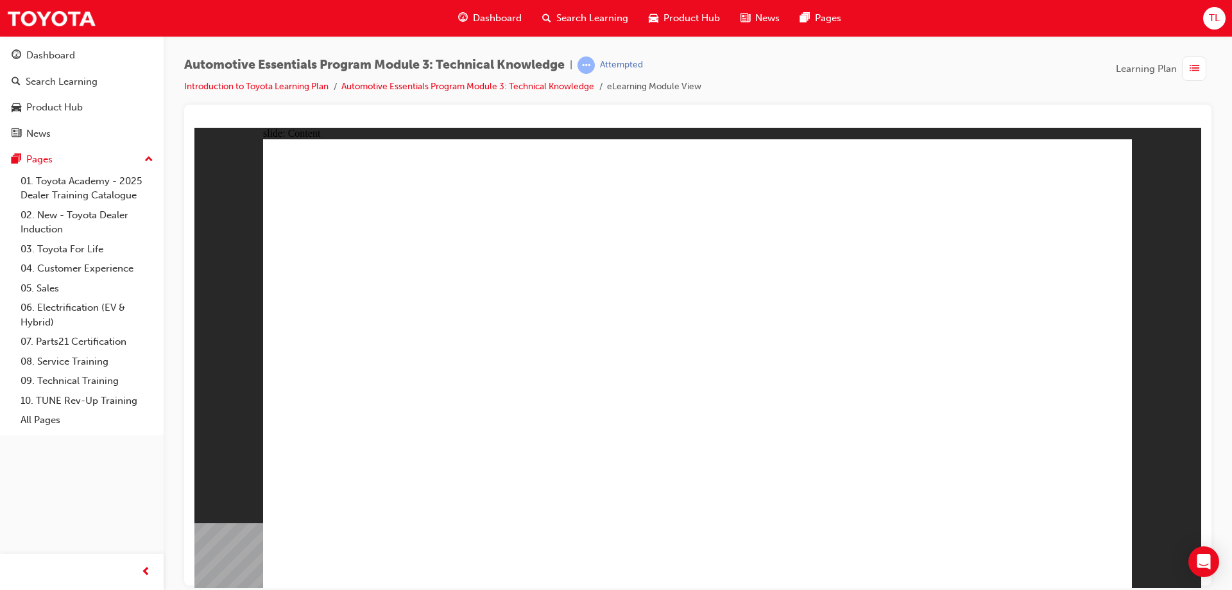
drag, startPoint x: 533, startPoint y: 427, endPoint x: 876, endPoint y: 427, distance: 342.8
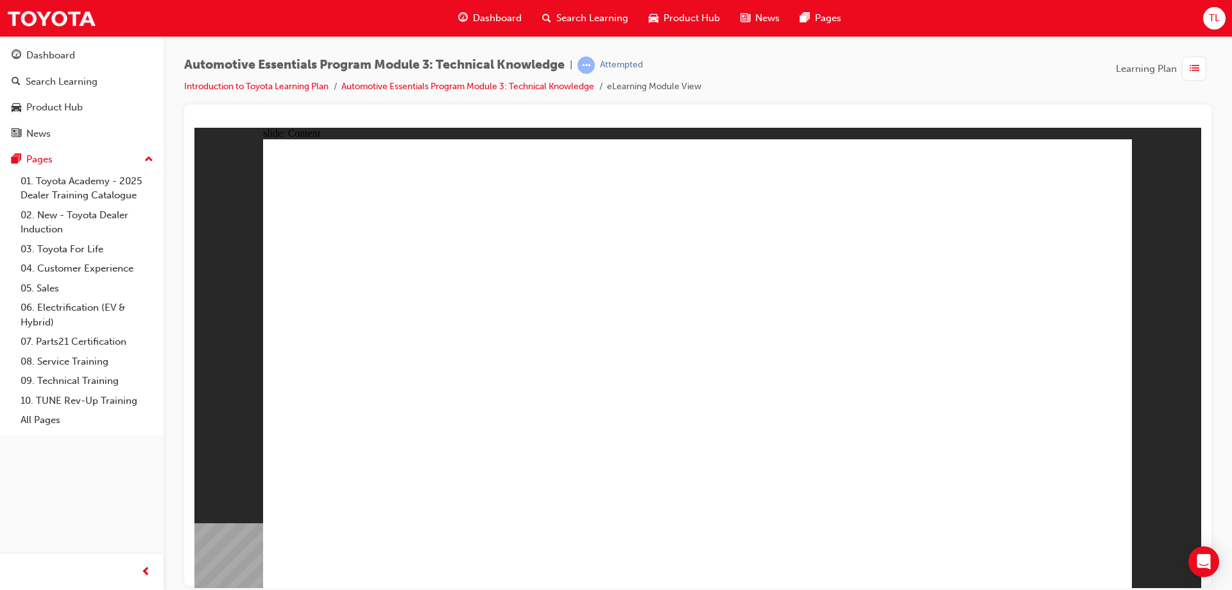
drag, startPoint x: 603, startPoint y: 449, endPoint x: 802, endPoint y: 431, distance: 199.2
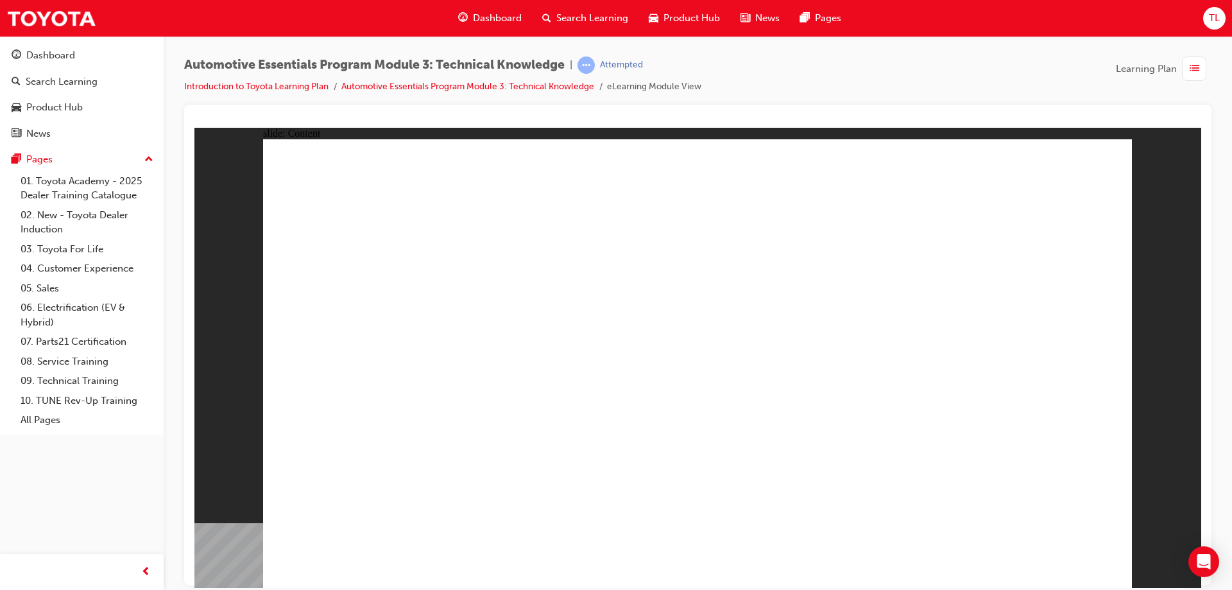
drag, startPoint x: 694, startPoint y: 343, endPoint x: 816, endPoint y: 372, distance: 125.2
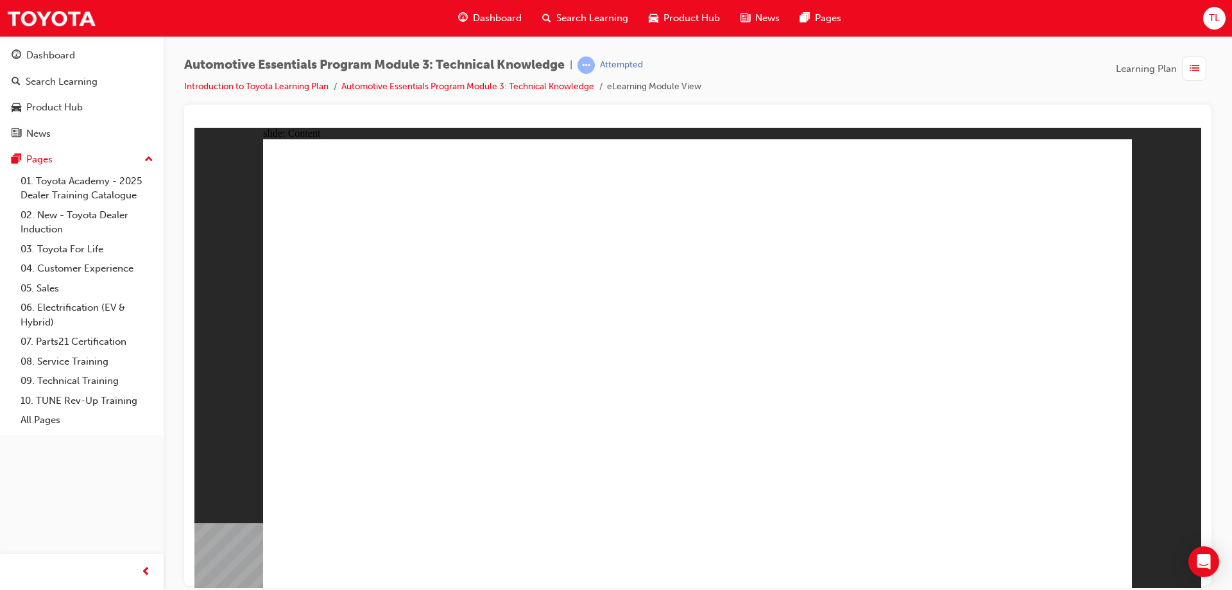
drag, startPoint x: 515, startPoint y: 404, endPoint x: 524, endPoint y: 489, distance: 85.1
drag, startPoint x: 524, startPoint y: 489, endPoint x: 501, endPoint y: 446, distance: 48.8
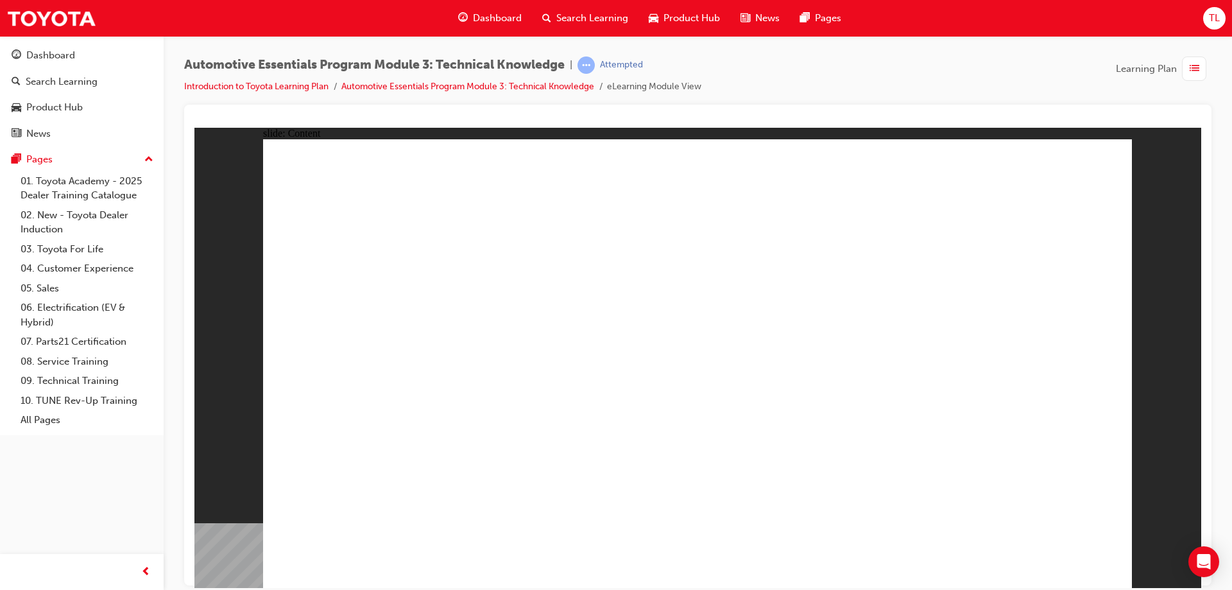
drag, startPoint x: 377, startPoint y: 383, endPoint x: 716, endPoint y: 306, distance: 347.7
drag, startPoint x: 942, startPoint y: 246, endPoint x: 994, endPoint y: 332, distance: 100.8
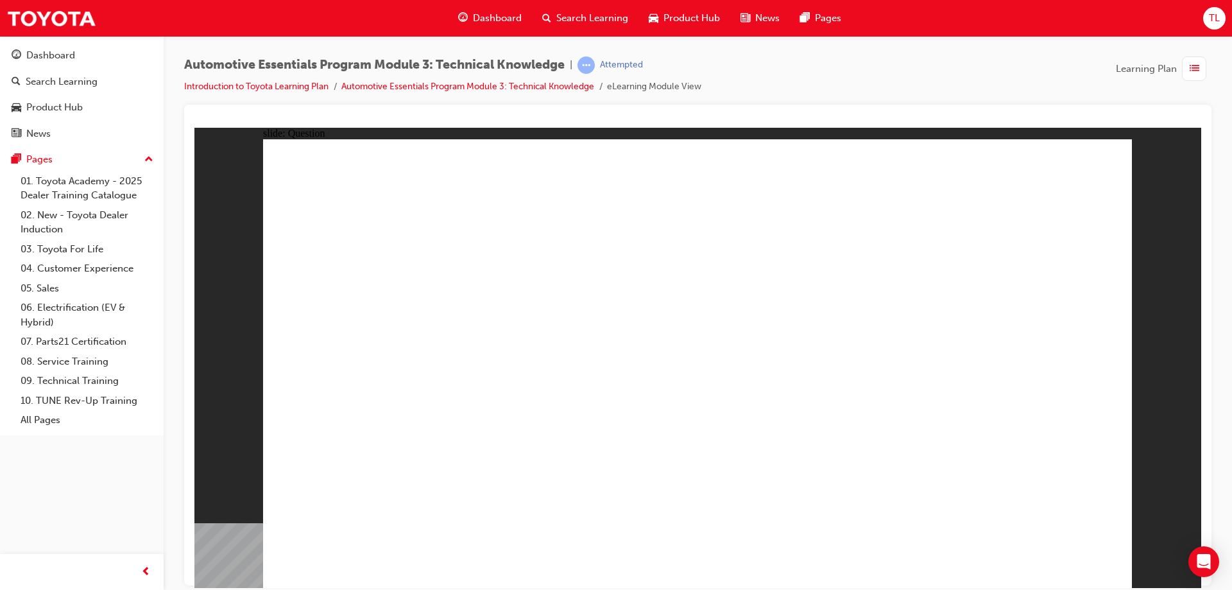
radio input "true"
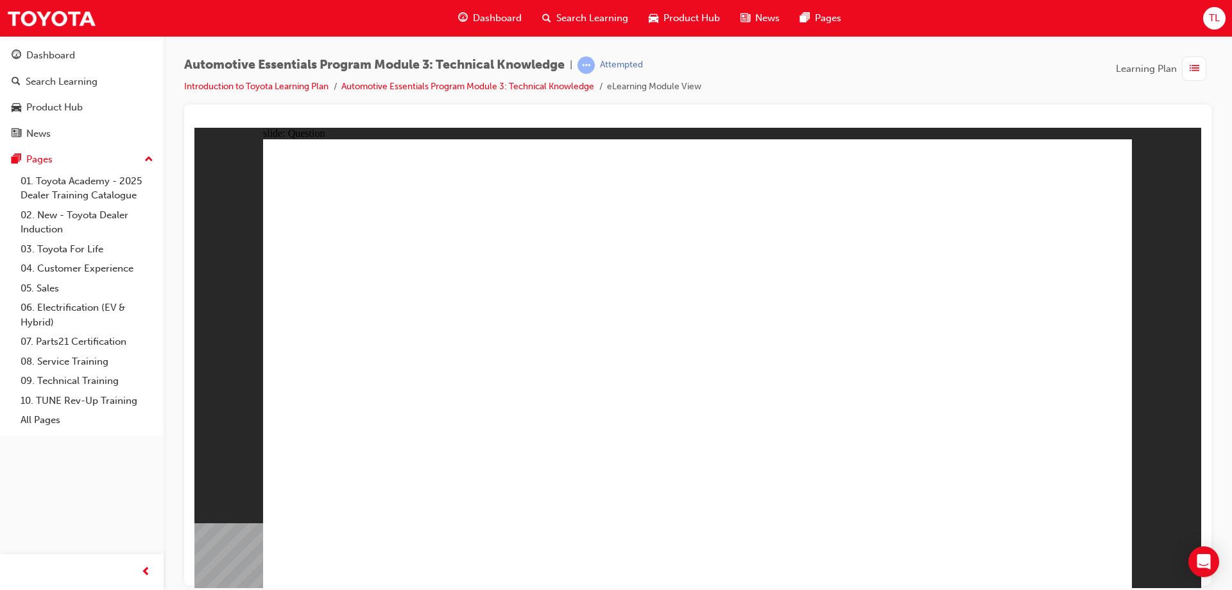
radio input "true"
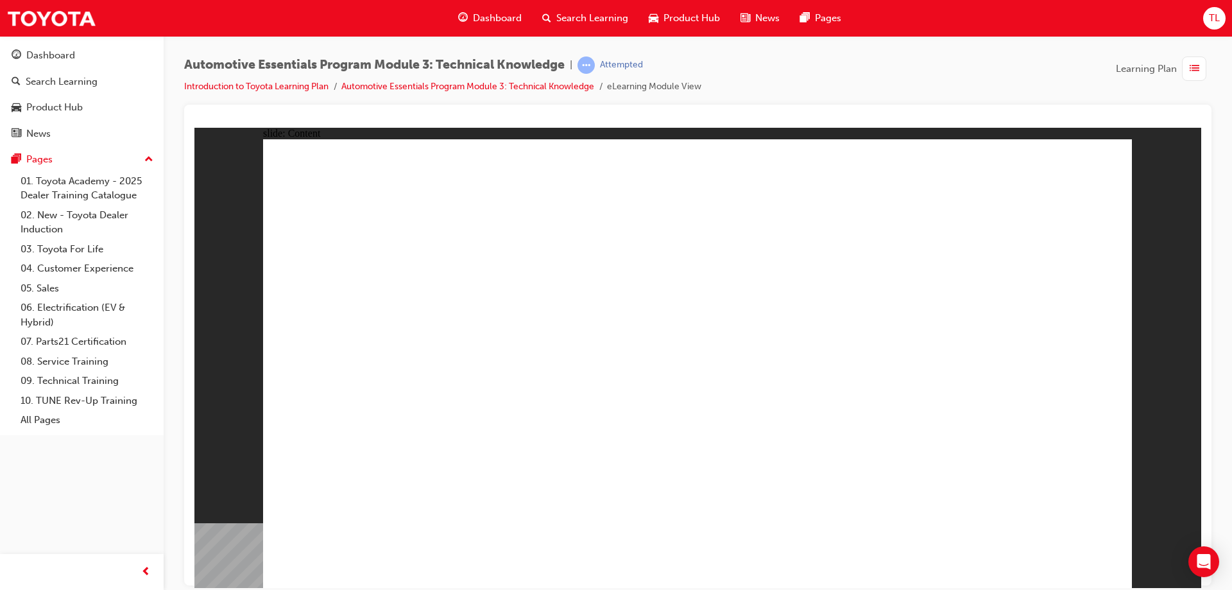
drag, startPoint x: 549, startPoint y: 375, endPoint x: 797, endPoint y: 340, distance: 249.5
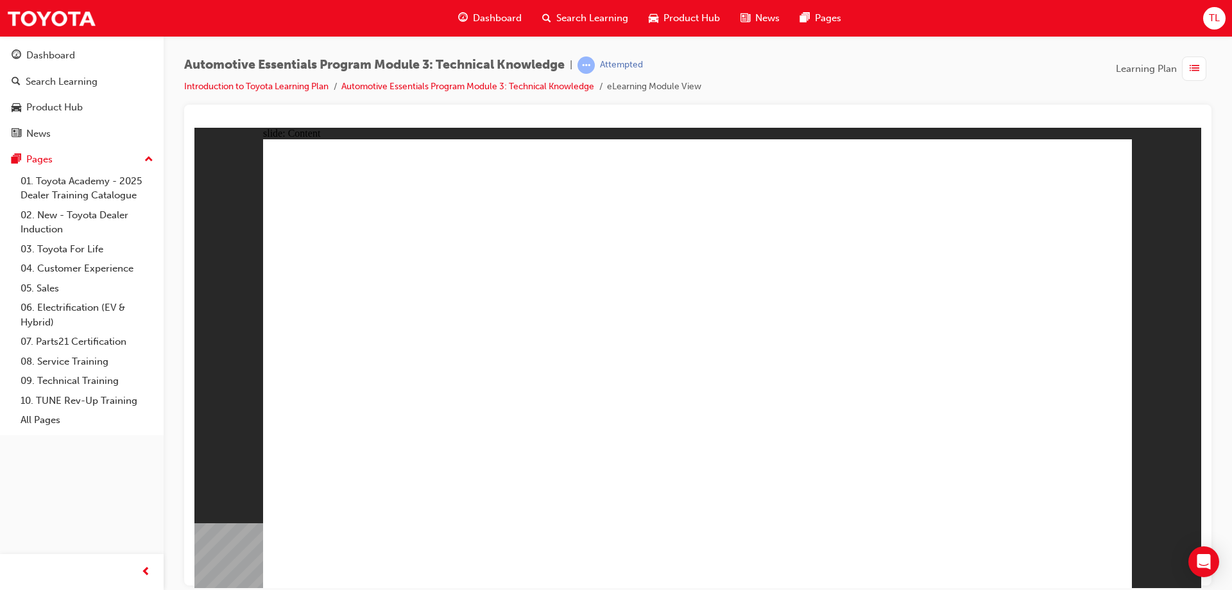
drag, startPoint x: 678, startPoint y: 488, endPoint x: 960, endPoint y: 288, distance: 345.7
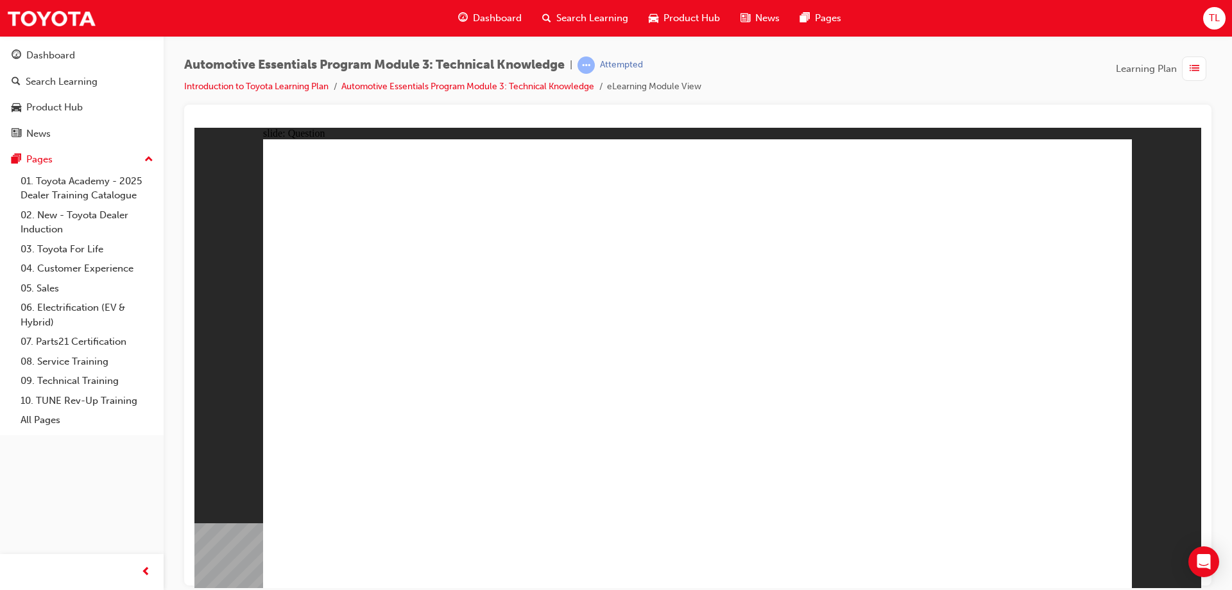
radio input "true"
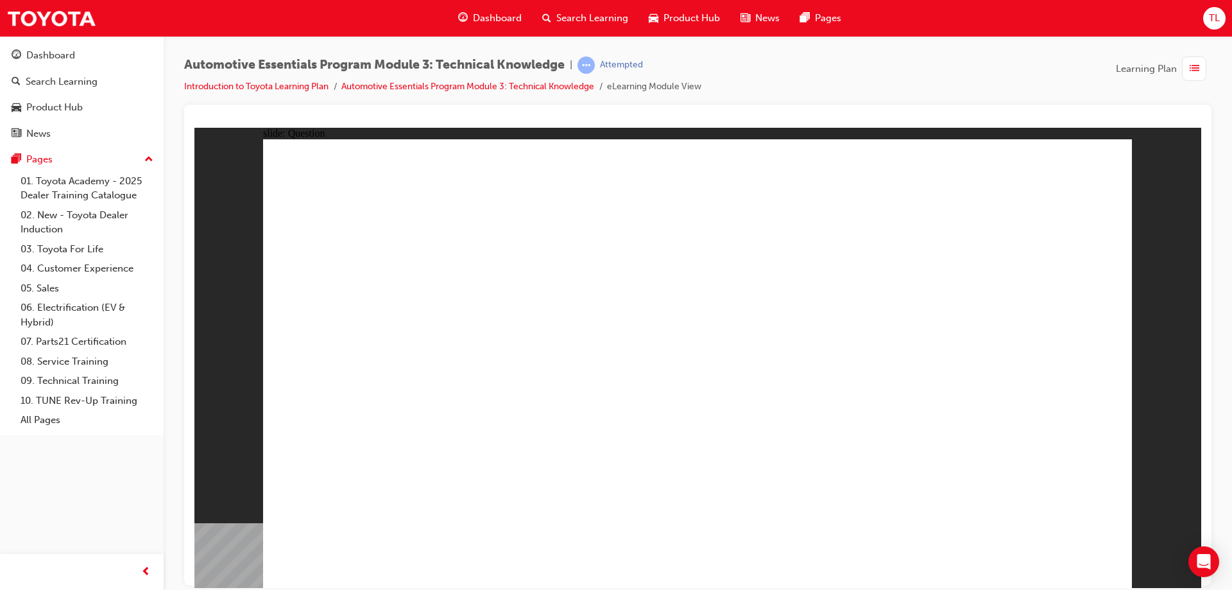
radio input "true"
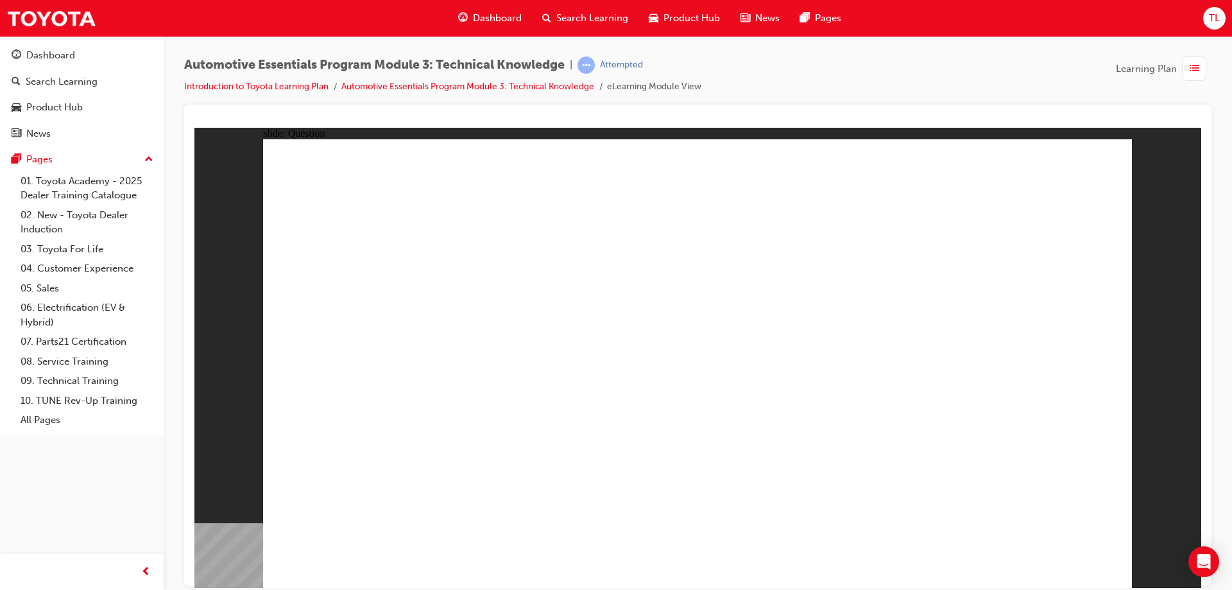
radio input "false"
radio input "true"
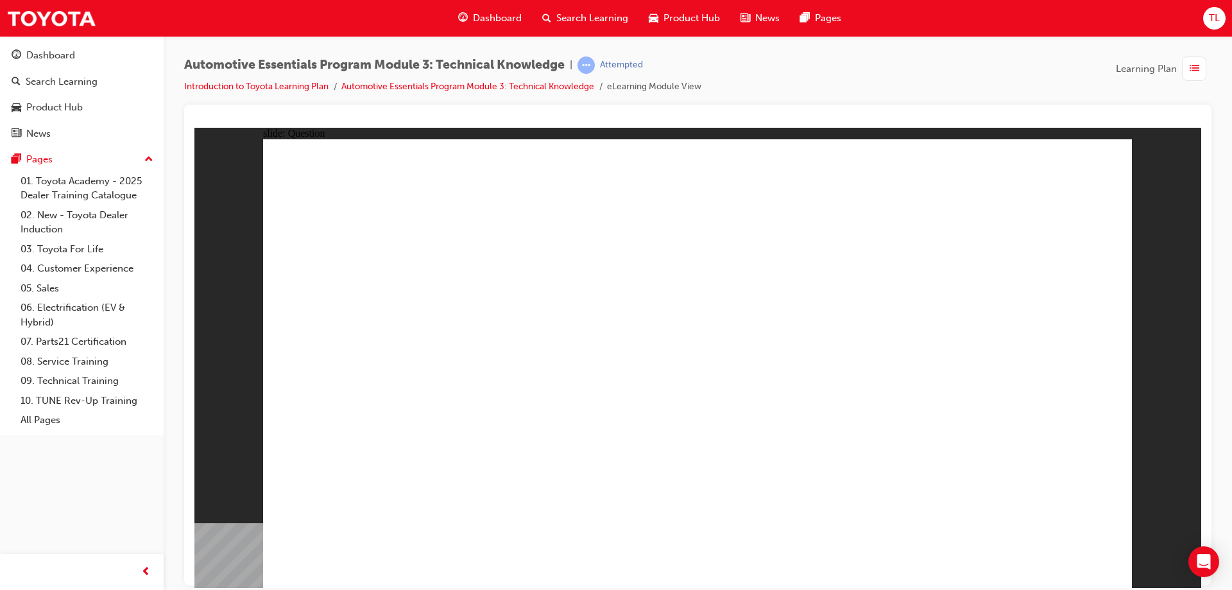
radio input "true"
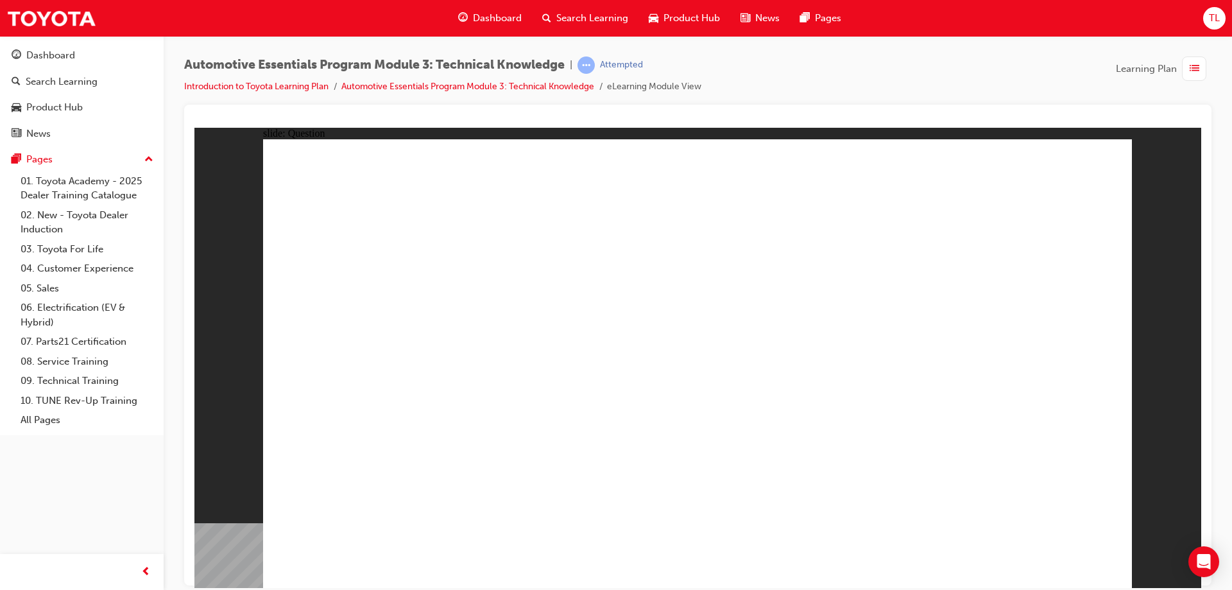
radio input "true"
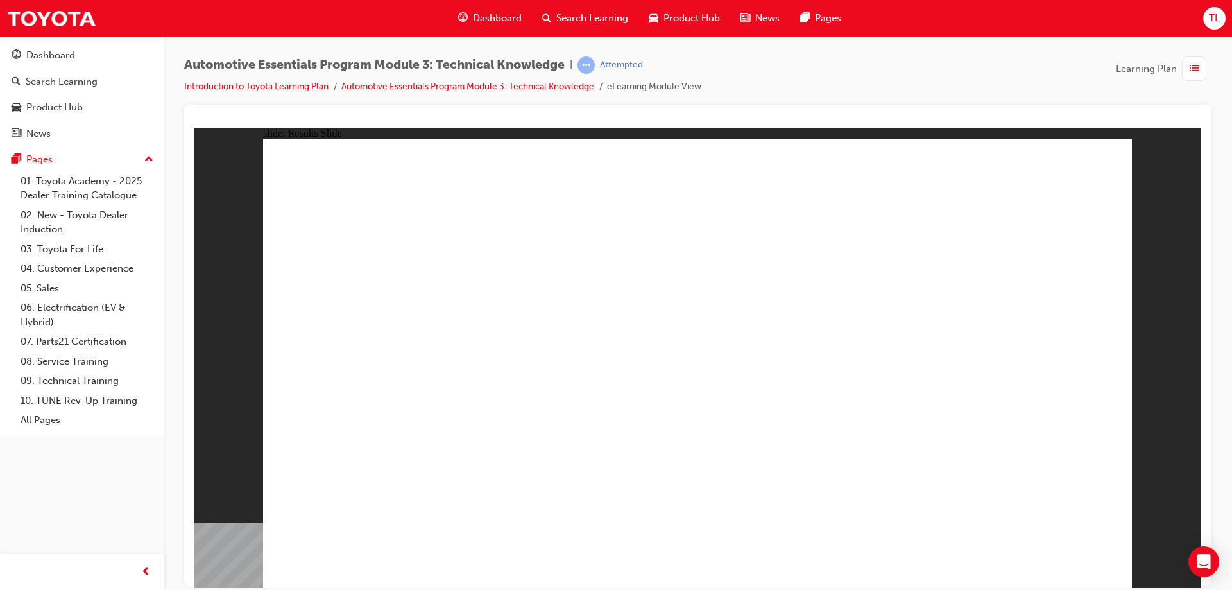
drag, startPoint x: 804, startPoint y: 368, endPoint x: 897, endPoint y: 384, distance: 94.4
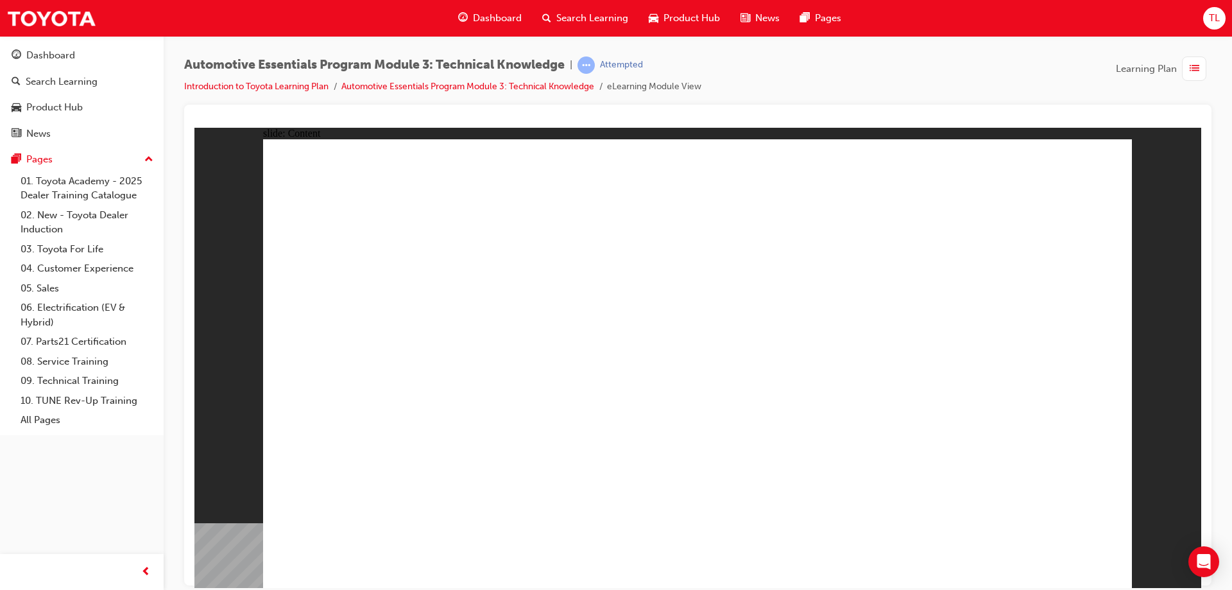
drag, startPoint x: 1075, startPoint y: 544, endPoint x: 1071, endPoint y: 567, distance: 23.4
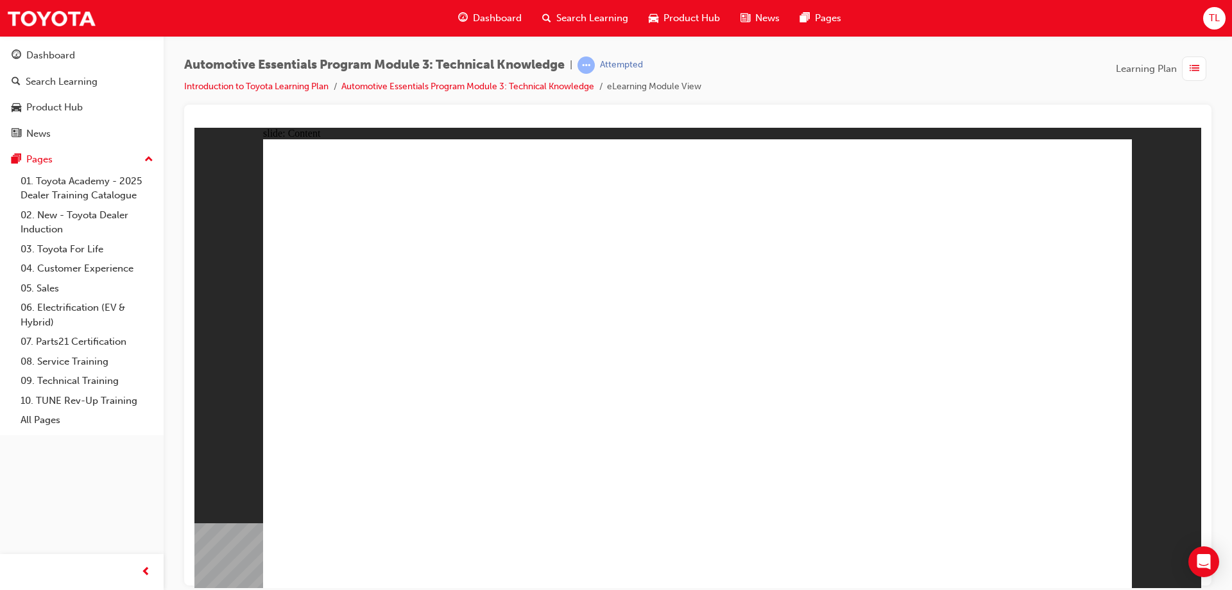
drag, startPoint x: 974, startPoint y: 266, endPoint x: 998, endPoint y: 268, distance: 24.5
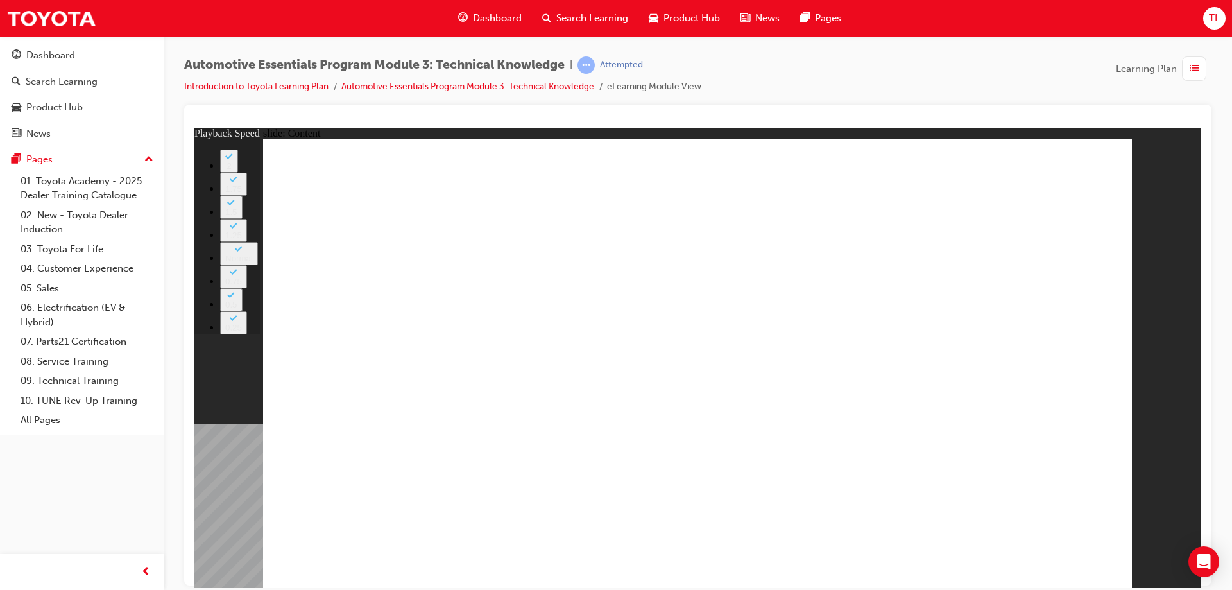
type input "8"
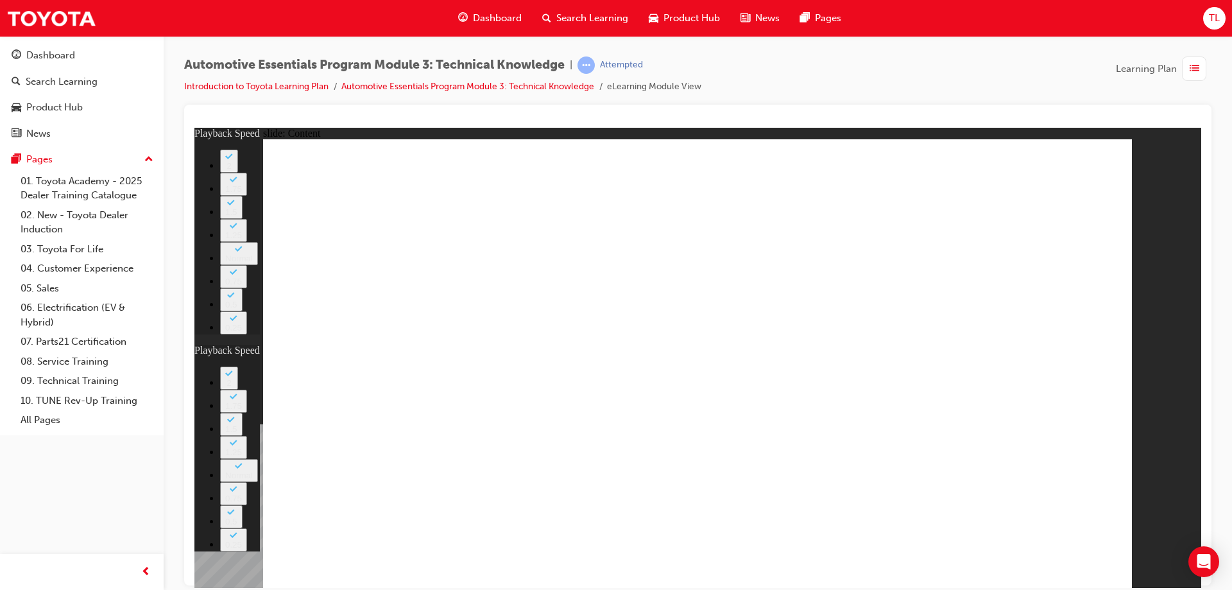
type input "3"
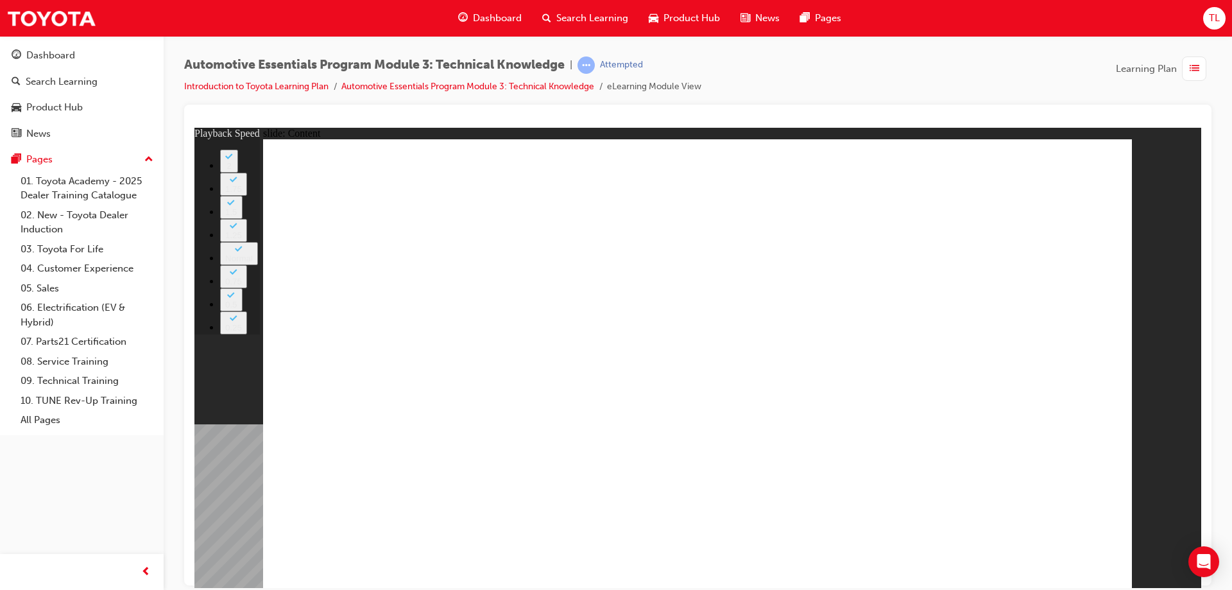
type input "7"
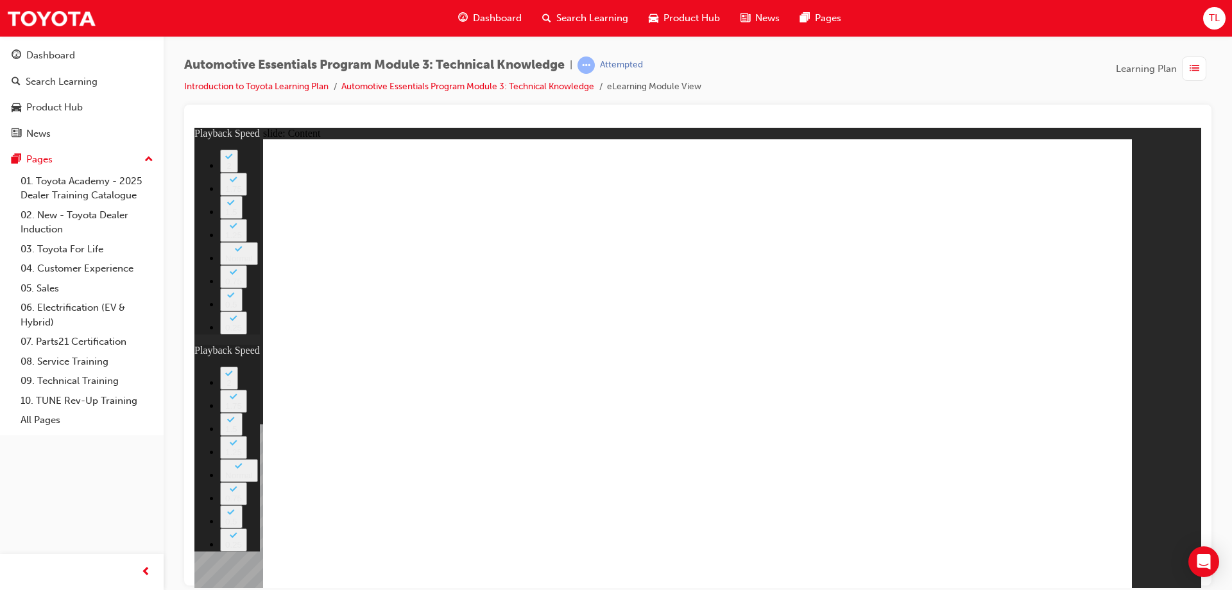
type input "0"
type input "2"
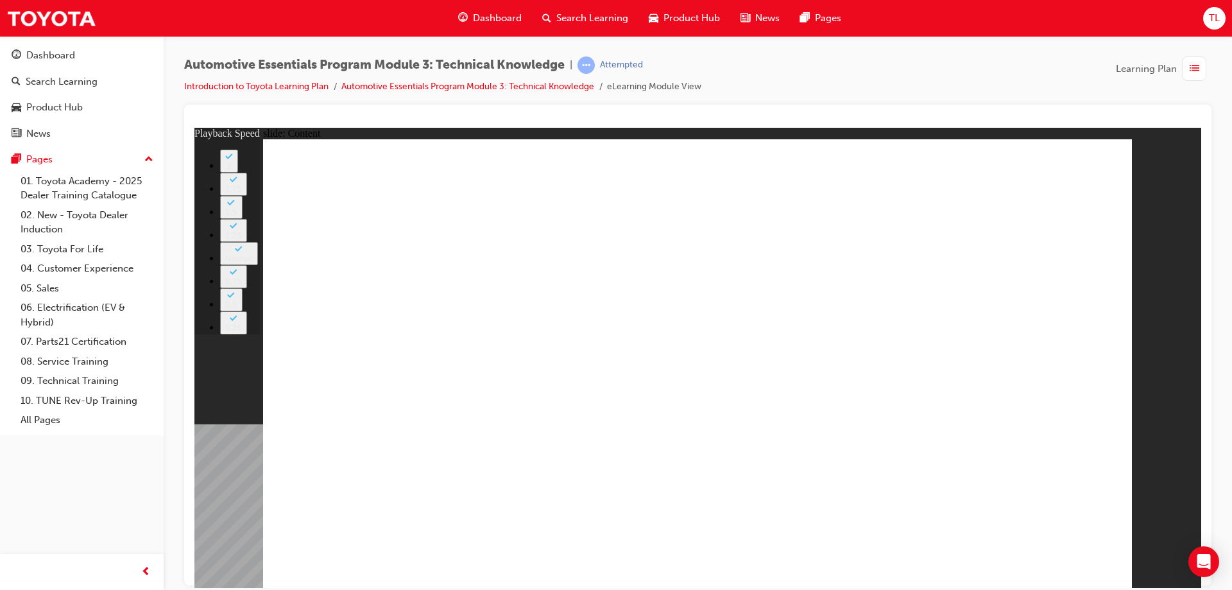
type input "6"
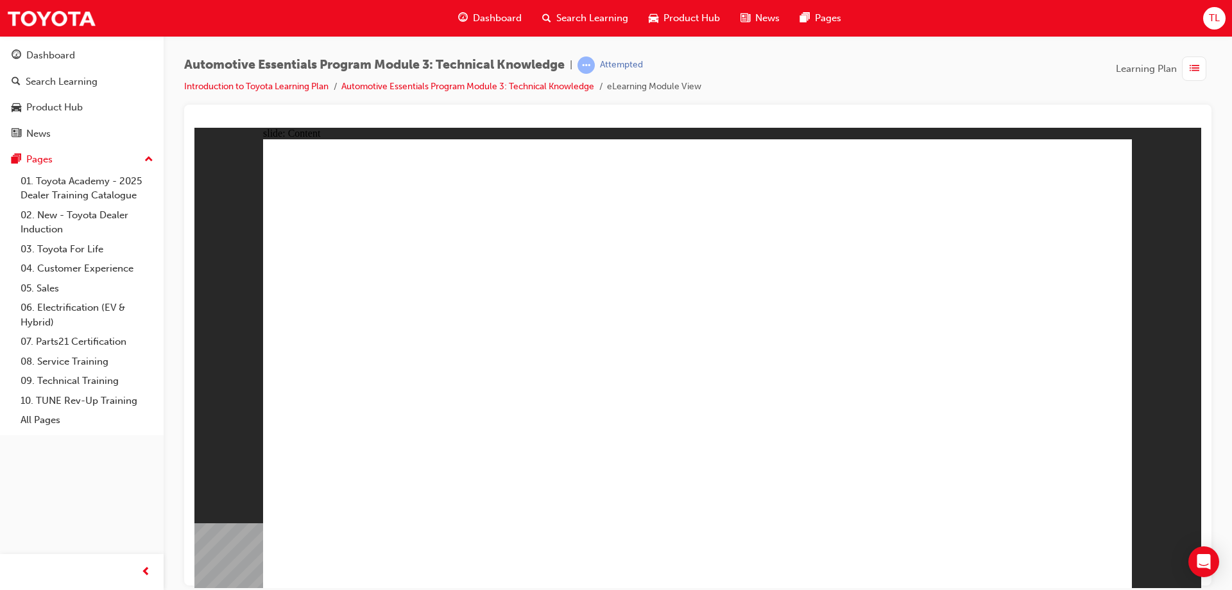
drag, startPoint x: 1107, startPoint y: 155, endPoint x: 1107, endPoint y: 178, distance: 23.1
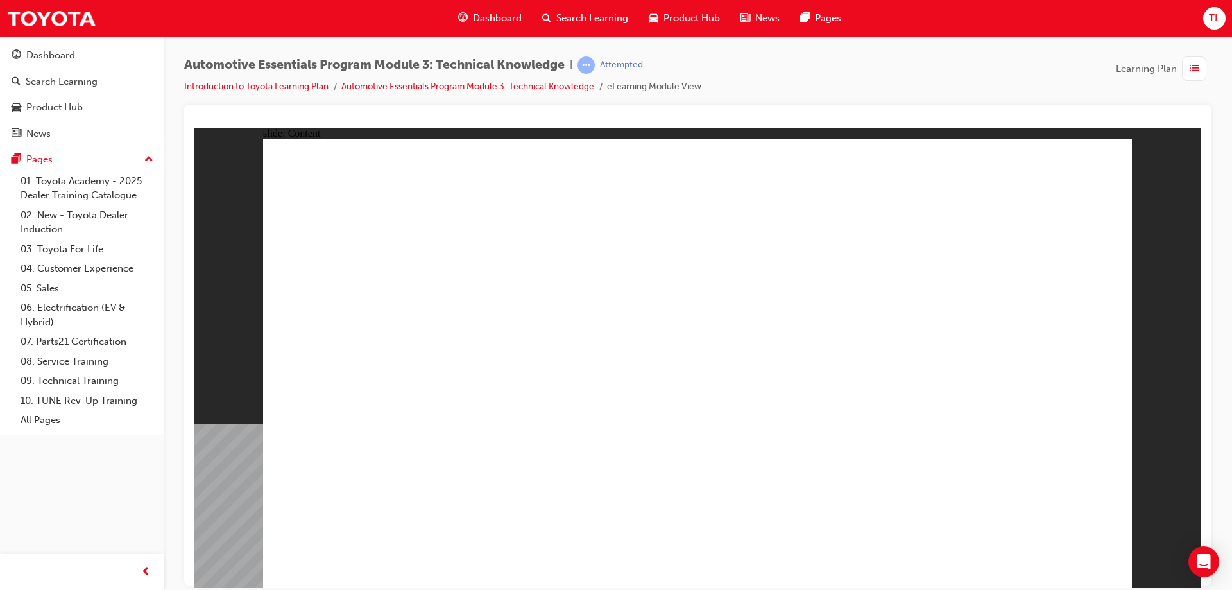
drag, startPoint x: 557, startPoint y: 326, endPoint x: 625, endPoint y: 298, distance: 72.8
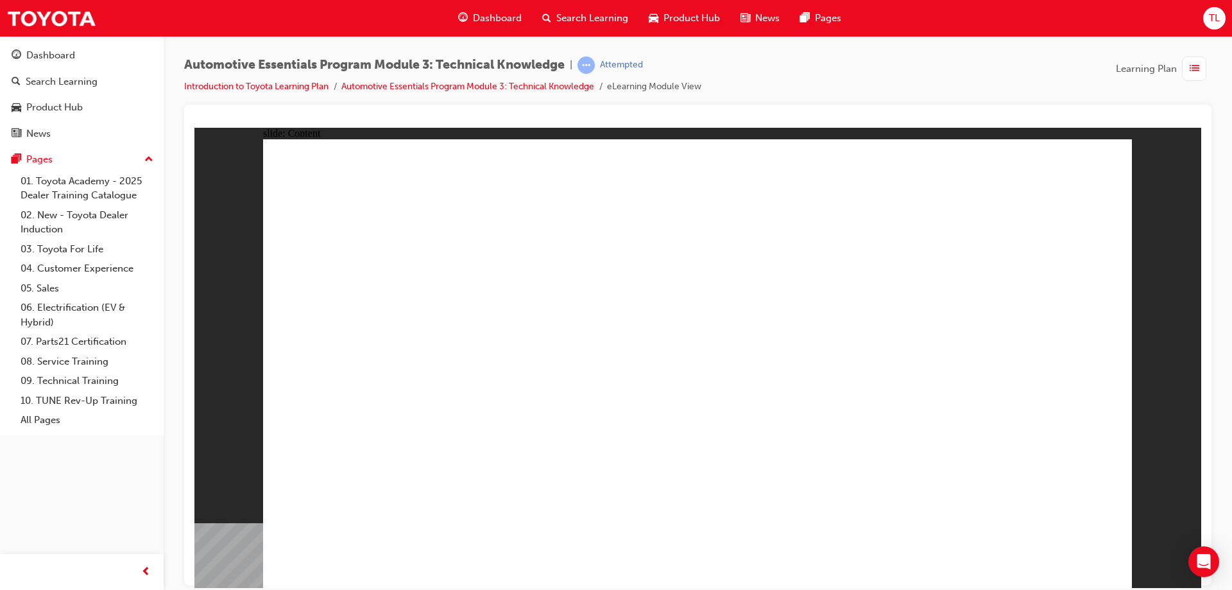
radio input "false"
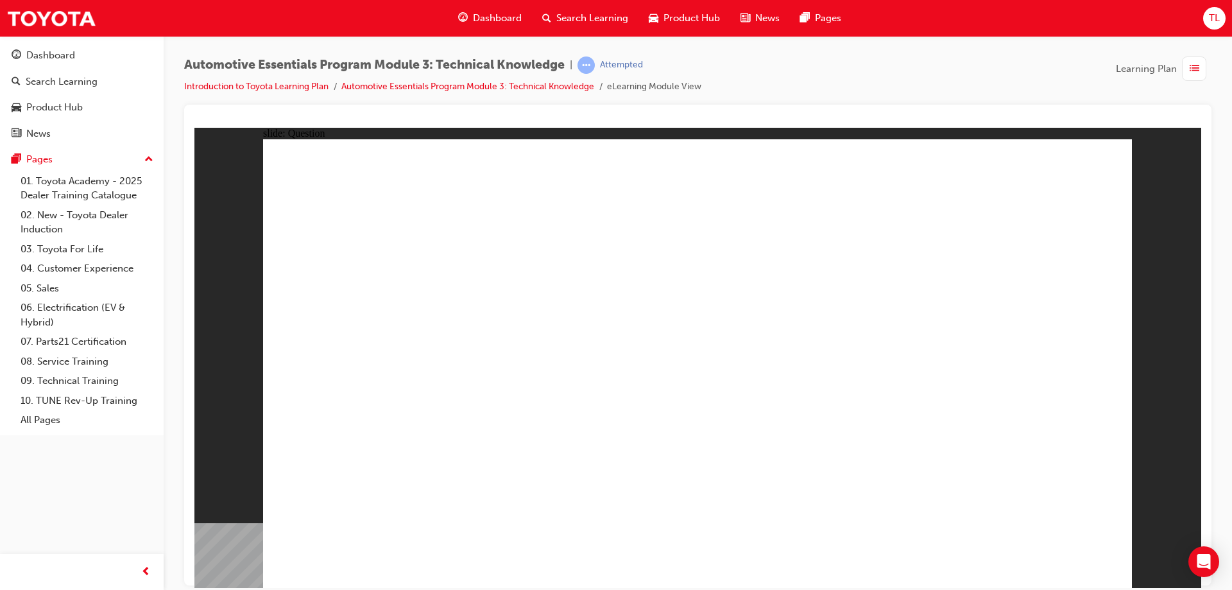
radio input "true"
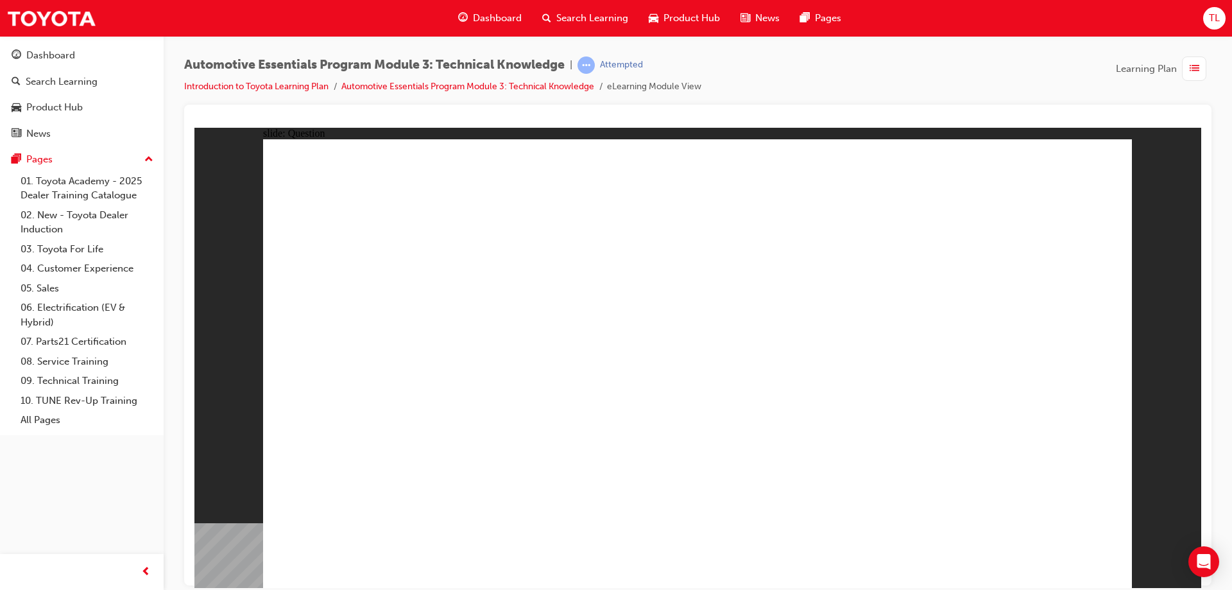
click at [54, 68] on button "Dashboard Search Learning Product Hub News Pages" at bounding box center [81, 94] width 153 height 107
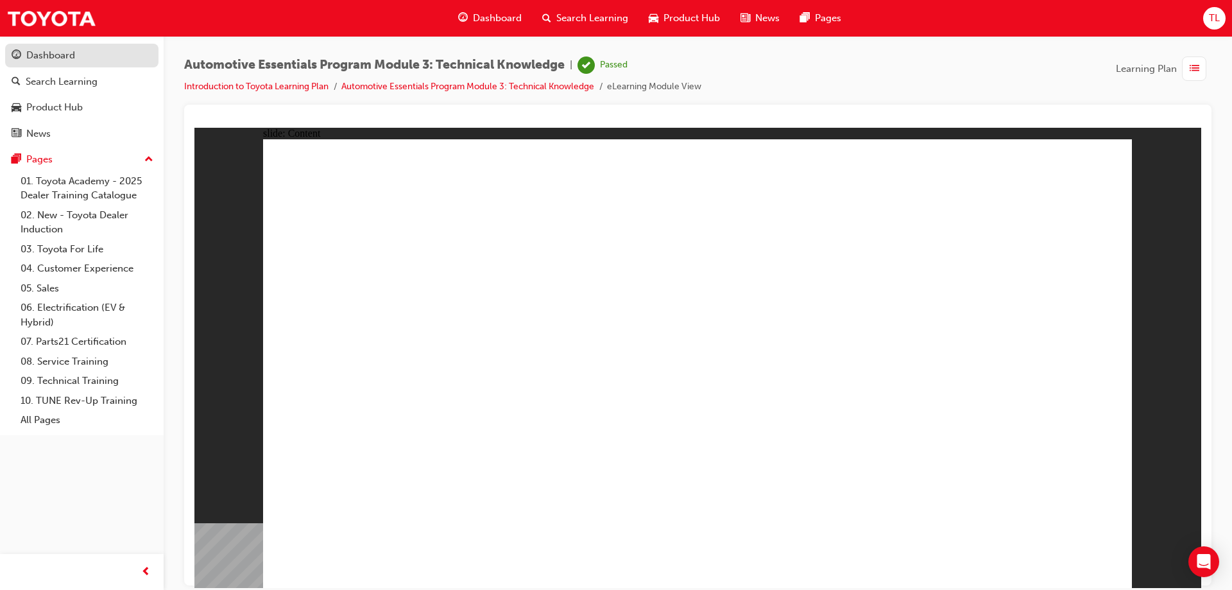
click at [54, 58] on div "Dashboard" at bounding box center [50, 55] width 49 height 15
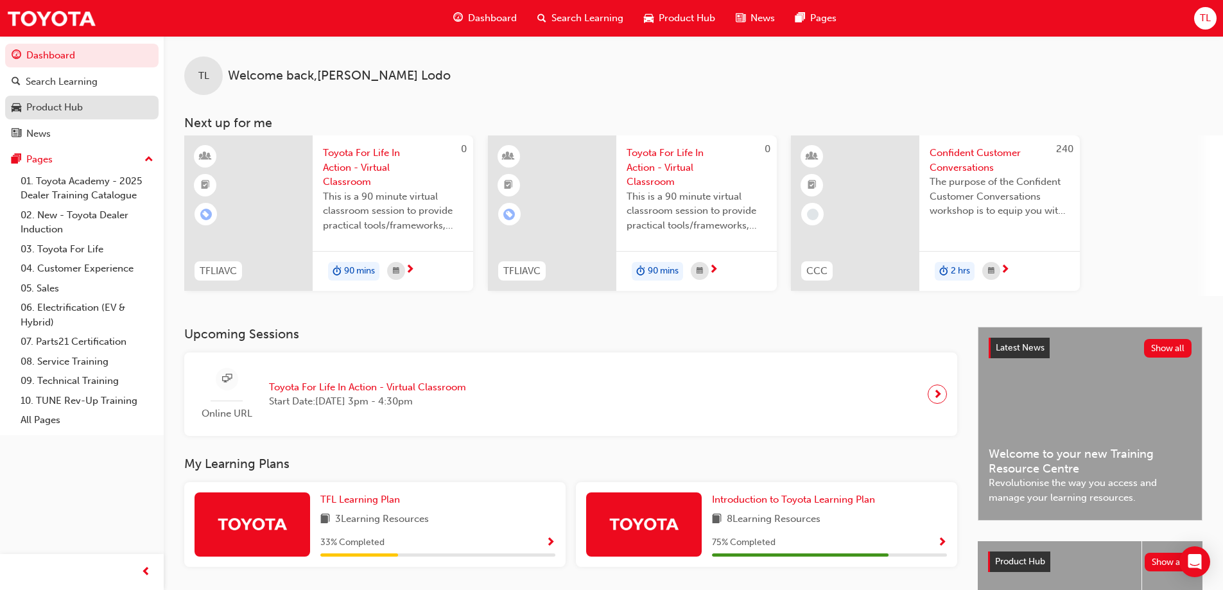
click at [67, 102] on div "Product Hub" at bounding box center [54, 107] width 56 height 15
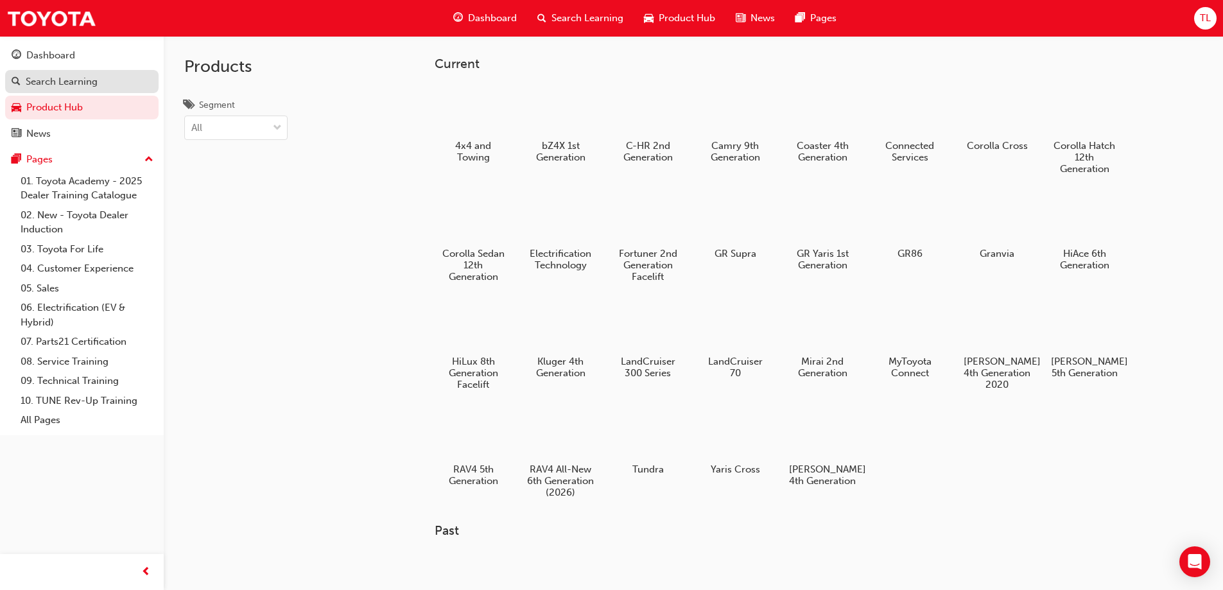
click at [62, 78] on div "Search Learning" at bounding box center [62, 81] width 72 height 15
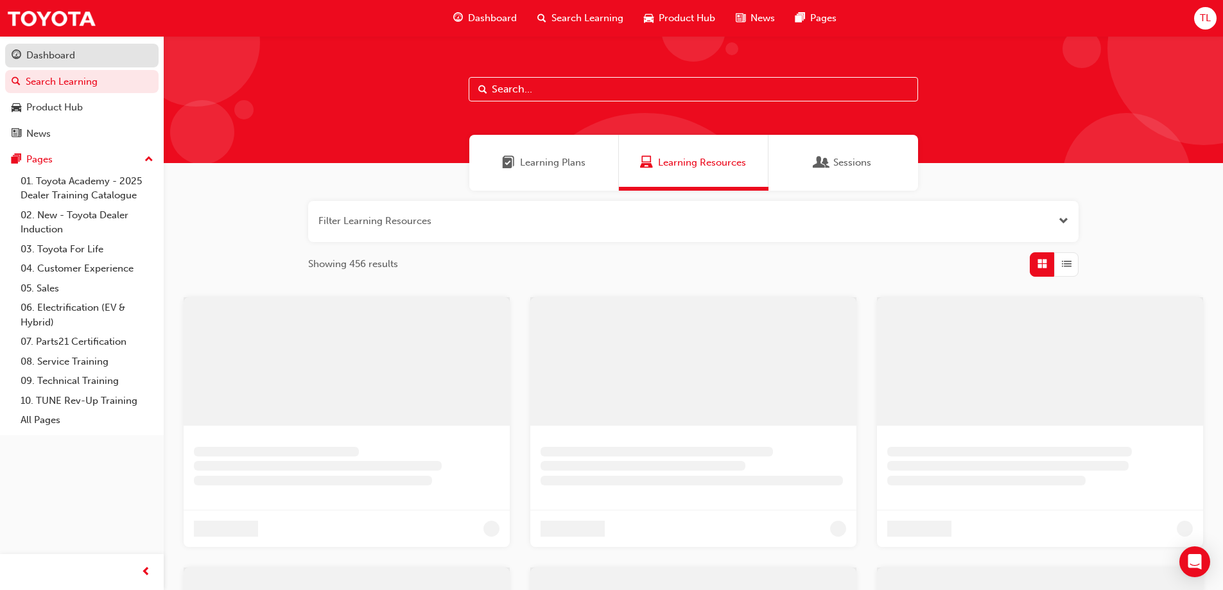
click at [50, 58] on div "Dashboard" at bounding box center [50, 55] width 49 height 15
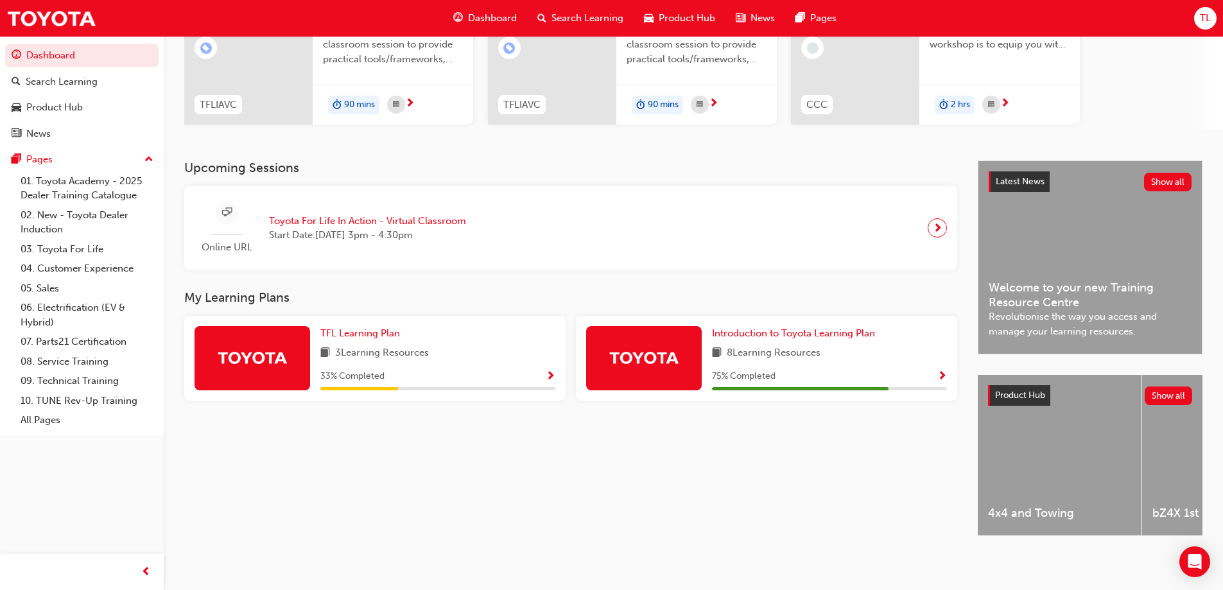
scroll to position [172, 0]
click at [749, 328] on span "Introduction to Toyota Learning Plan" at bounding box center [793, 333] width 163 height 12
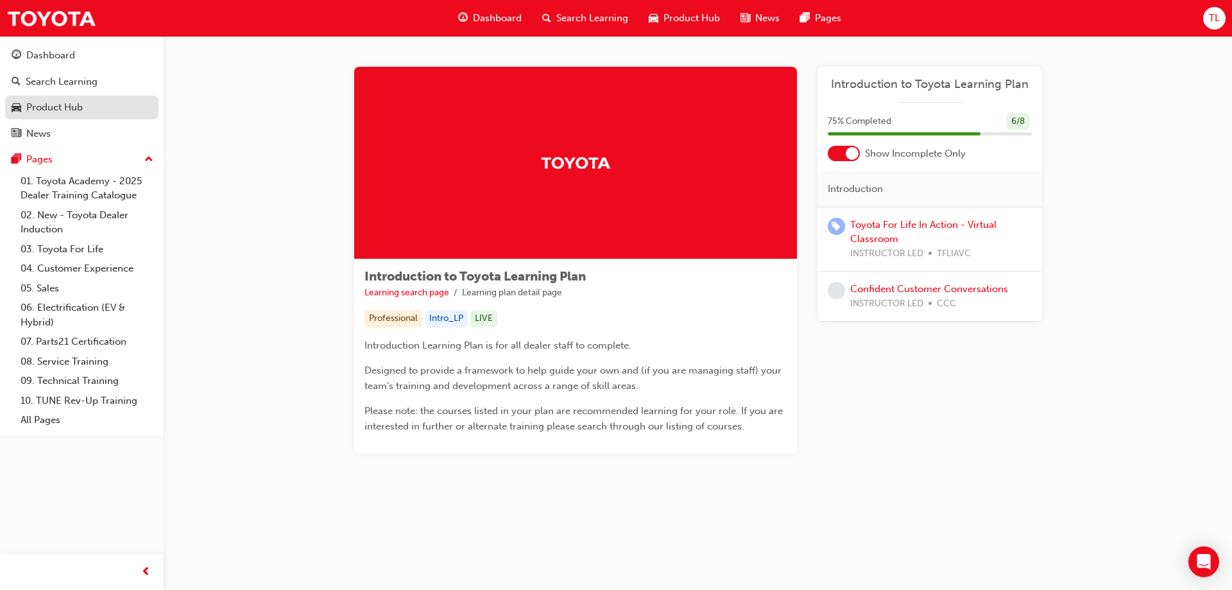
click at [44, 112] on div "Product Hub" at bounding box center [54, 107] width 56 height 15
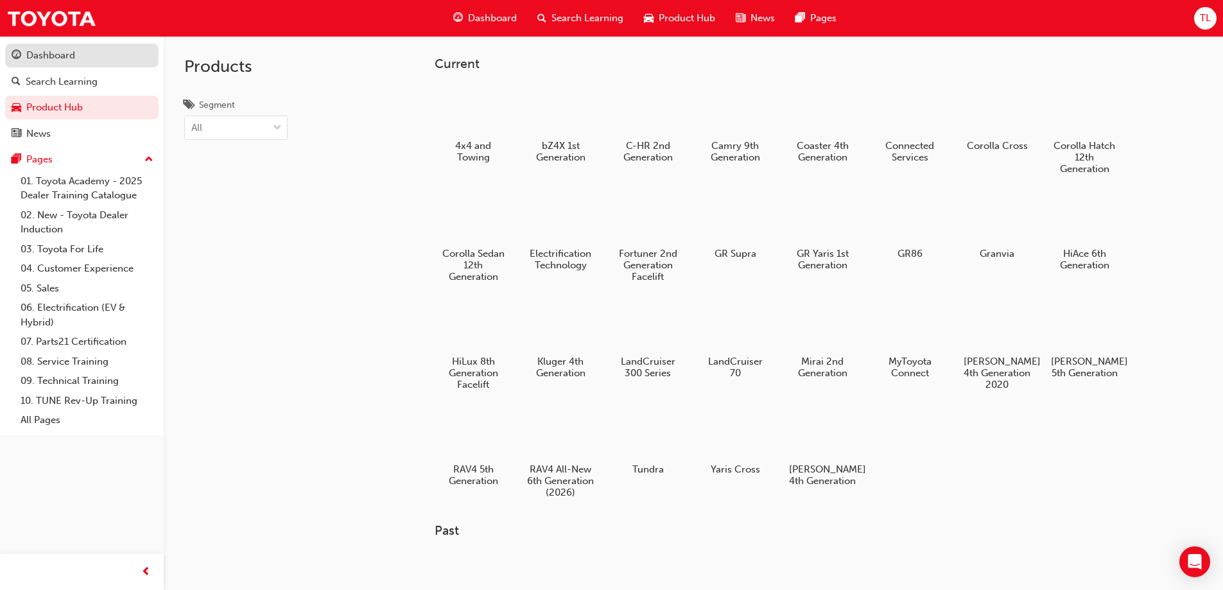
click at [42, 54] on div "Dashboard" at bounding box center [50, 55] width 49 height 15
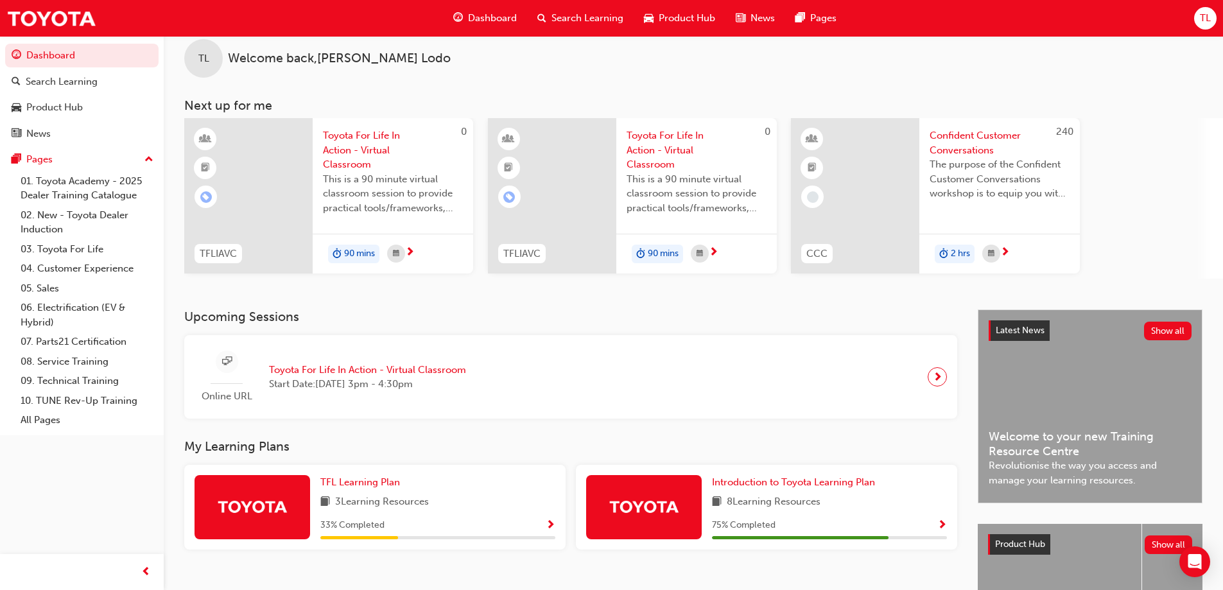
scroll to position [172, 0]
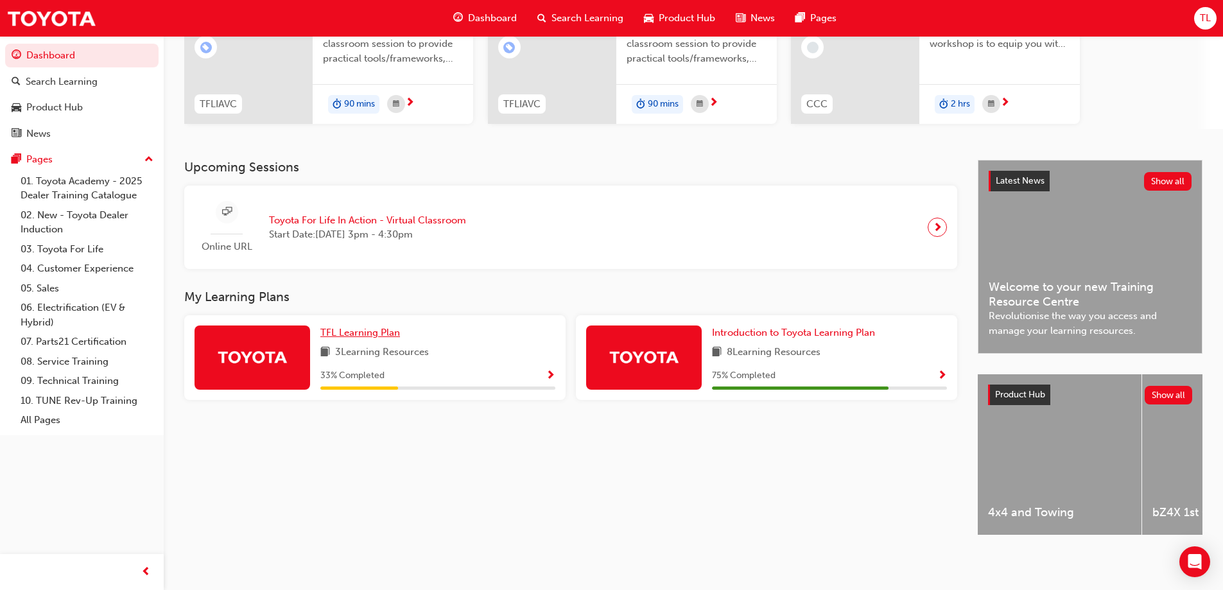
click at [364, 331] on span "TFL Learning Plan" at bounding box center [360, 333] width 80 height 12
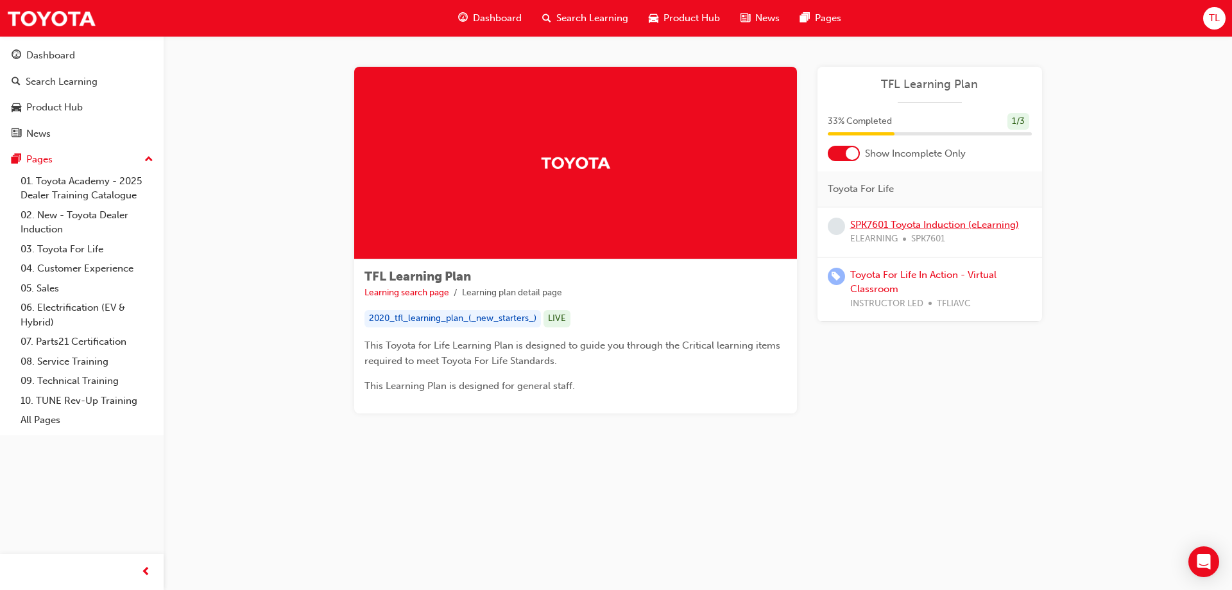
click at [967, 221] on link "SPK7601 Toyota Induction (eLearning)" at bounding box center [934, 225] width 169 height 12
click at [871, 272] on link "Toyota For Life In Action - Virtual Classroom" at bounding box center [923, 282] width 146 height 26
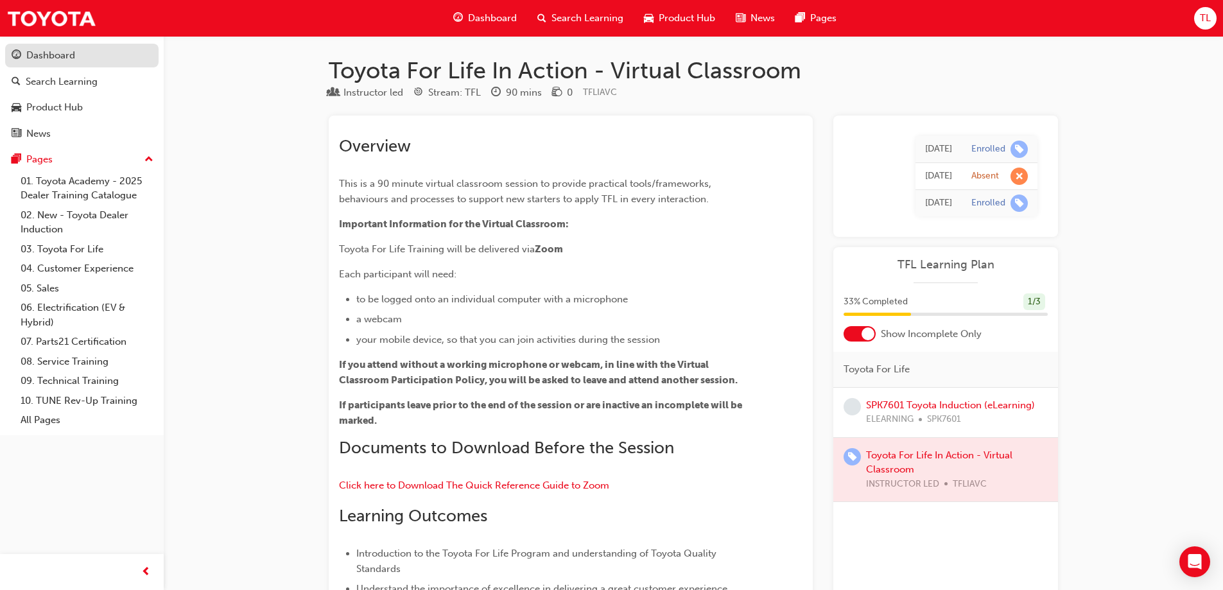
click at [62, 47] on div "Dashboard" at bounding box center [82, 55] width 141 height 16
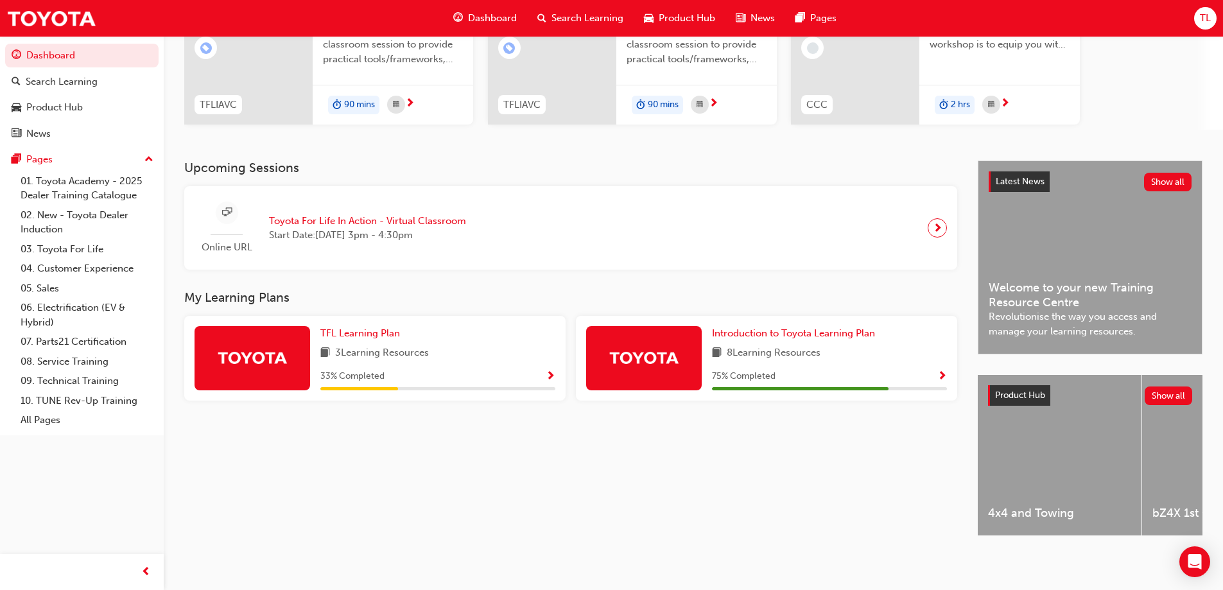
scroll to position [172, 0]
